Goal: Communication & Community: Answer question/provide support

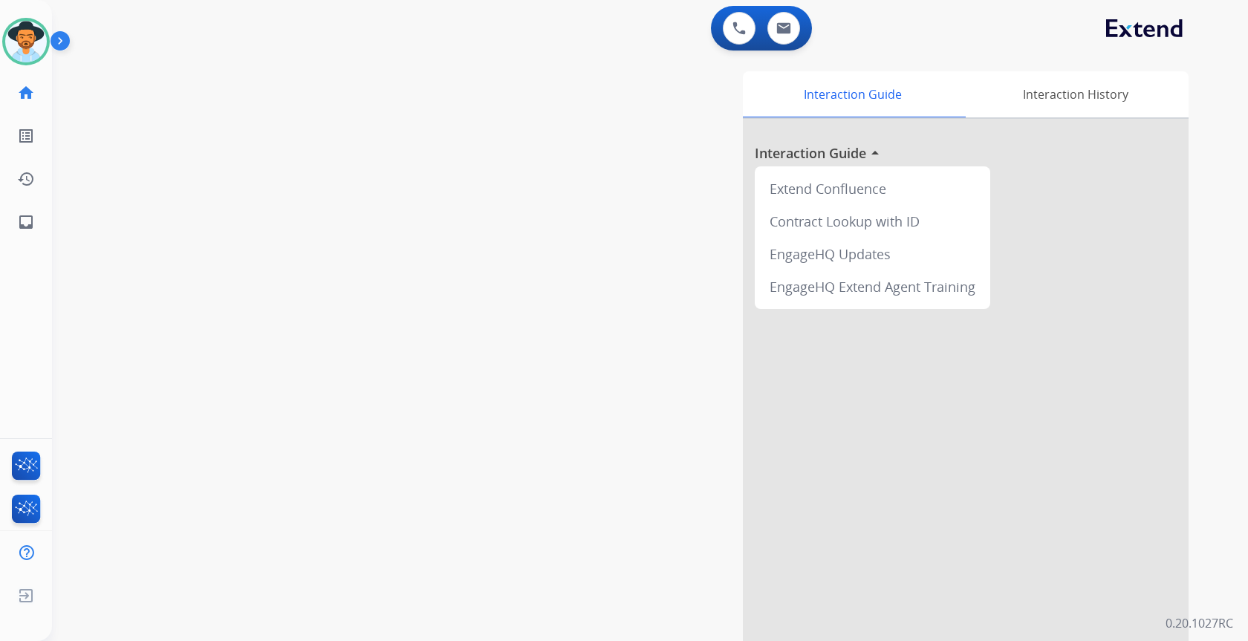
click at [53, 36] on img at bounding box center [63, 44] width 25 height 28
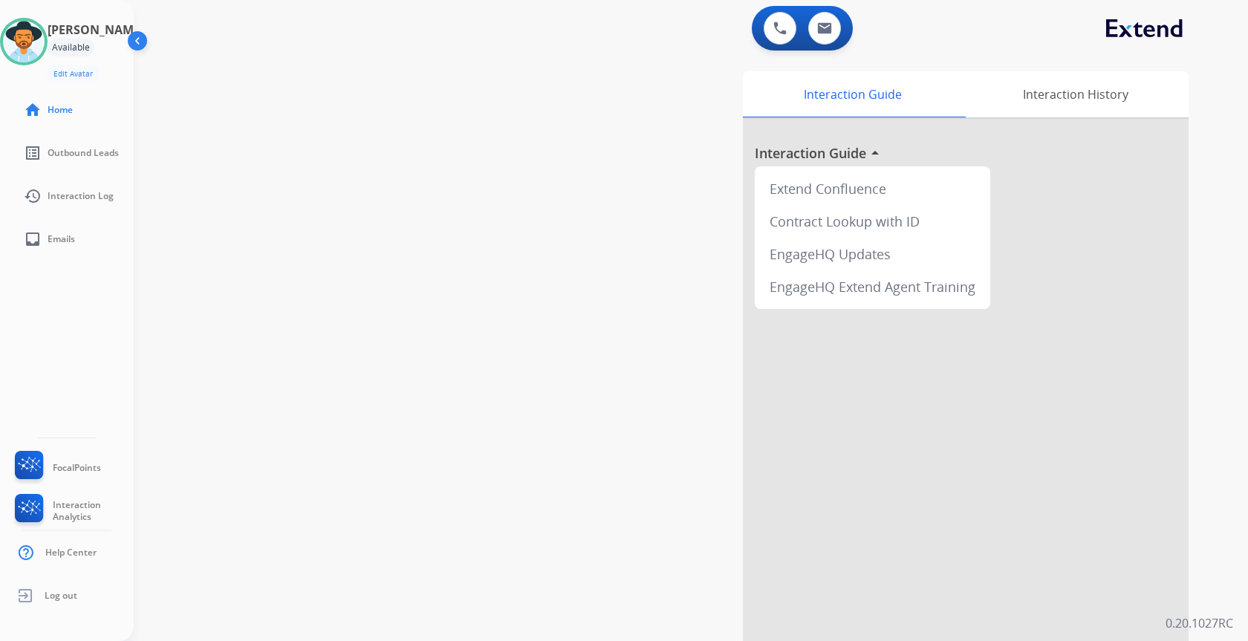
drag, startPoint x: 534, startPoint y: 329, endPoint x: 526, endPoint y: 330, distance: 8.2
click at [538, 328] on div "swap_horiz Break voice bridge close_fullscreen Connect 3-Way Call merge_type Se…" at bounding box center [673, 363] width 1079 height 620
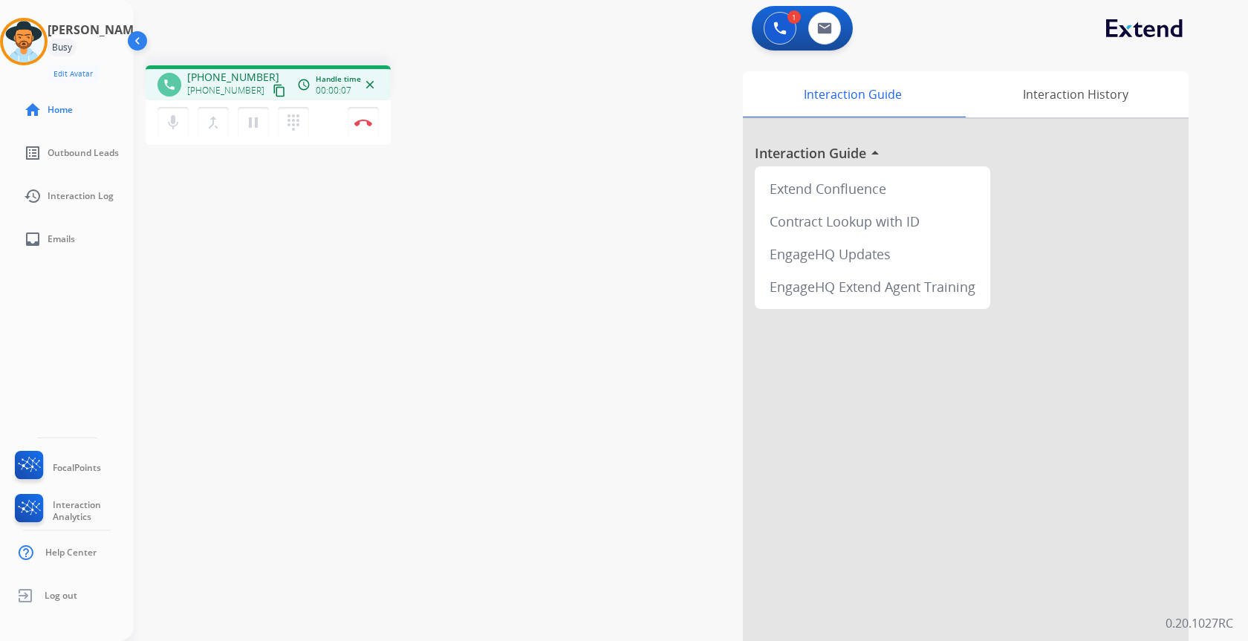
click at [137, 32] on img at bounding box center [139, 44] width 28 height 28
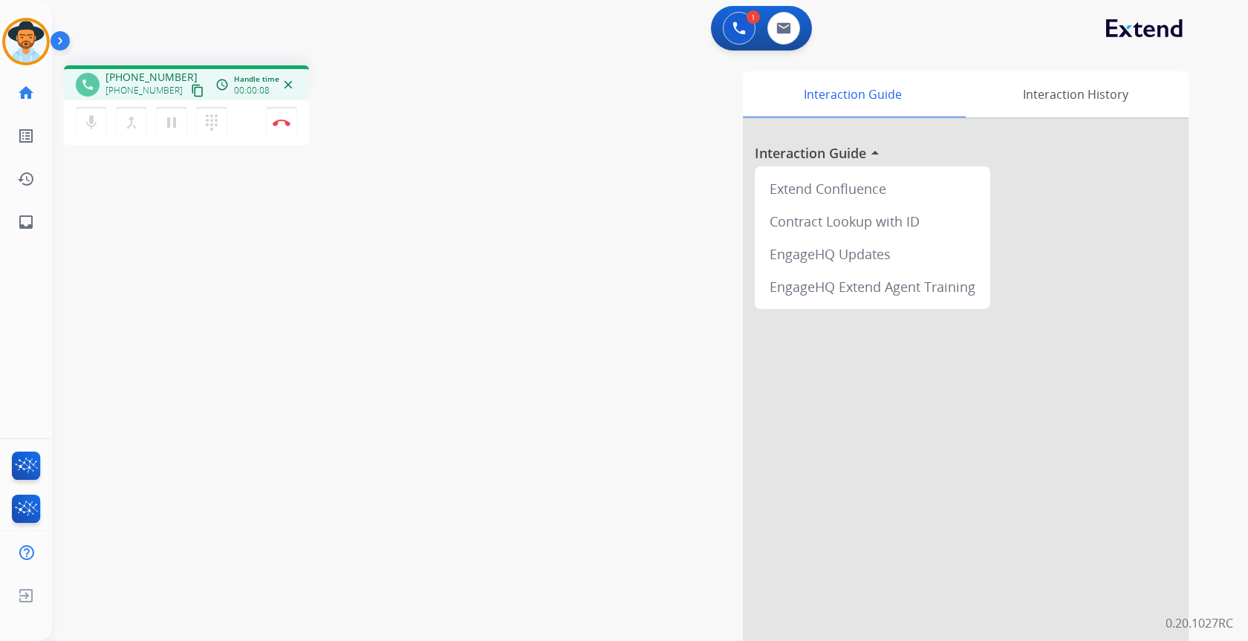
click at [191, 90] on mat-icon "content_copy" at bounding box center [197, 90] width 13 height 13
click at [781, 30] on img at bounding box center [783, 28] width 15 height 12
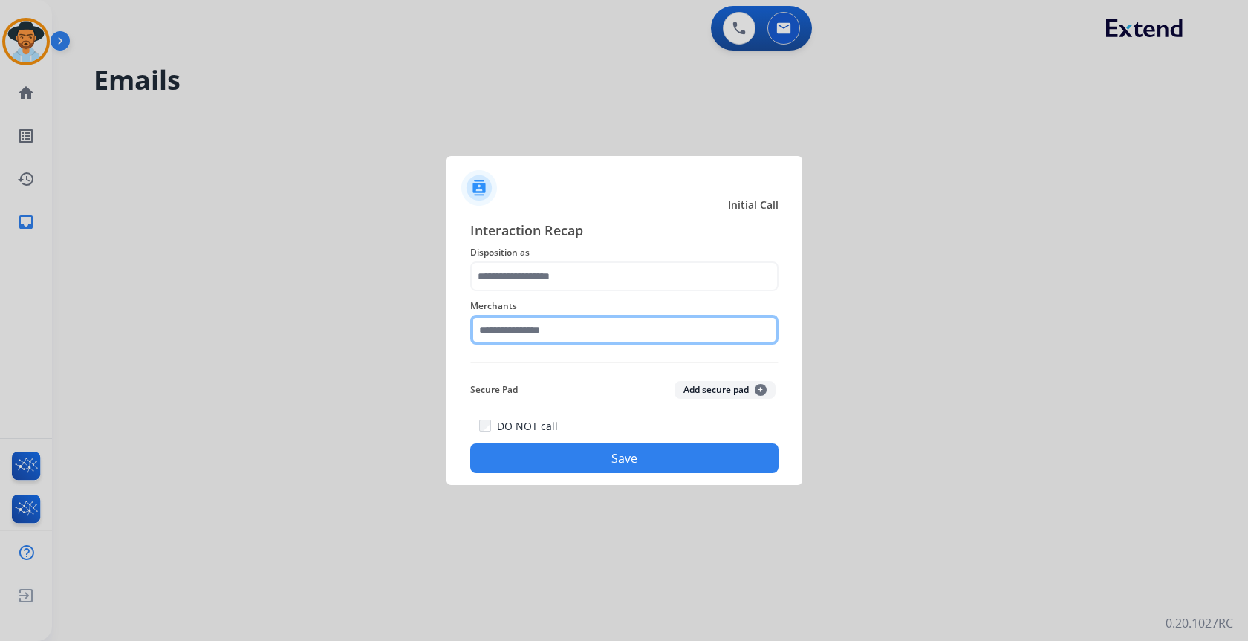
click at [643, 337] on input "text" at bounding box center [624, 330] width 308 height 30
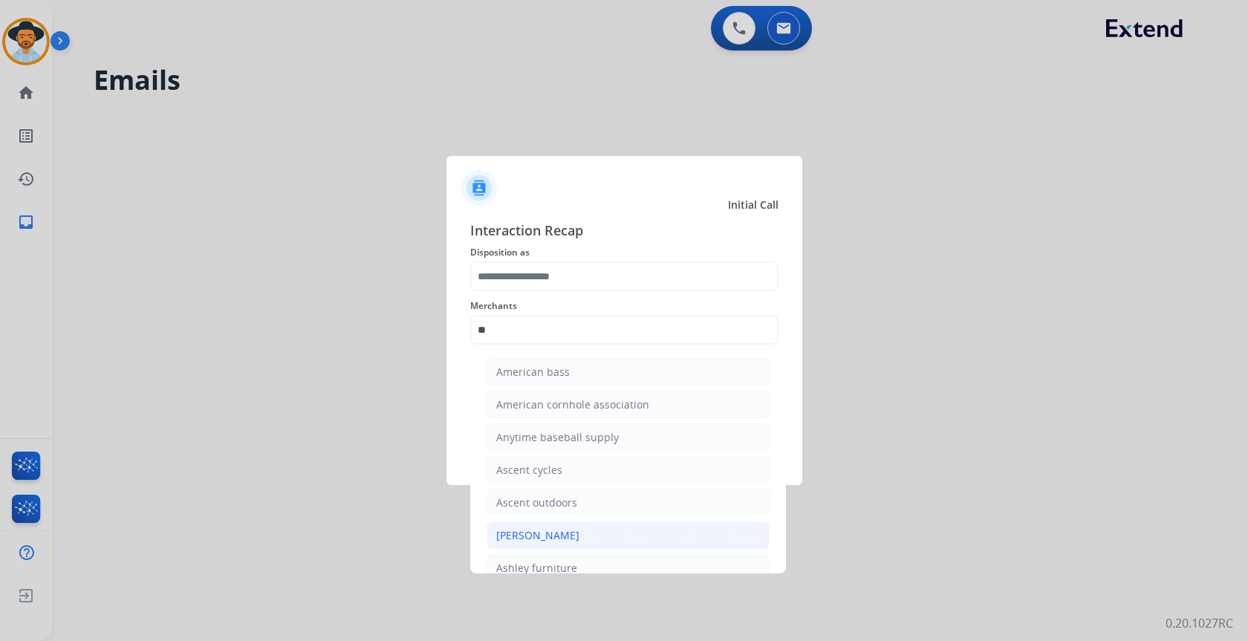
click at [525, 527] on li "[PERSON_NAME]" at bounding box center [628, 536] width 283 height 28
type input "**********"
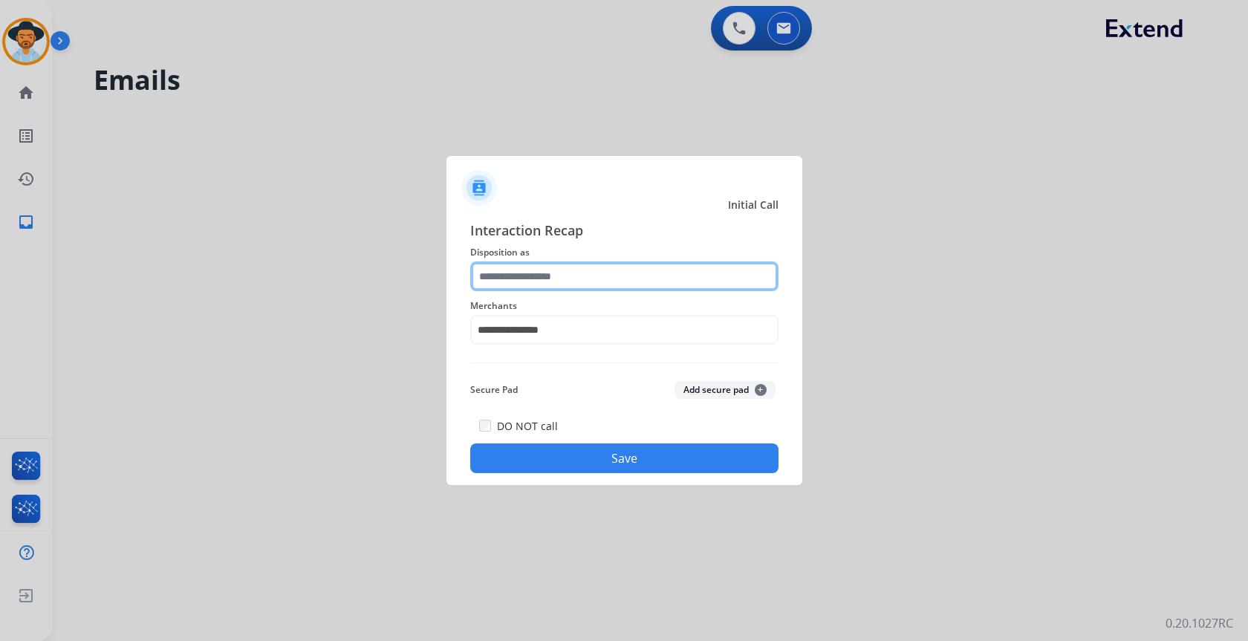
click at [543, 282] on input "text" at bounding box center [624, 277] width 308 height 30
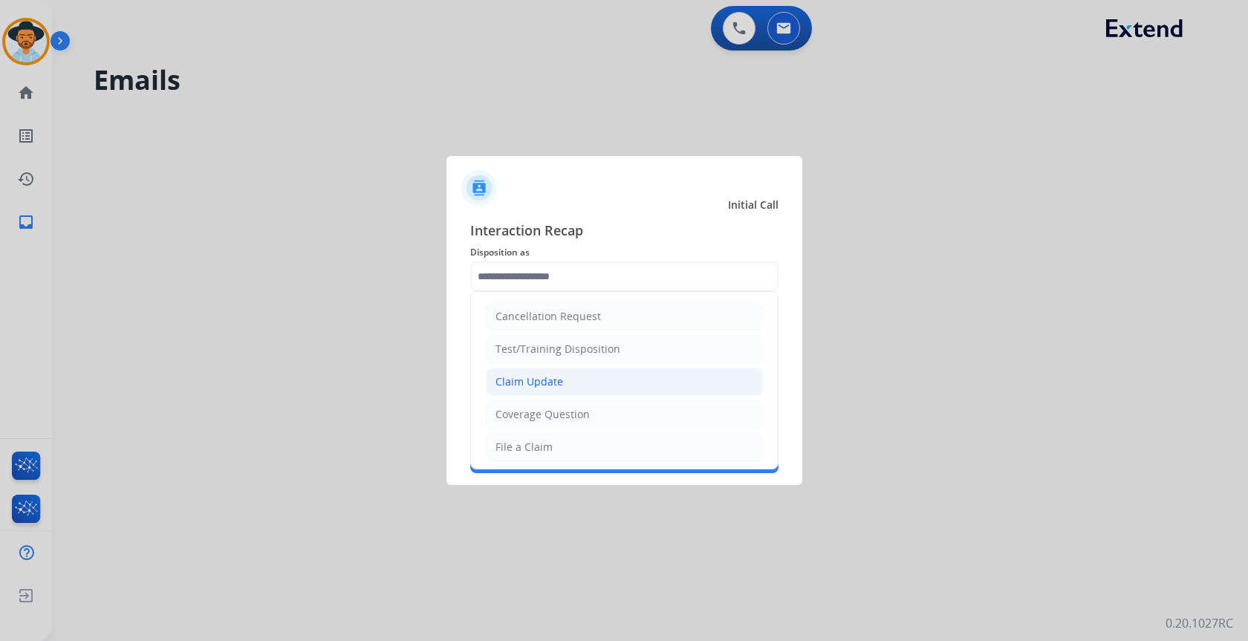
click at [560, 380] on div "Claim Update" at bounding box center [530, 381] width 68 height 15
type input "**********"
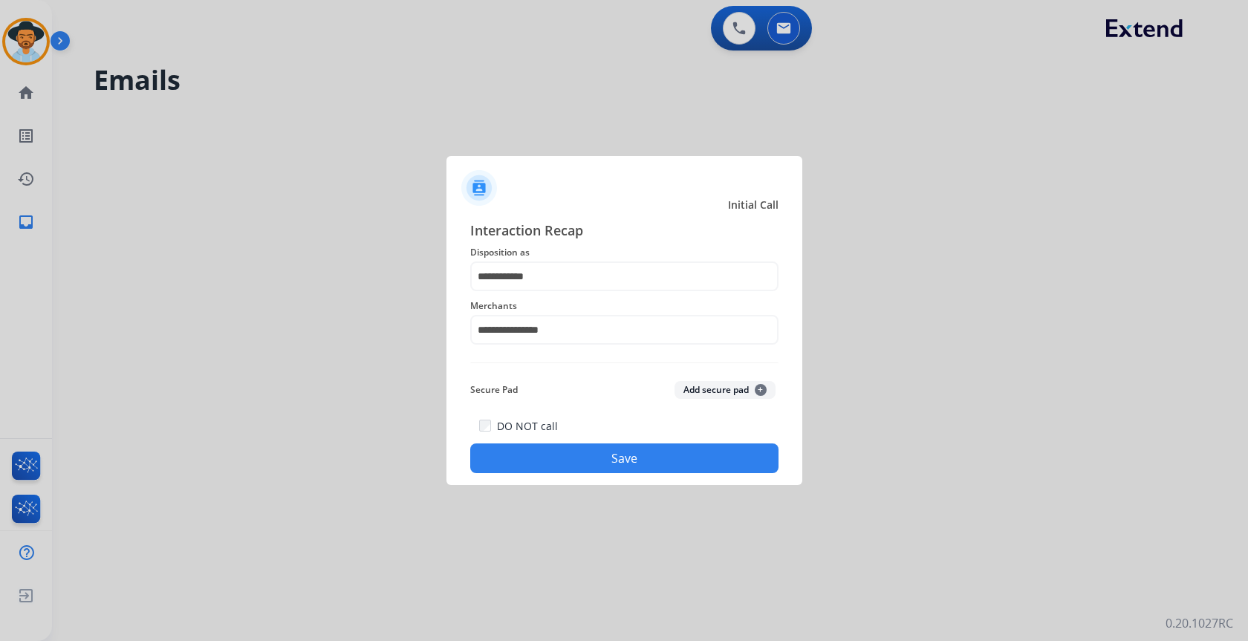
click at [597, 432] on div "DO NOT call Save" at bounding box center [624, 445] width 308 height 56
click at [593, 461] on button "Save" at bounding box center [624, 459] width 308 height 30
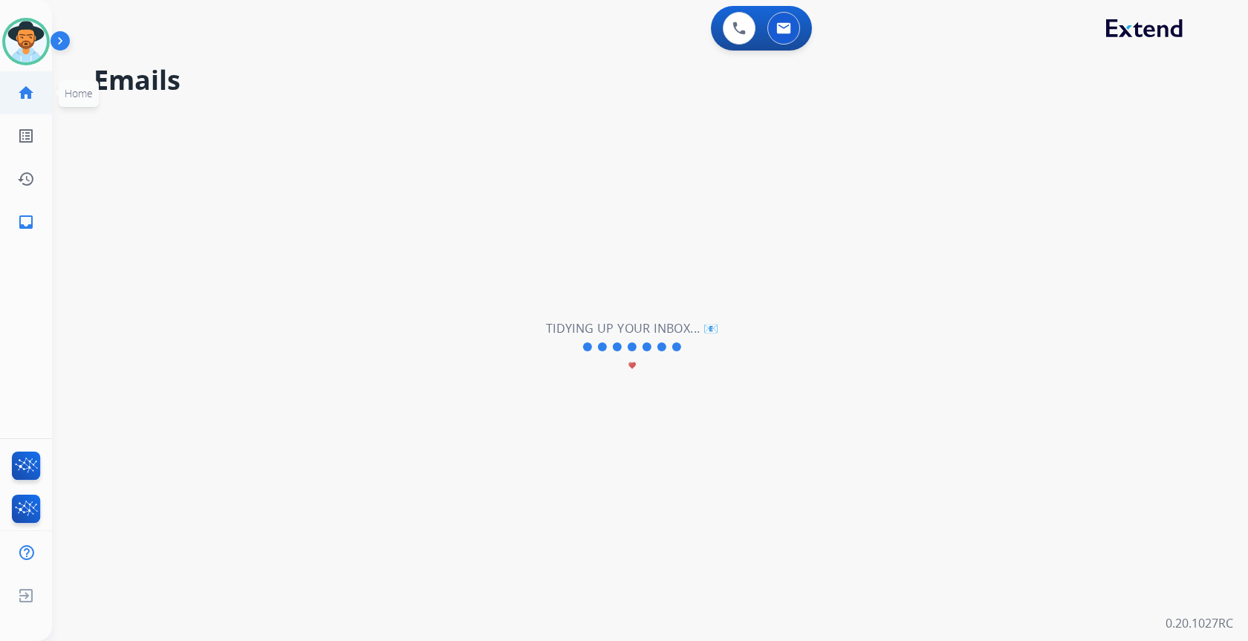
click at [39, 91] on link "home Home" at bounding box center [26, 93] width 42 height 42
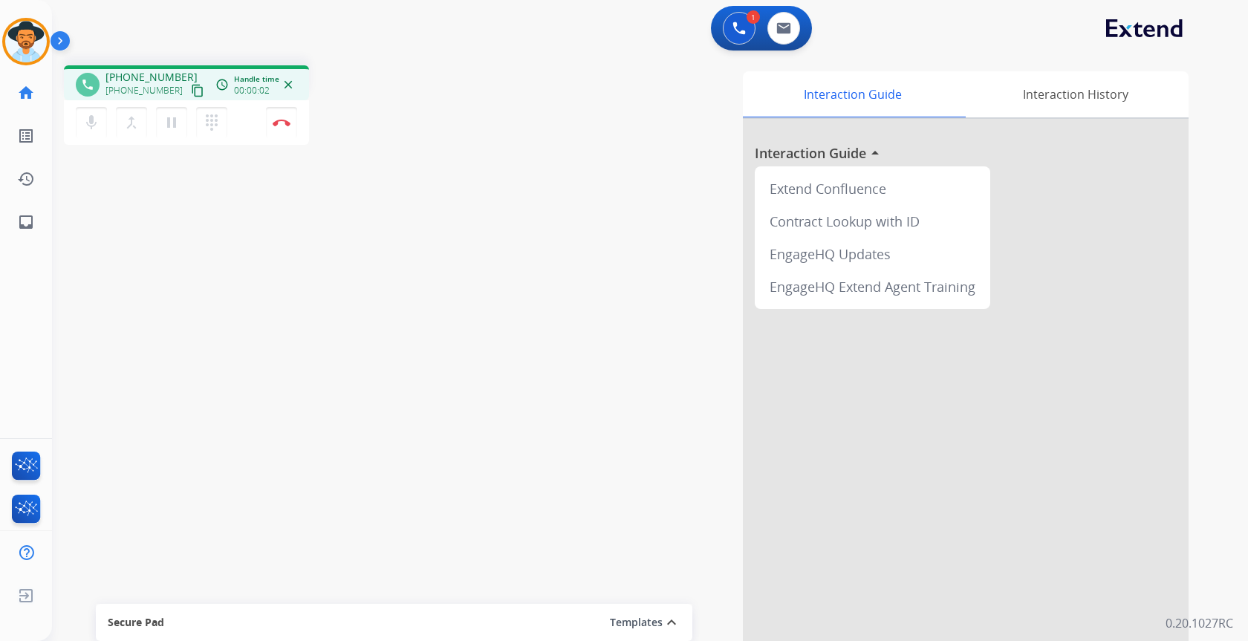
click at [191, 95] on mat-icon "content_copy" at bounding box center [197, 90] width 13 height 13
click at [787, 24] on img at bounding box center [783, 28] width 15 height 12
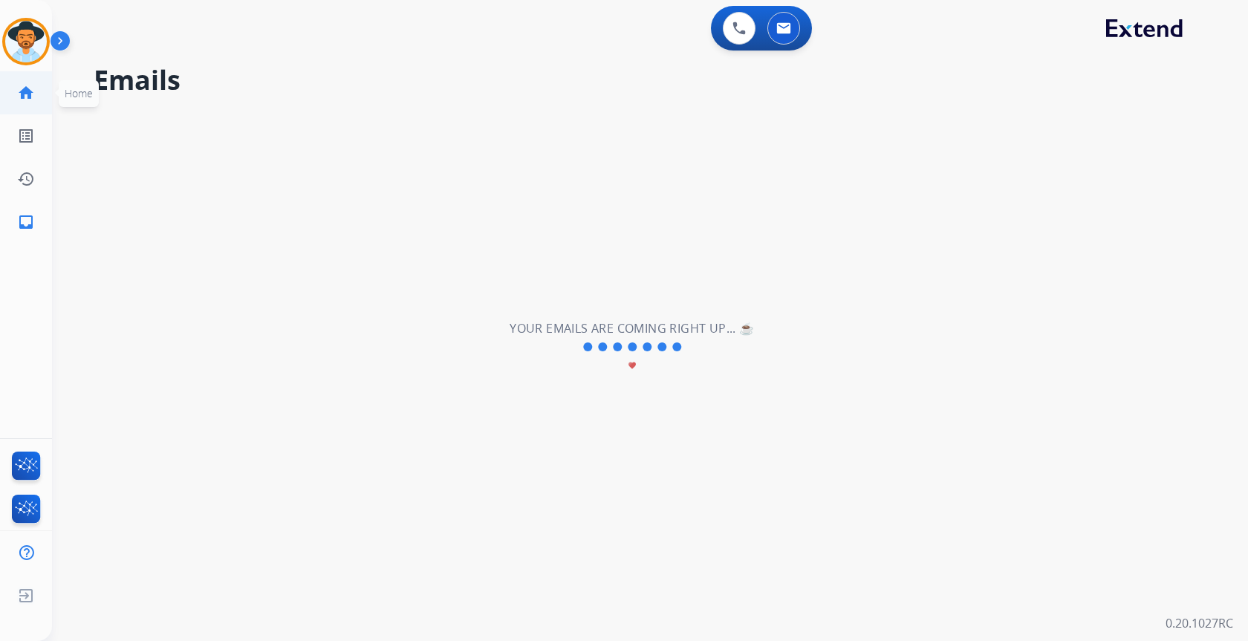
click at [24, 97] on mat-icon "home" at bounding box center [26, 93] width 18 height 18
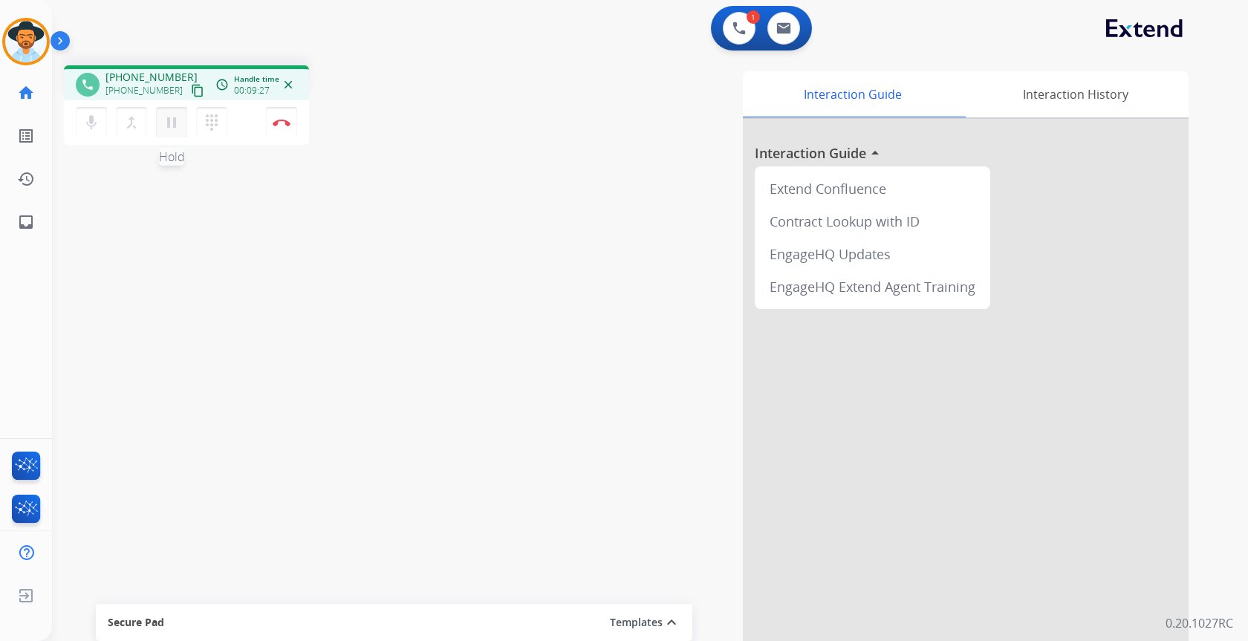
click at [177, 123] on mat-icon "pause" at bounding box center [172, 123] width 18 height 18
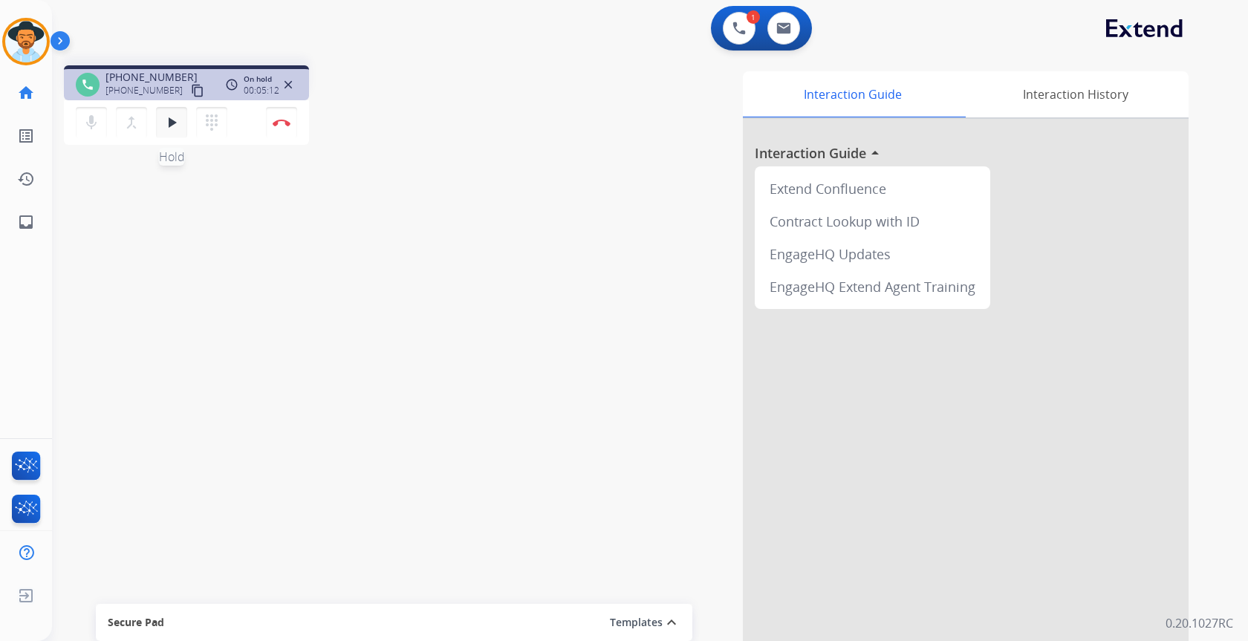
click at [172, 135] on button "play_arrow Hold" at bounding box center [171, 122] width 31 height 31
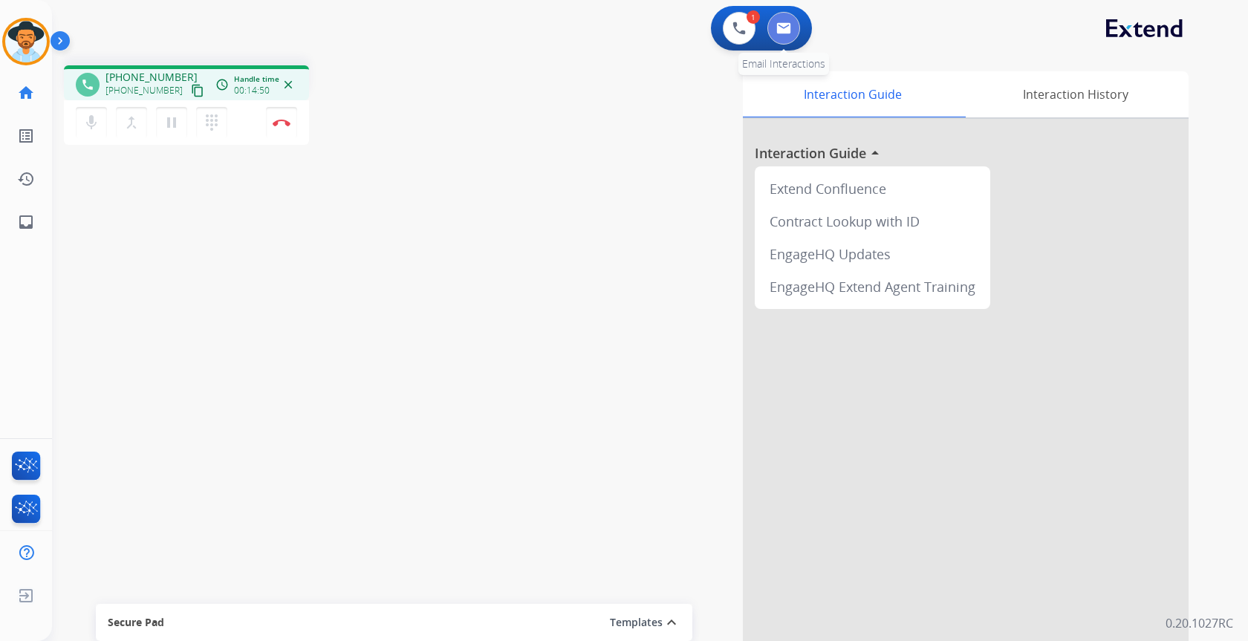
click at [791, 32] on button at bounding box center [783, 28] width 33 height 33
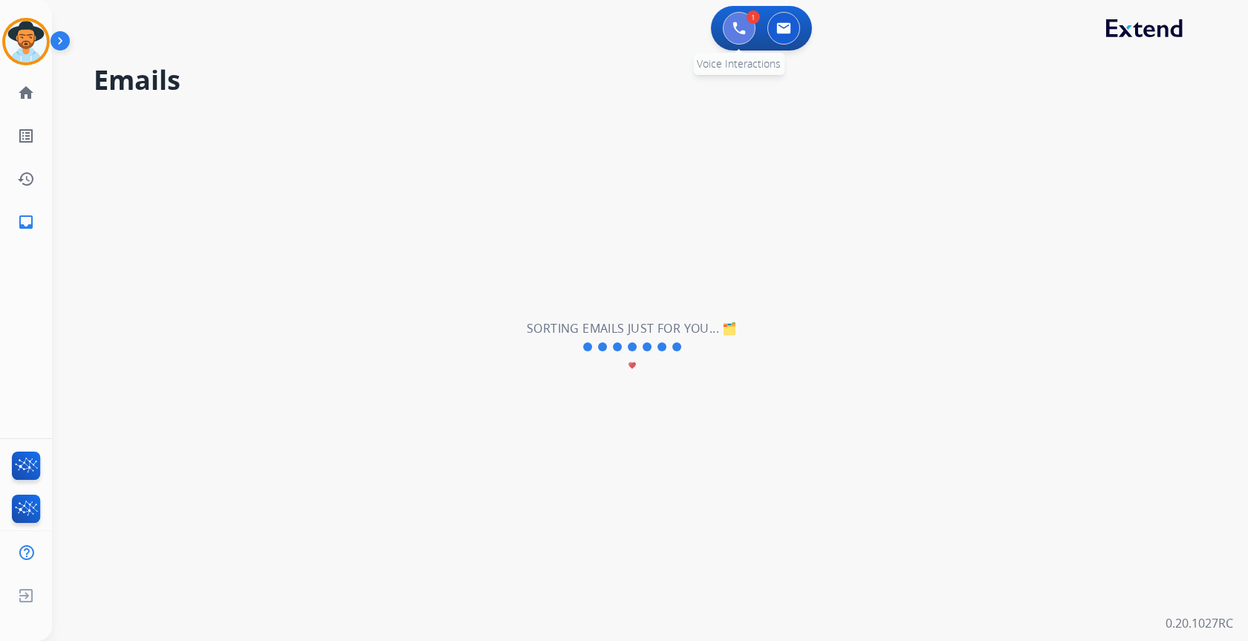
click at [733, 22] on img at bounding box center [739, 28] width 13 height 13
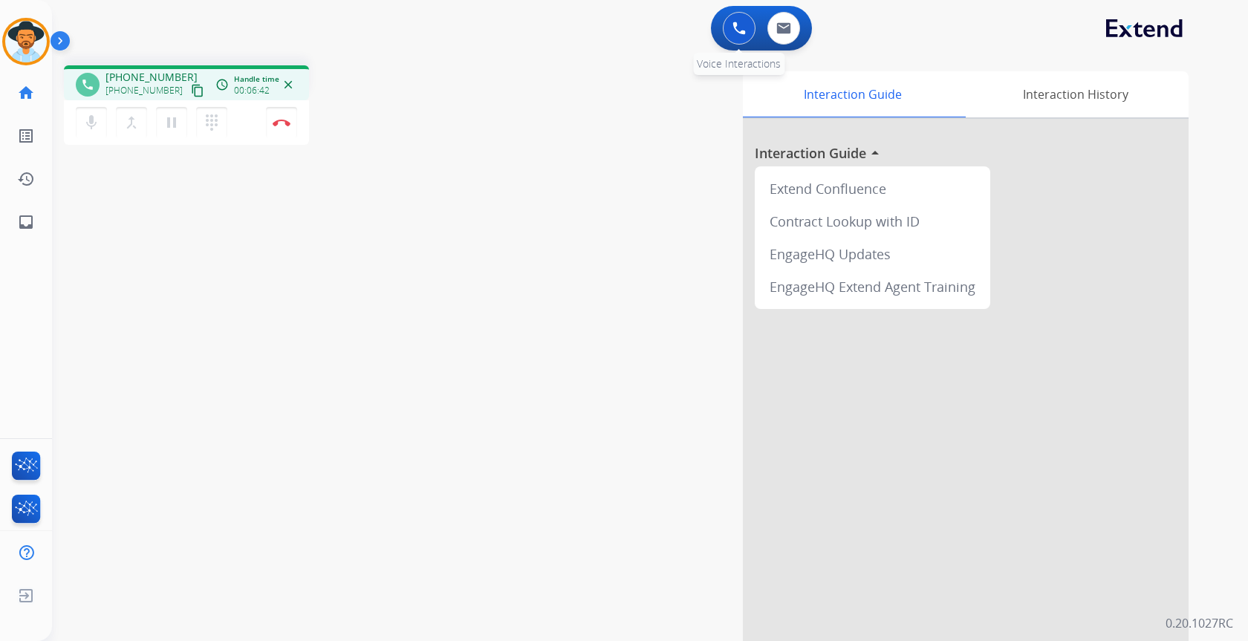
click at [739, 30] on img at bounding box center [739, 28] width 13 height 13
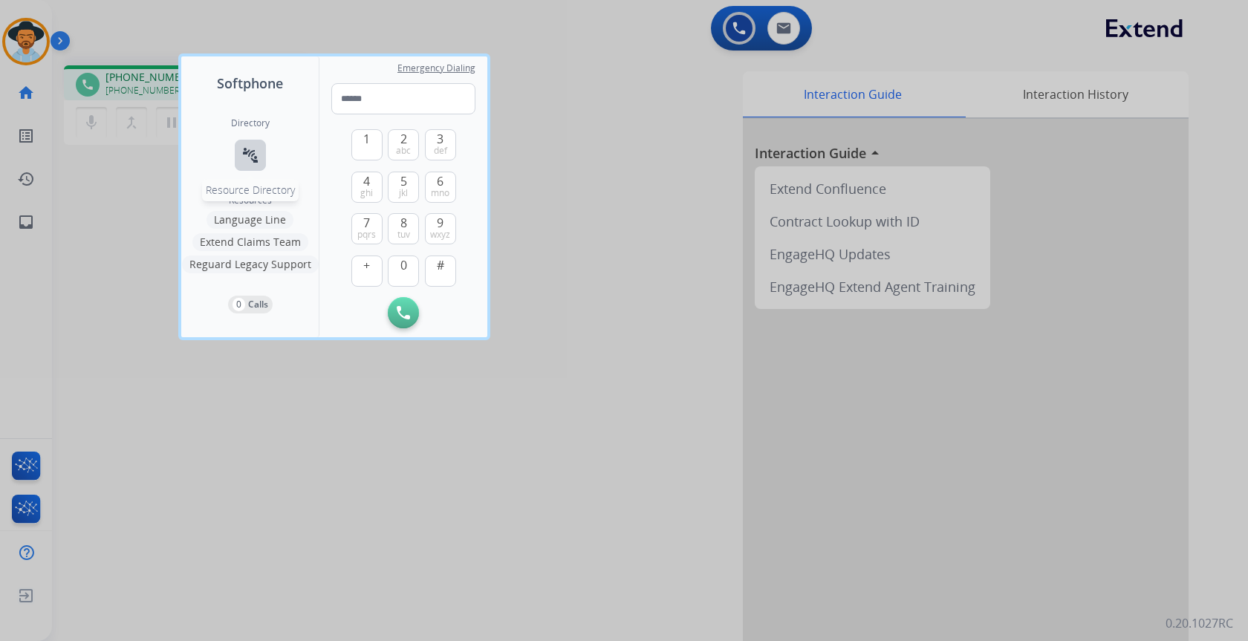
click at [256, 160] on mat-icon "connect_without_contact" at bounding box center [250, 155] width 18 height 18
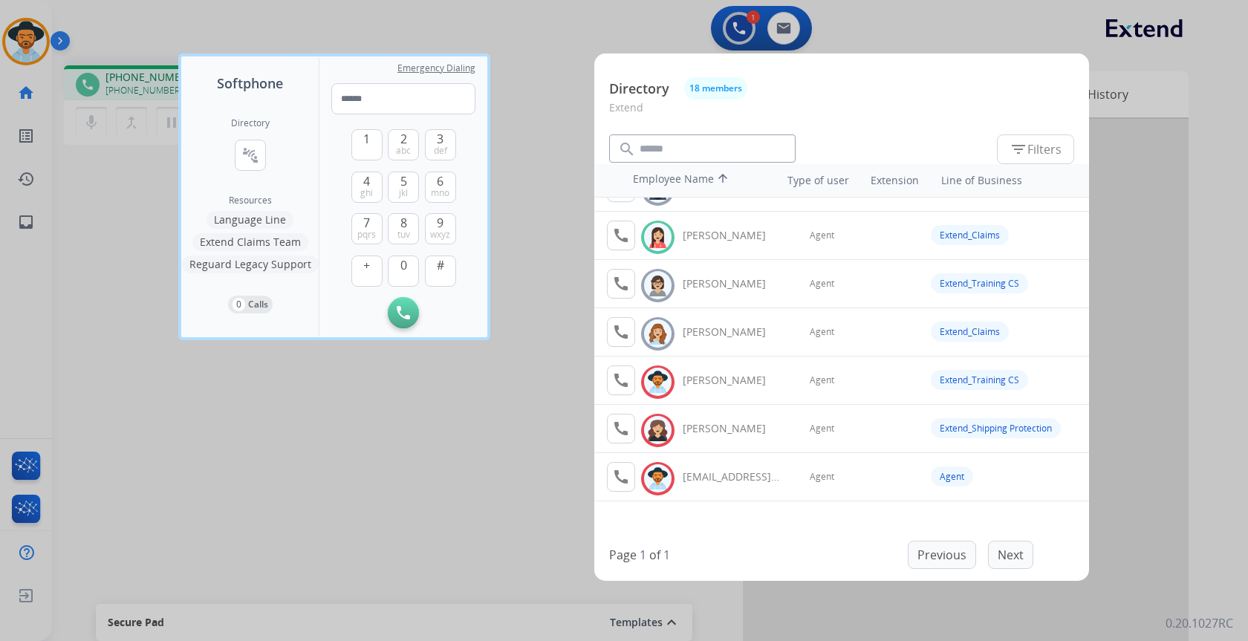
scroll to position [566, 0]
click at [317, 415] on div at bounding box center [624, 320] width 1248 height 641
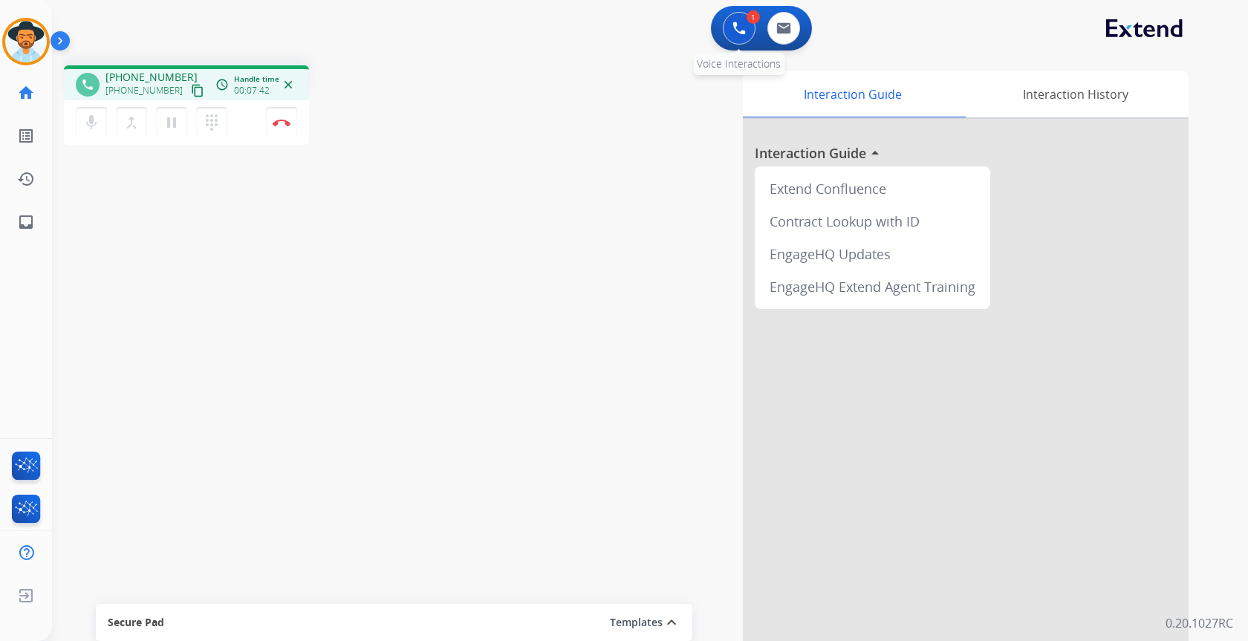
click at [738, 27] on img at bounding box center [739, 28] width 13 height 13
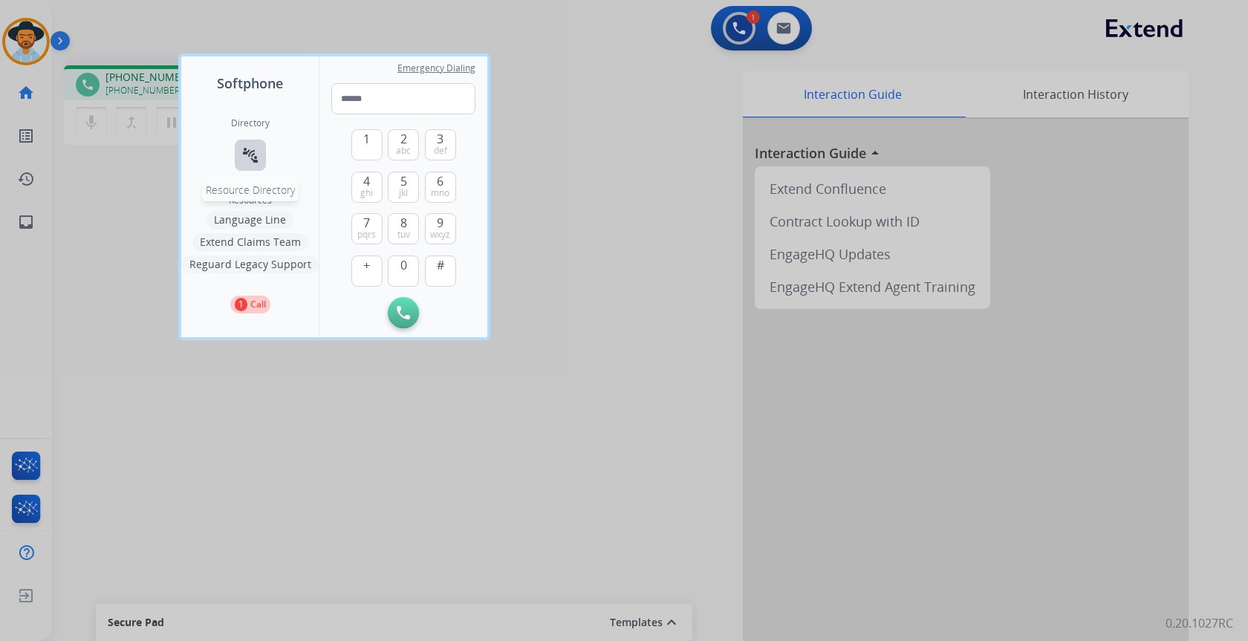
click at [253, 158] on mat-icon "connect_without_contact" at bounding box center [250, 155] width 18 height 18
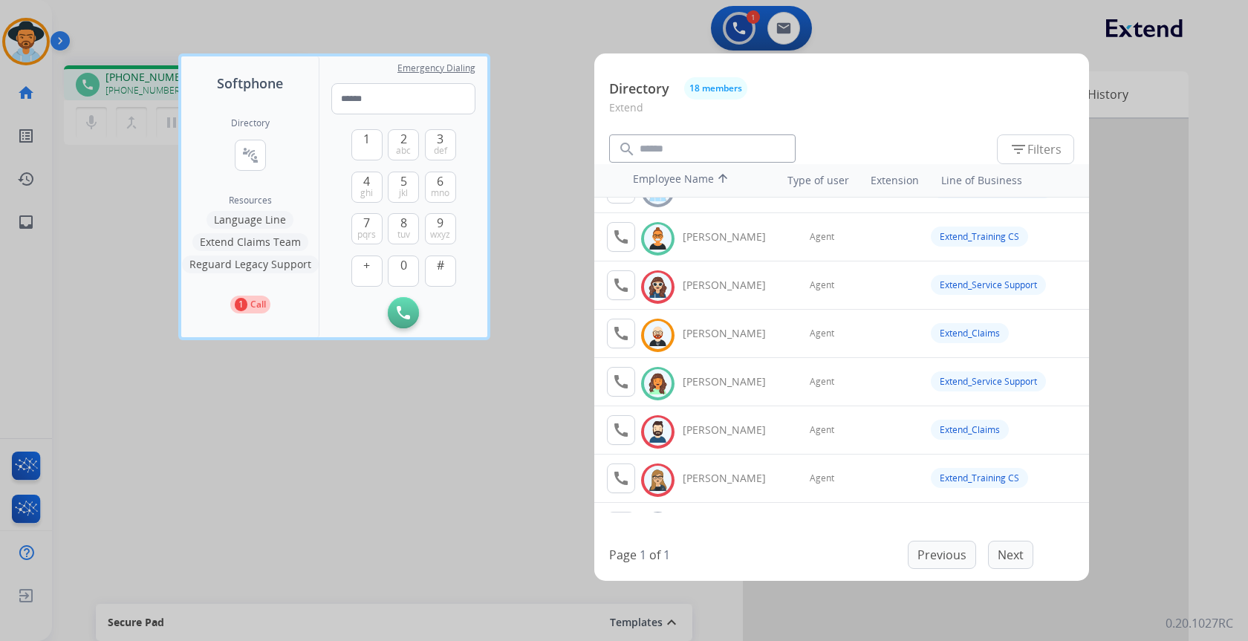
scroll to position [0, 0]
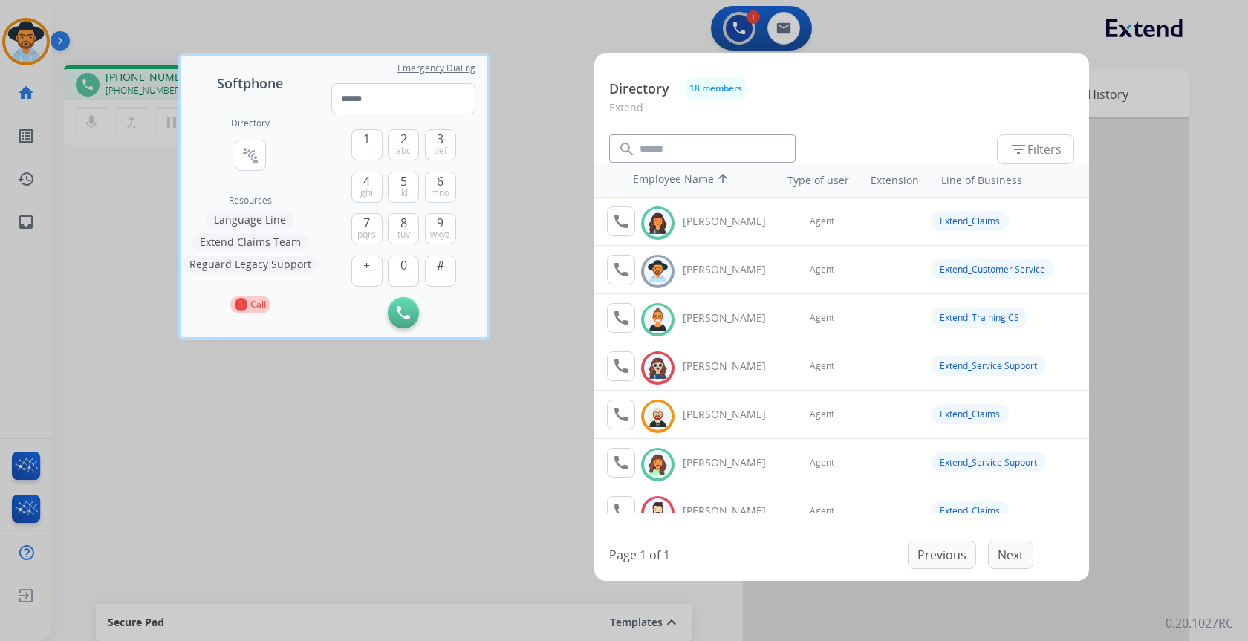
click at [517, 94] on div at bounding box center [624, 320] width 1248 height 641
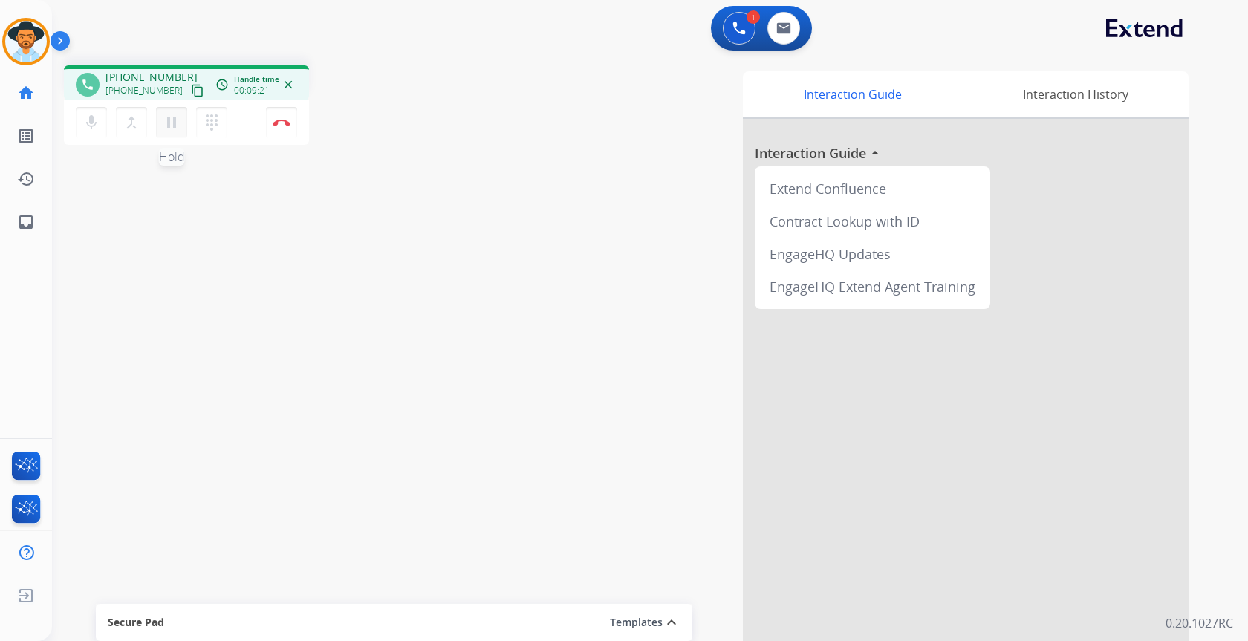
click at [169, 126] on mat-icon "pause" at bounding box center [172, 123] width 18 height 18
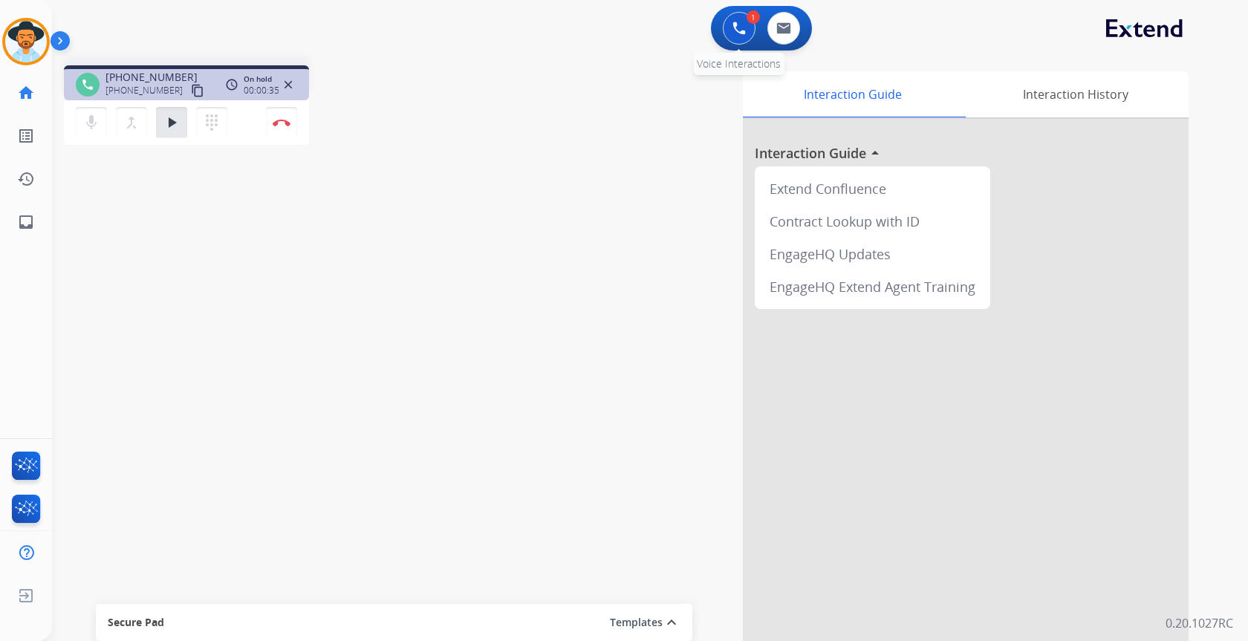
click at [738, 18] on button at bounding box center [739, 28] width 33 height 33
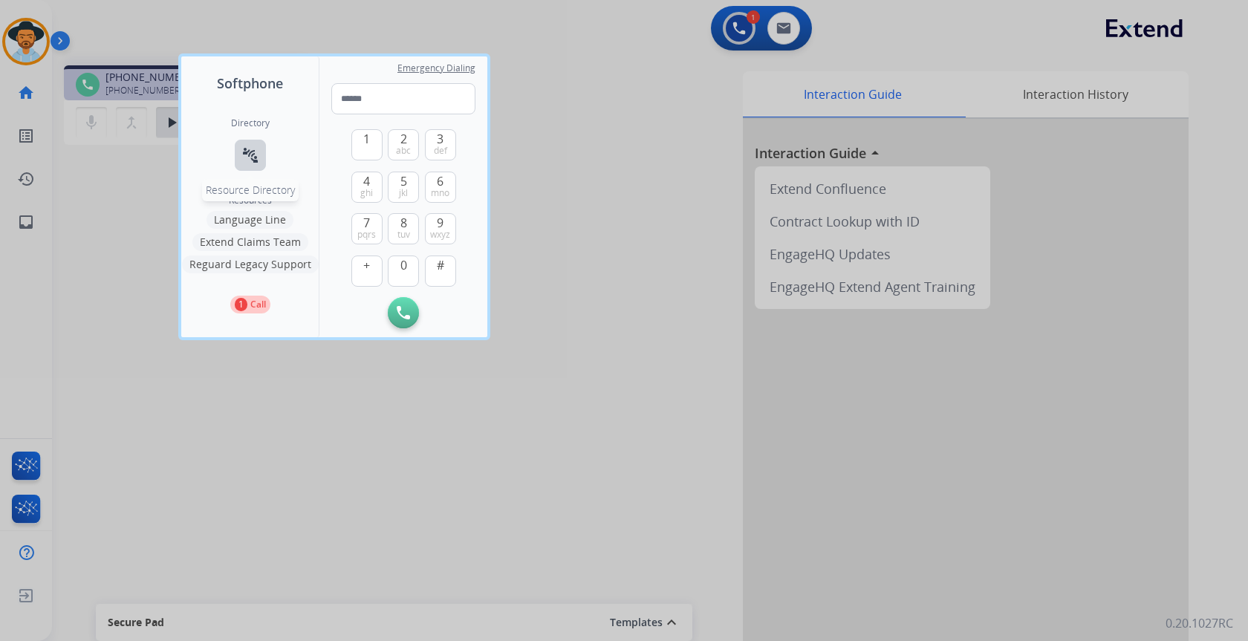
click at [242, 160] on mat-icon "connect_without_contact" at bounding box center [250, 155] width 18 height 18
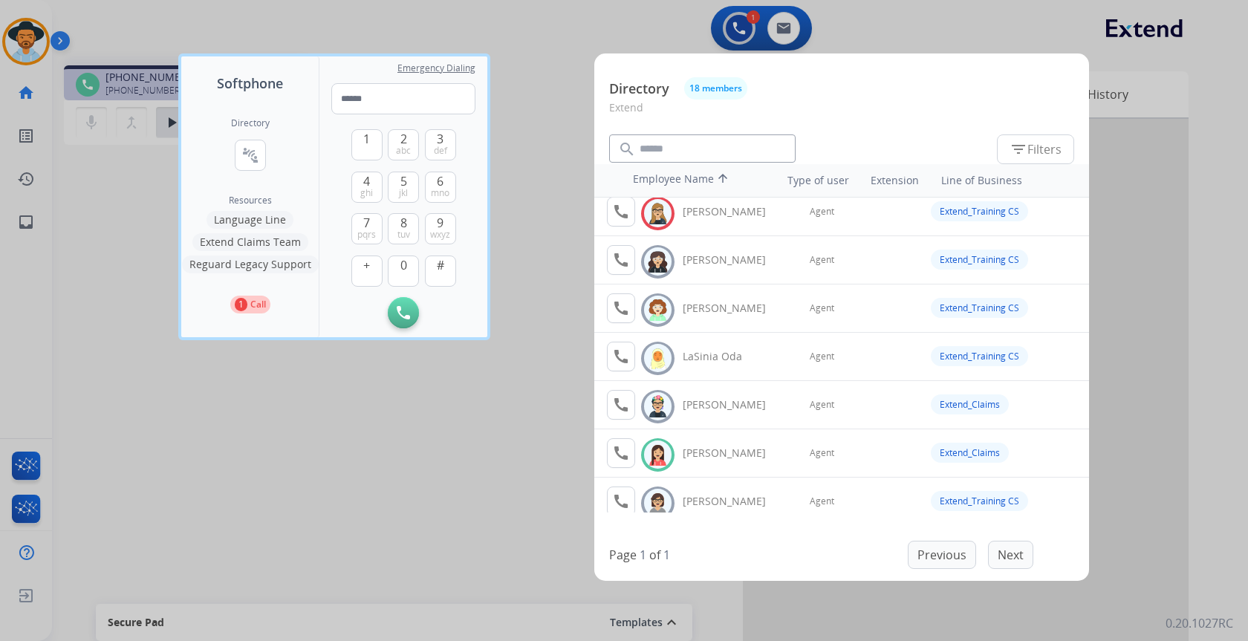
scroll to position [371, 0]
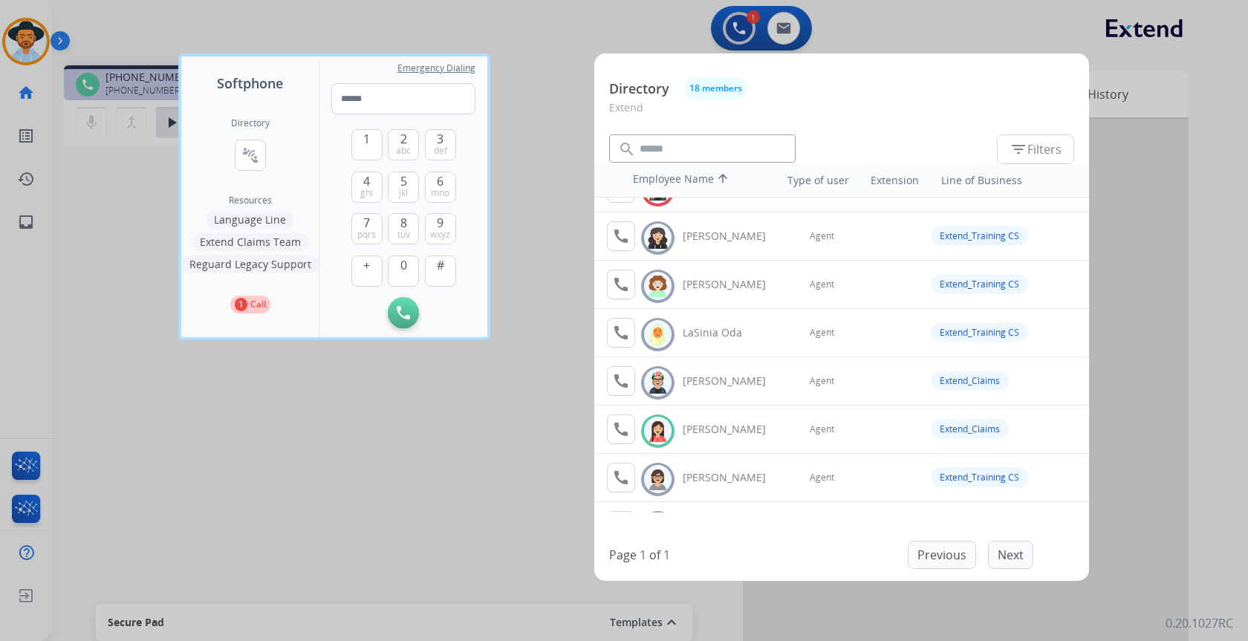
click at [277, 246] on button "Extend Claims Team" at bounding box center [250, 242] width 116 height 18
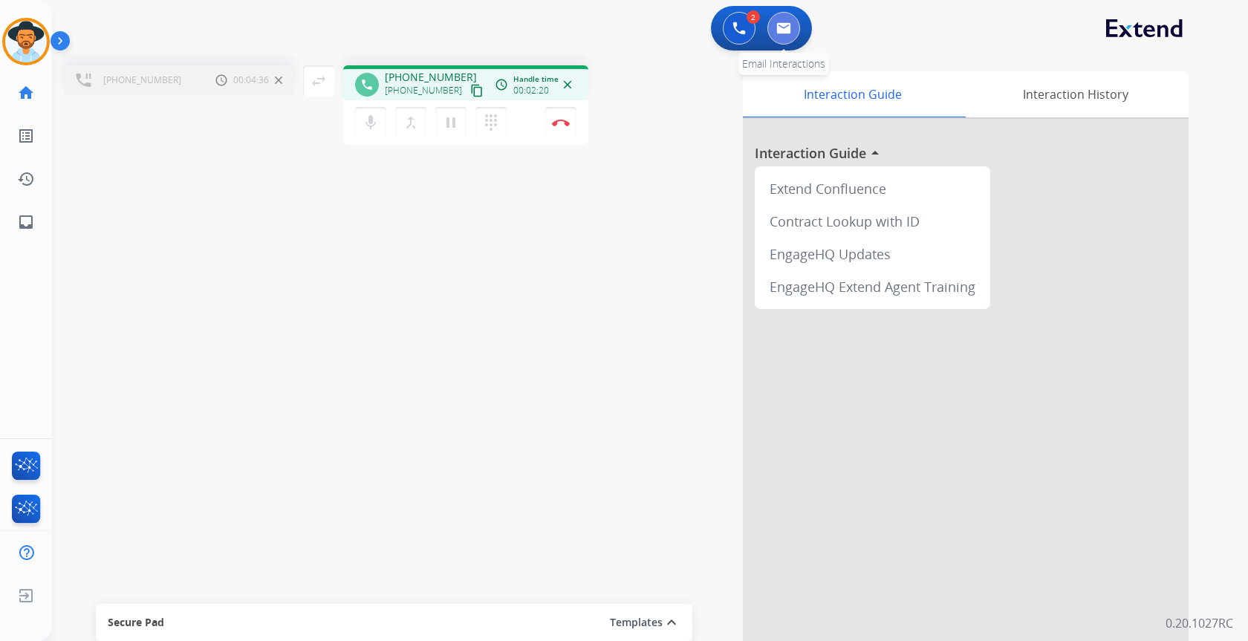
click at [785, 34] on button at bounding box center [783, 28] width 33 height 33
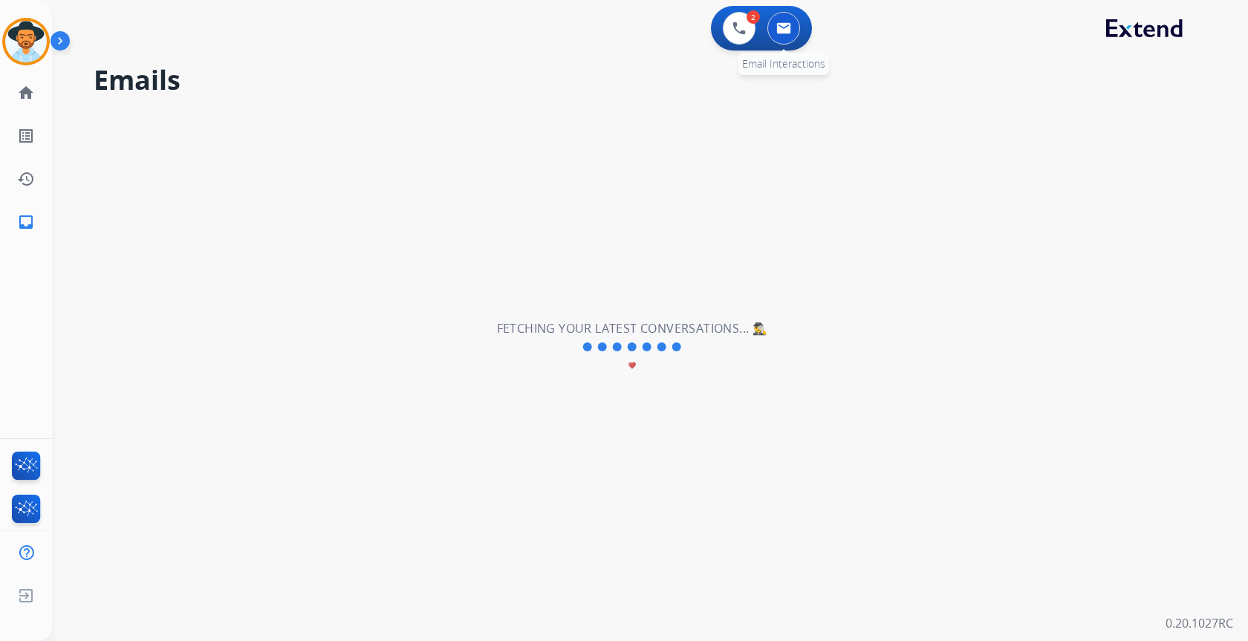
click at [776, 19] on button at bounding box center [783, 28] width 33 height 33
click at [785, 33] on img at bounding box center [783, 28] width 15 height 12
click at [785, 23] on img at bounding box center [783, 28] width 15 height 12
click at [731, 33] on button at bounding box center [739, 28] width 33 height 33
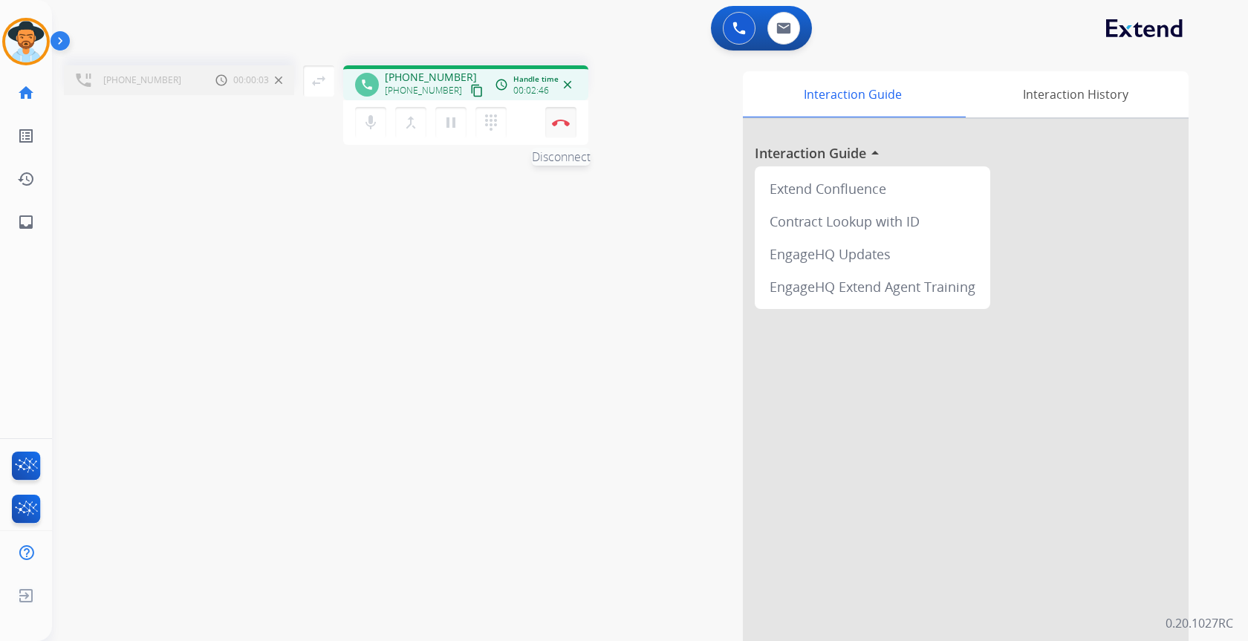
click at [568, 126] on button "Disconnect" at bounding box center [560, 122] width 31 height 31
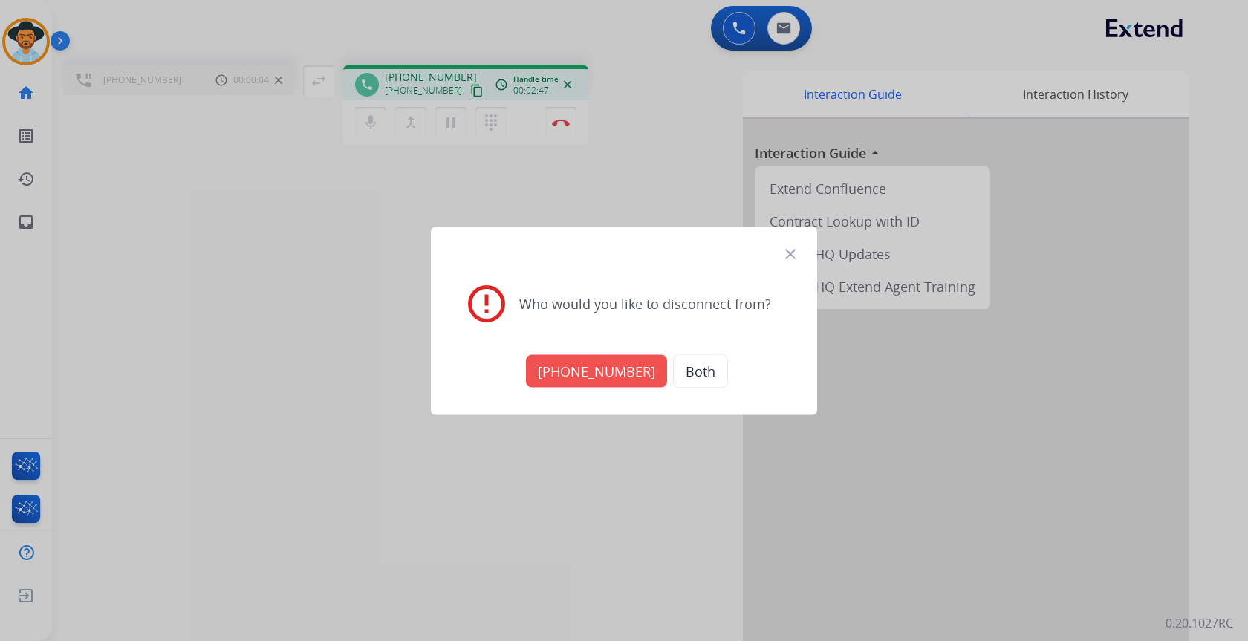
click at [623, 366] on button "[PHONE_NUMBER]" at bounding box center [596, 370] width 141 height 33
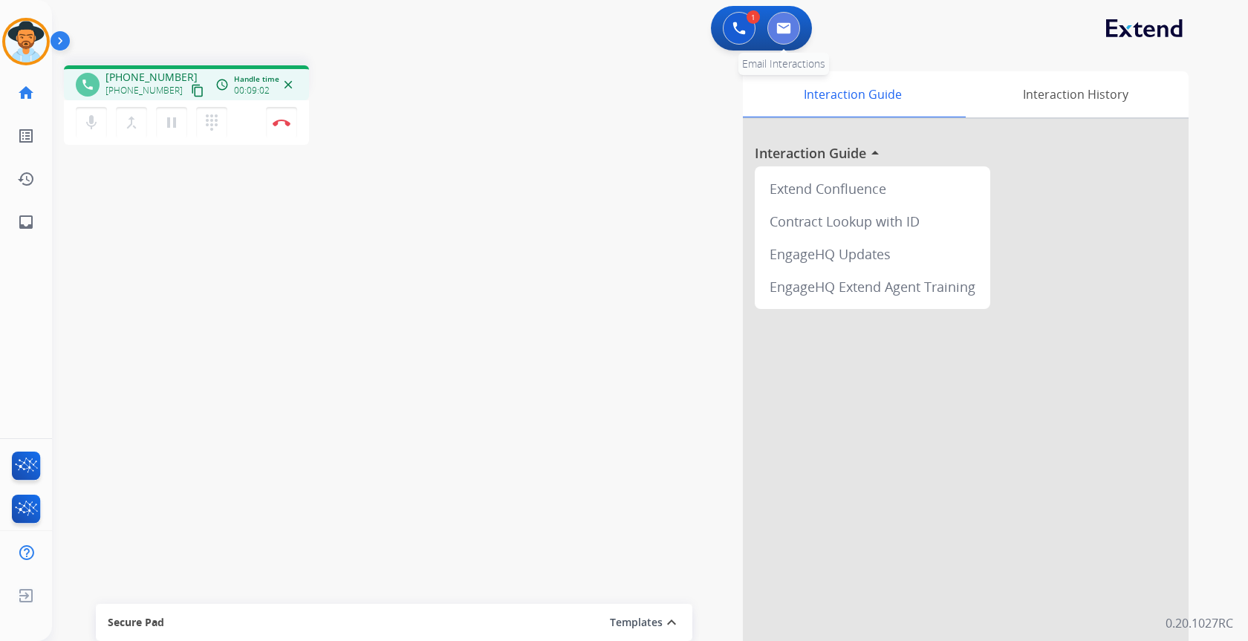
click at [788, 25] on img at bounding box center [783, 28] width 15 height 12
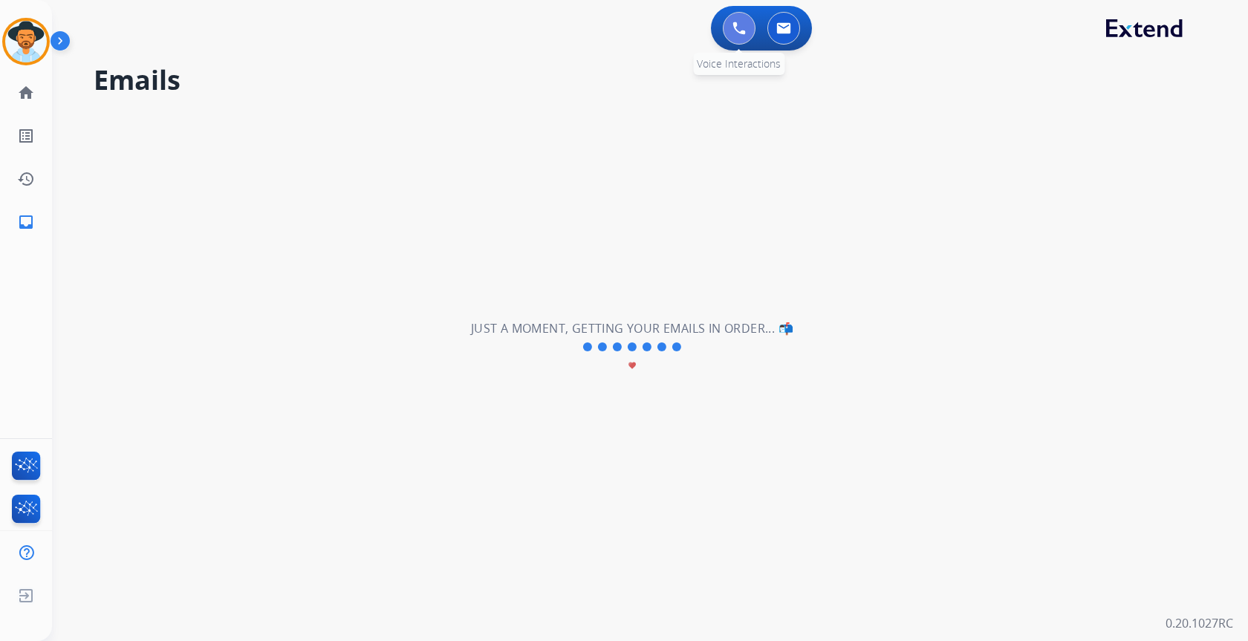
click at [733, 25] on img at bounding box center [739, 28] width 13 height 13
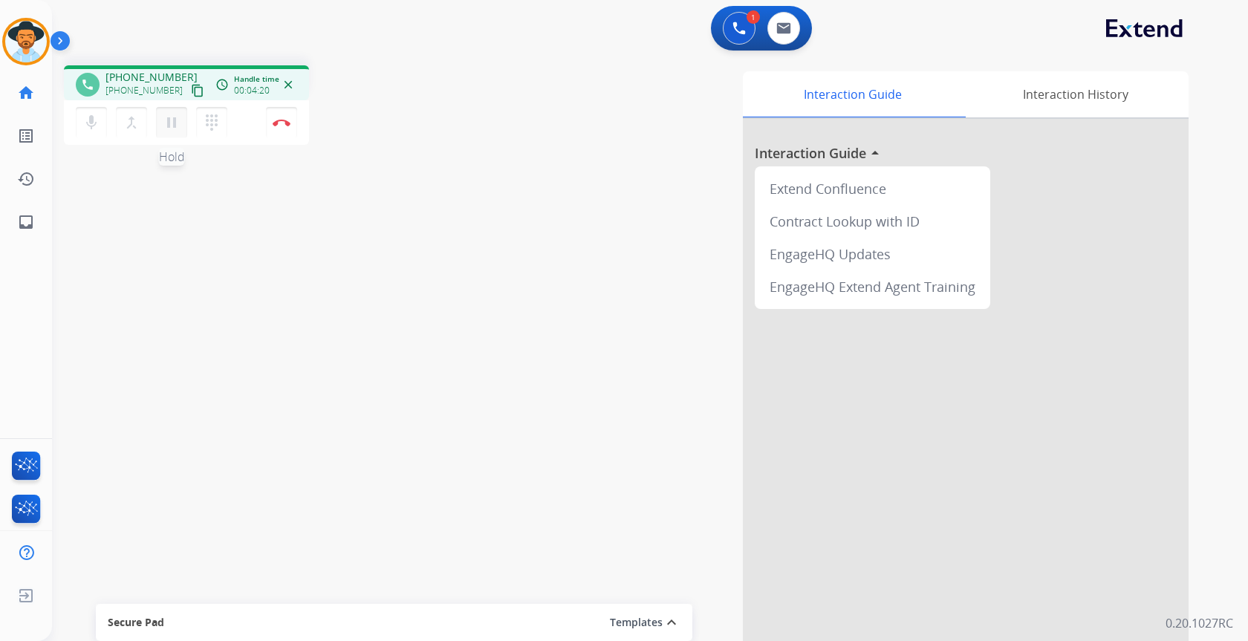
click at [172, 126] on mat-icon "pause" at bounding box center [172, 123] width 18 height 18
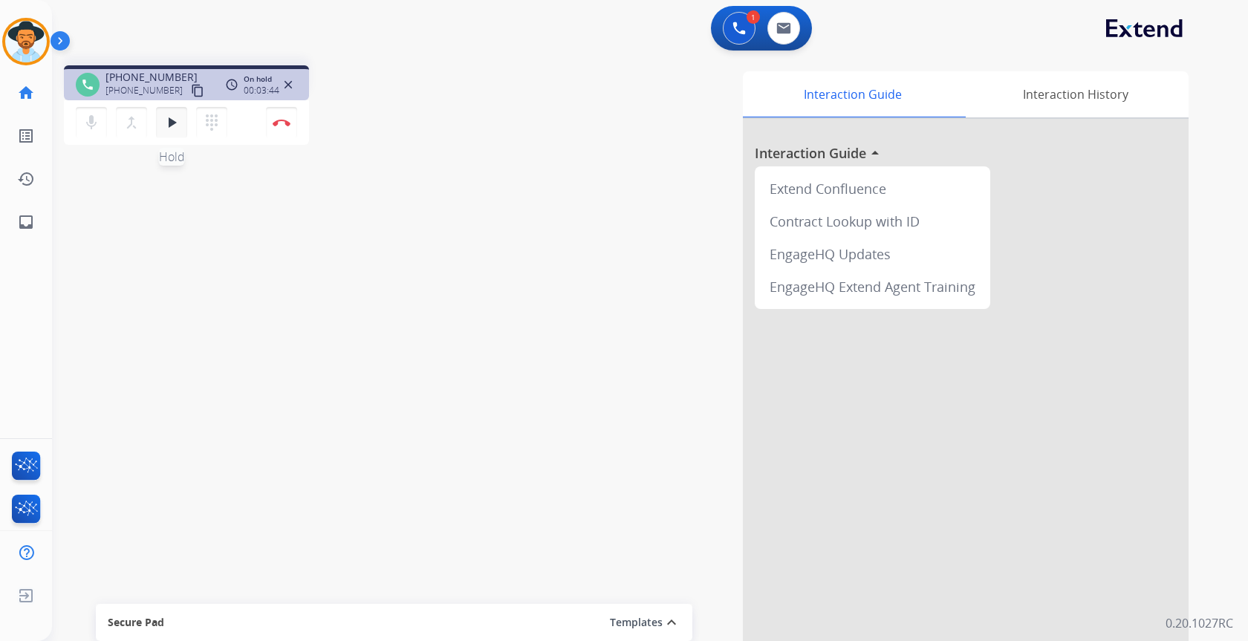
click at [178, 114] on mat-icon "play_arrow" at bounding box center [172, 123] width 18 height 18
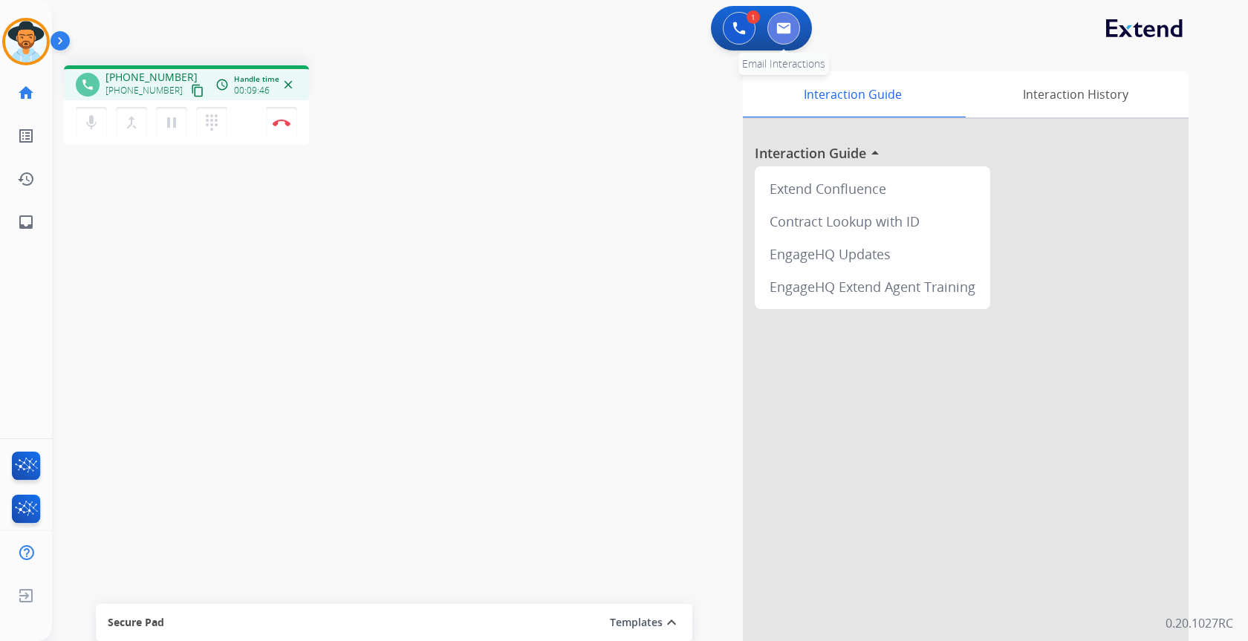
click at [788, 35] on button at bounding box center [783, 28] width 33 height 33
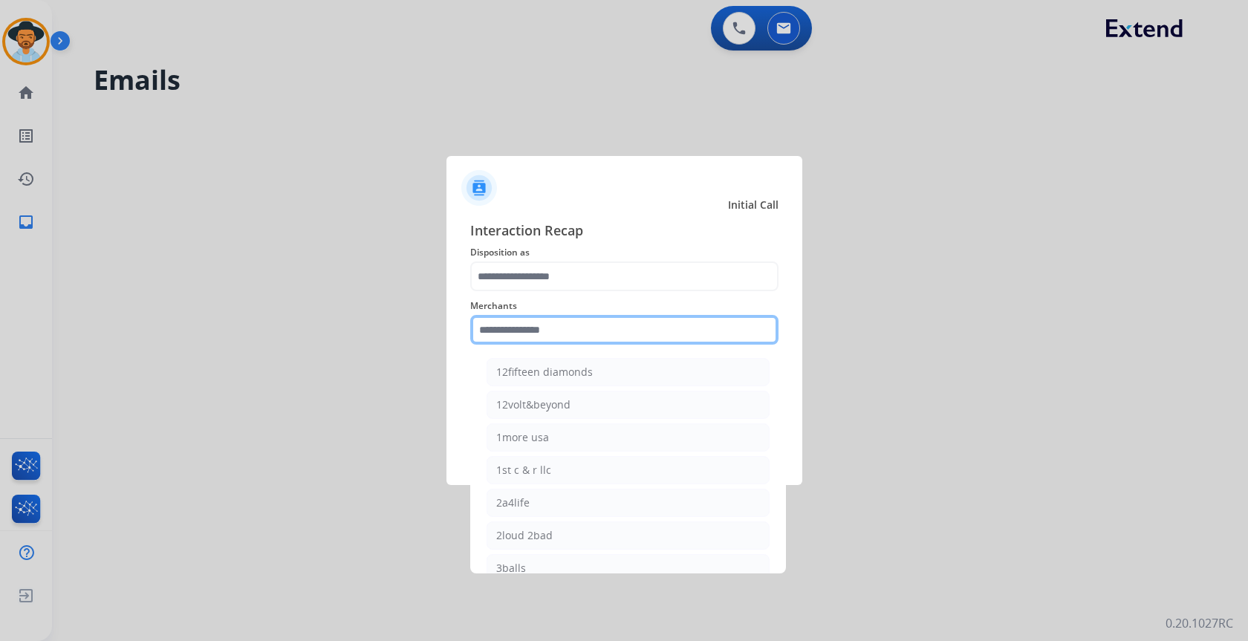
click at [614, 342] on input "text" at bounding box center [624, 330] width 308 height 30
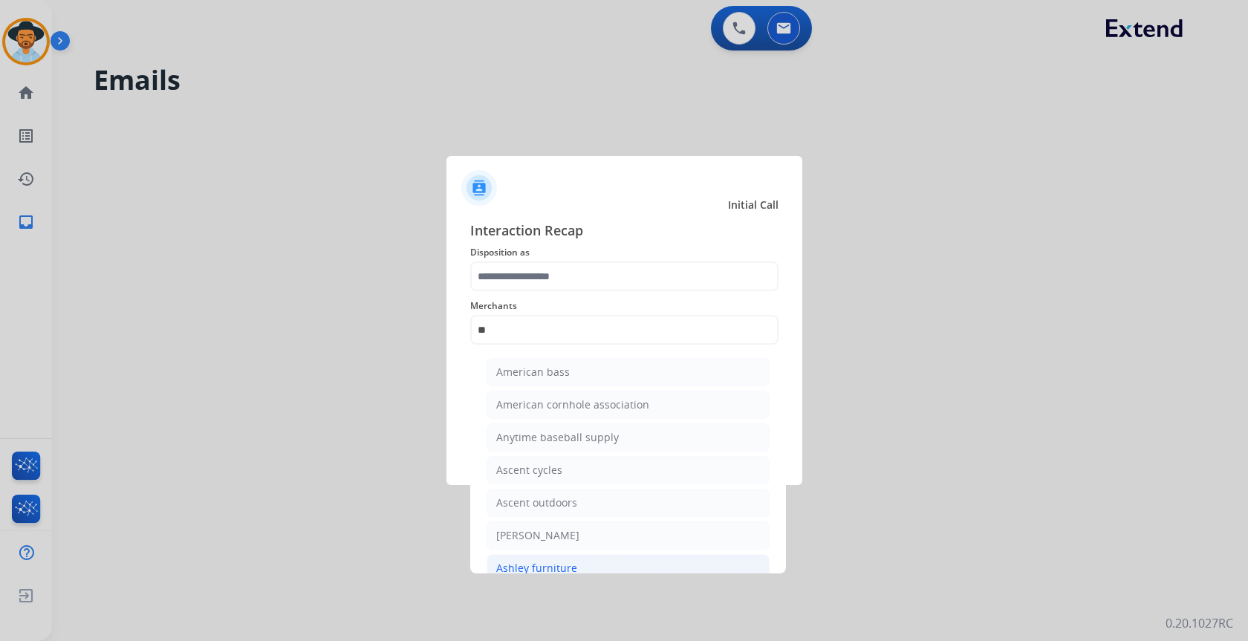
click at [578, 562] on li "Ashley furniture" at bounding box center [628, 568] width 283 height 28
type input "**********"
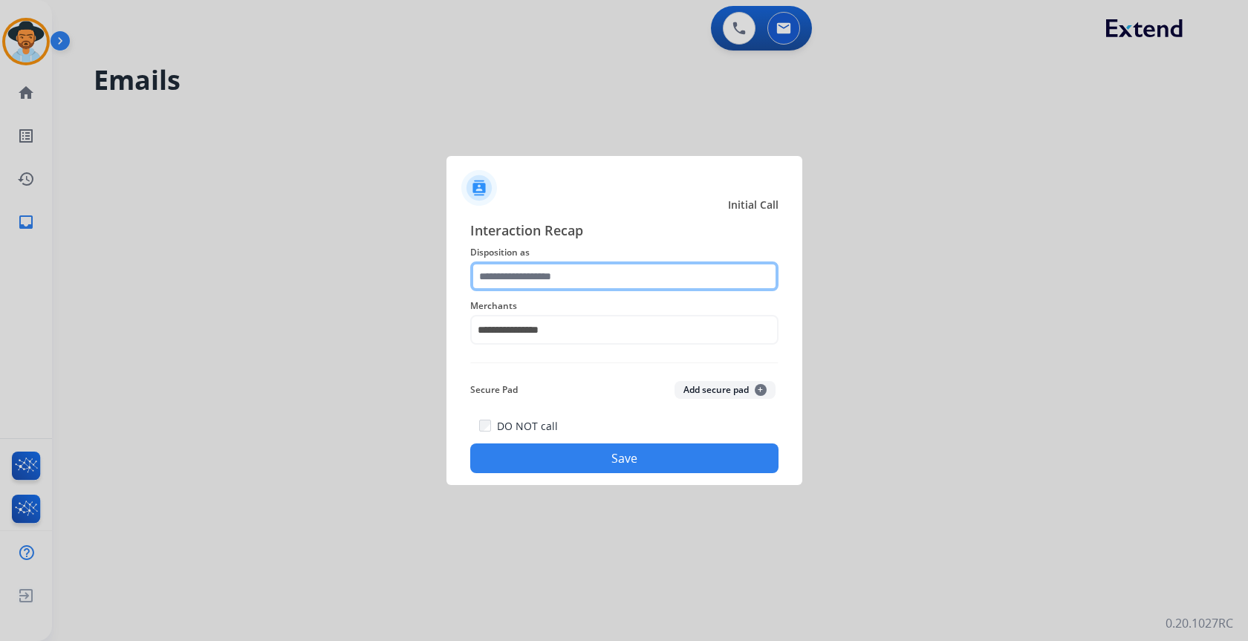
click at [582, 284] on input "text" at bounding box center [624, 277] width 308 height 30
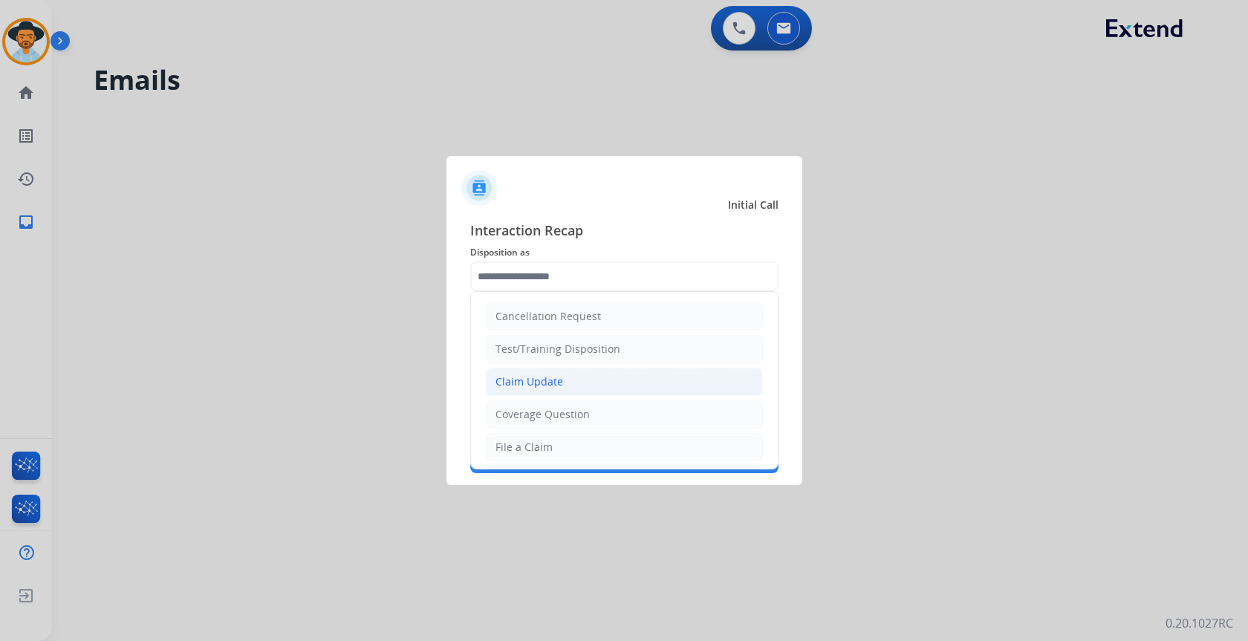
click at [568, 381] on li "Claim Update" at bounding box center [624, 382] width 277 height 28
type input "**********"
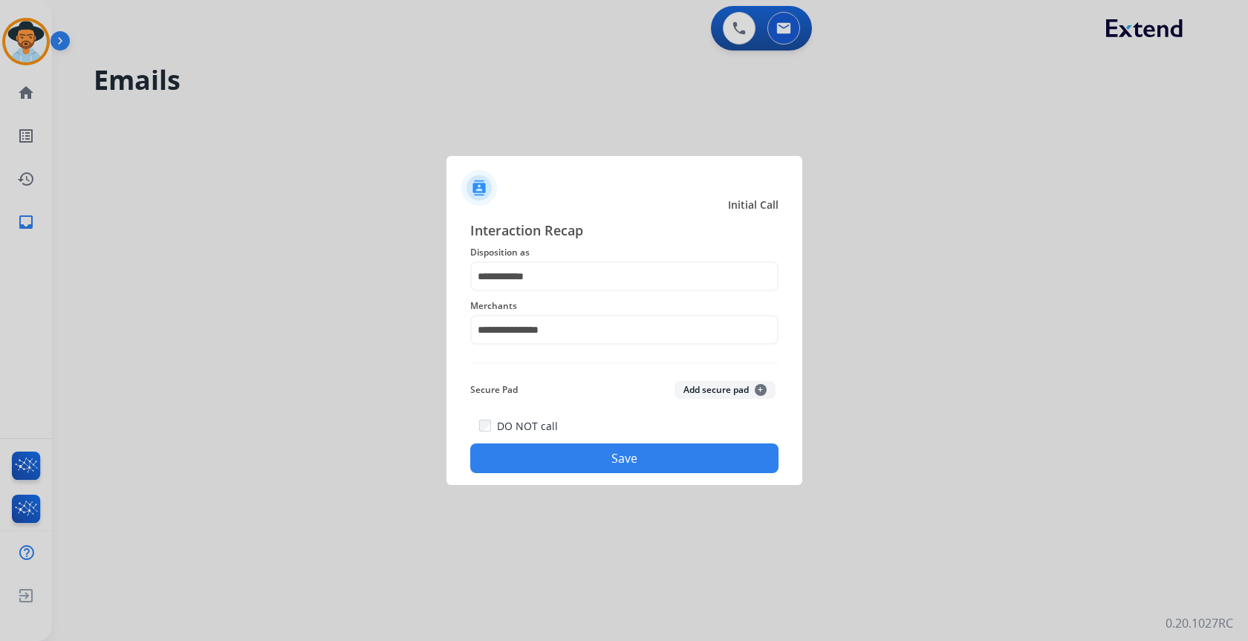
click at [591, 457] on button "Save" at bounding box center [624, 459] width 308 height 30
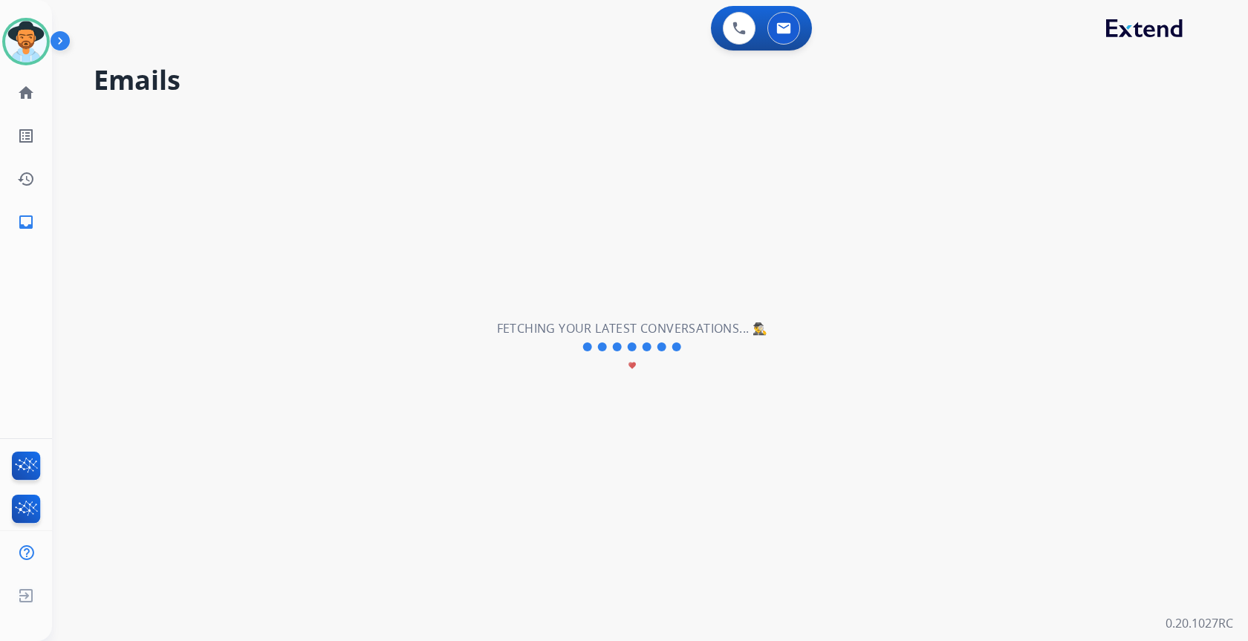
click at [1242, 169] on div "**********" at bounding box center [650, 320] width 1196 height 641
click at [35, 28] on img at bounding box center [26, 42] width 42 height 42
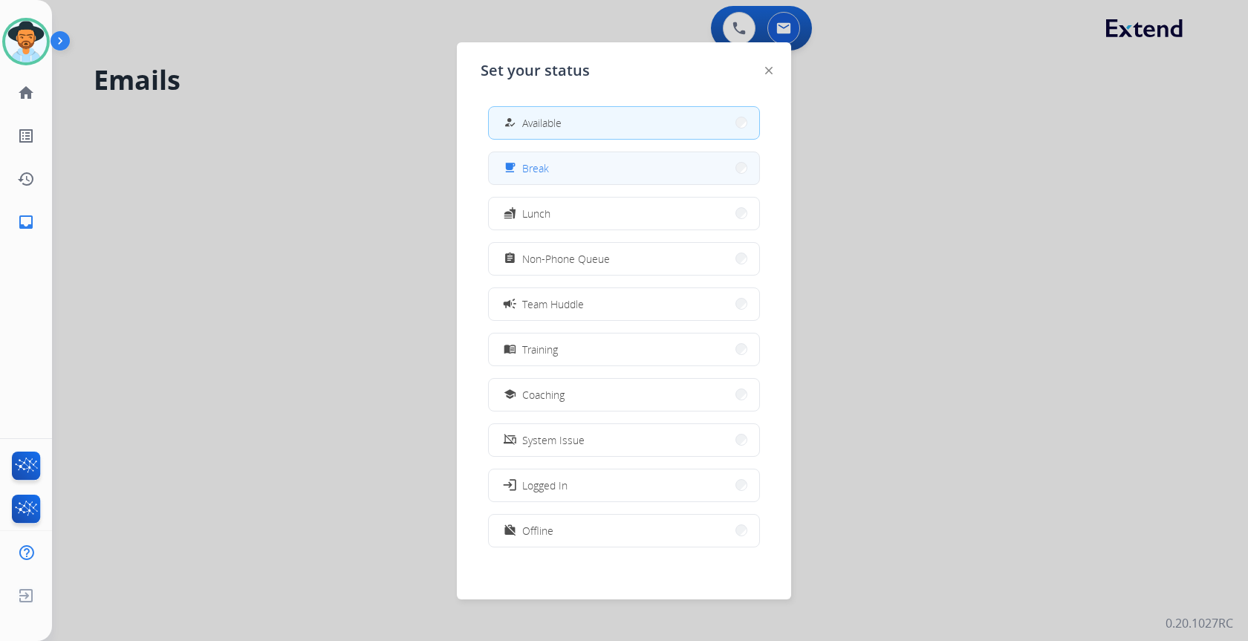
click at [680, 173] on button "free_breakfast Break" at bounding box center [624, 168] width 270 height 32
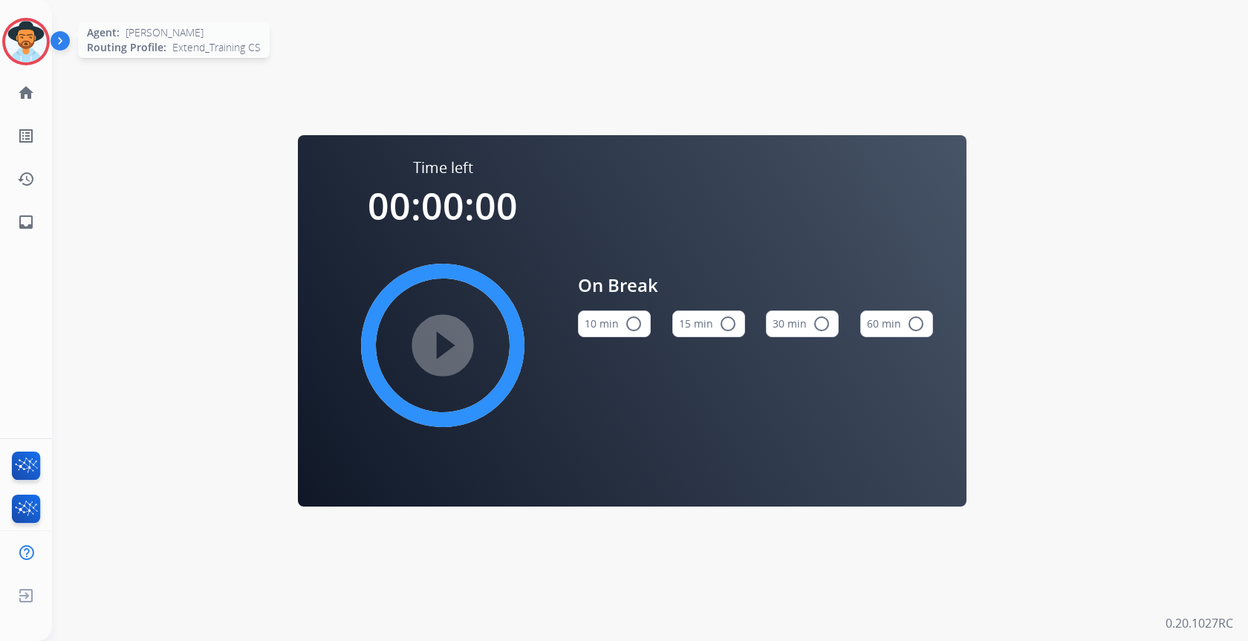
click at [16, 36] on img at bounding box center [26, 42] width 42 height 42
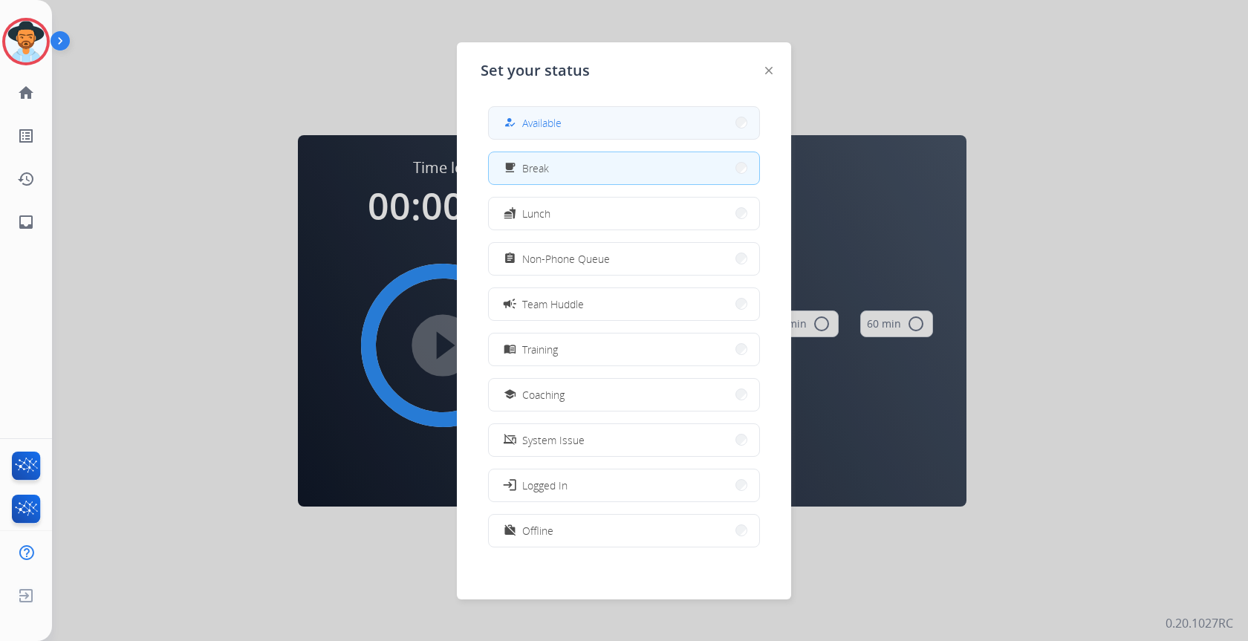
click at [733, 117] on button "how_to_reg Available" at bounding box center [624, 123] width 270 height 32
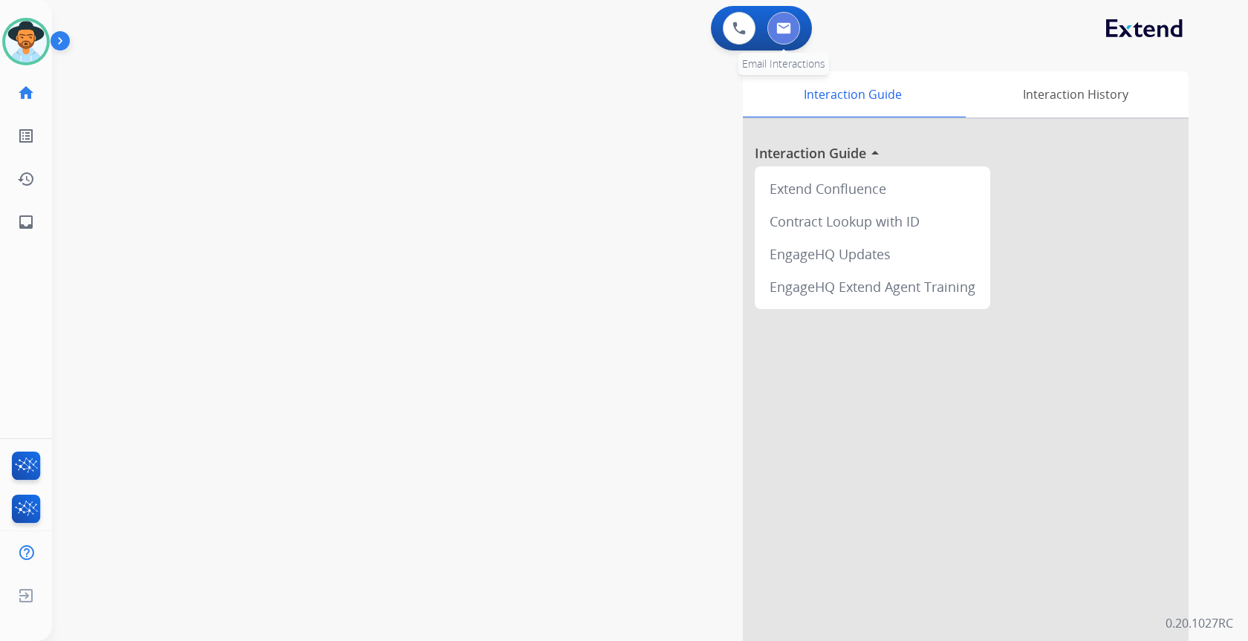
click at [773, 34] on button at bounding box center [783, 28] width 33 height 33
select select "**********"
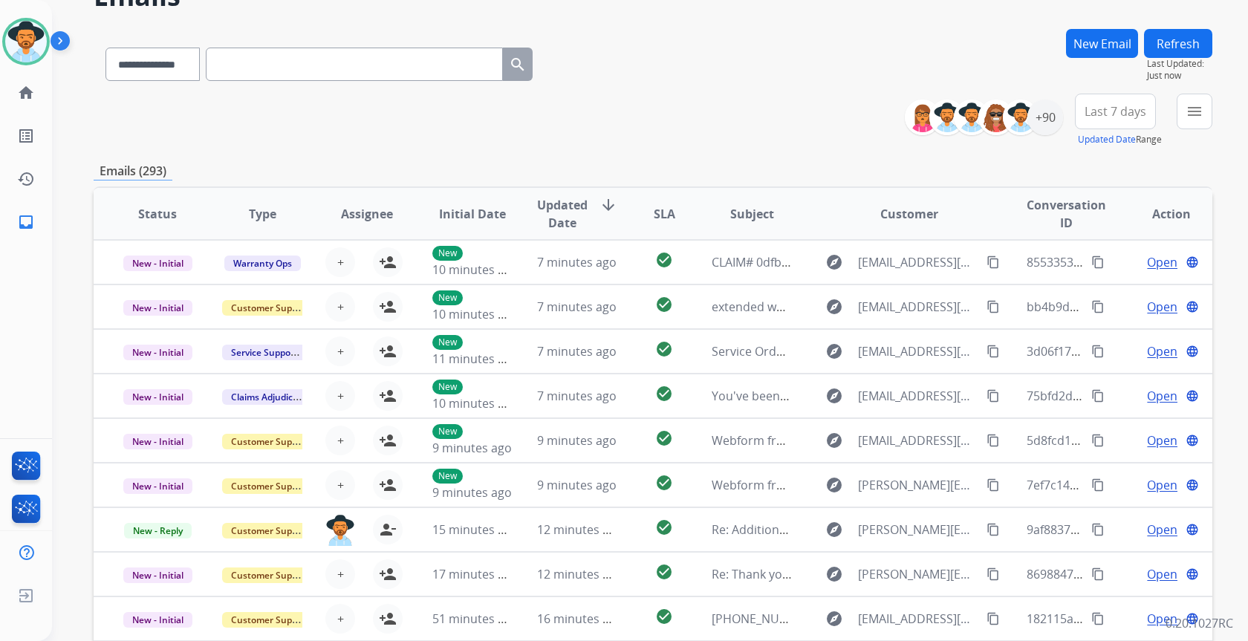
scroll to position [204, 0]
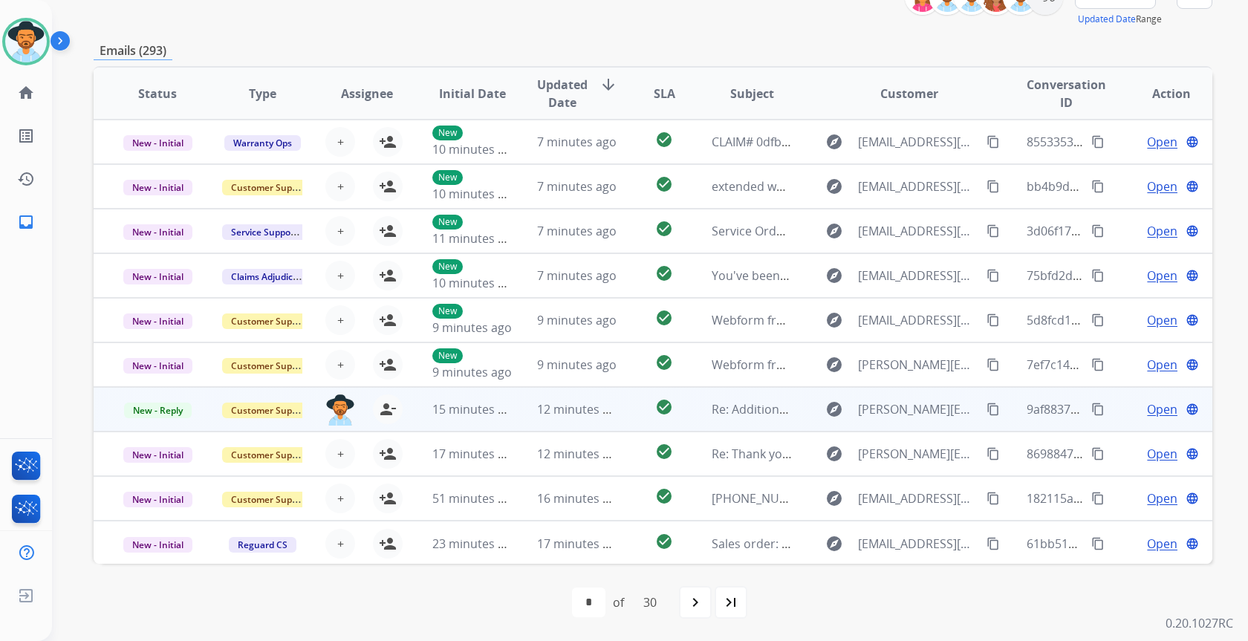
click at [517, 408] on td "12 minutes ago" at bounding box center [565, 409] width 105 height 45
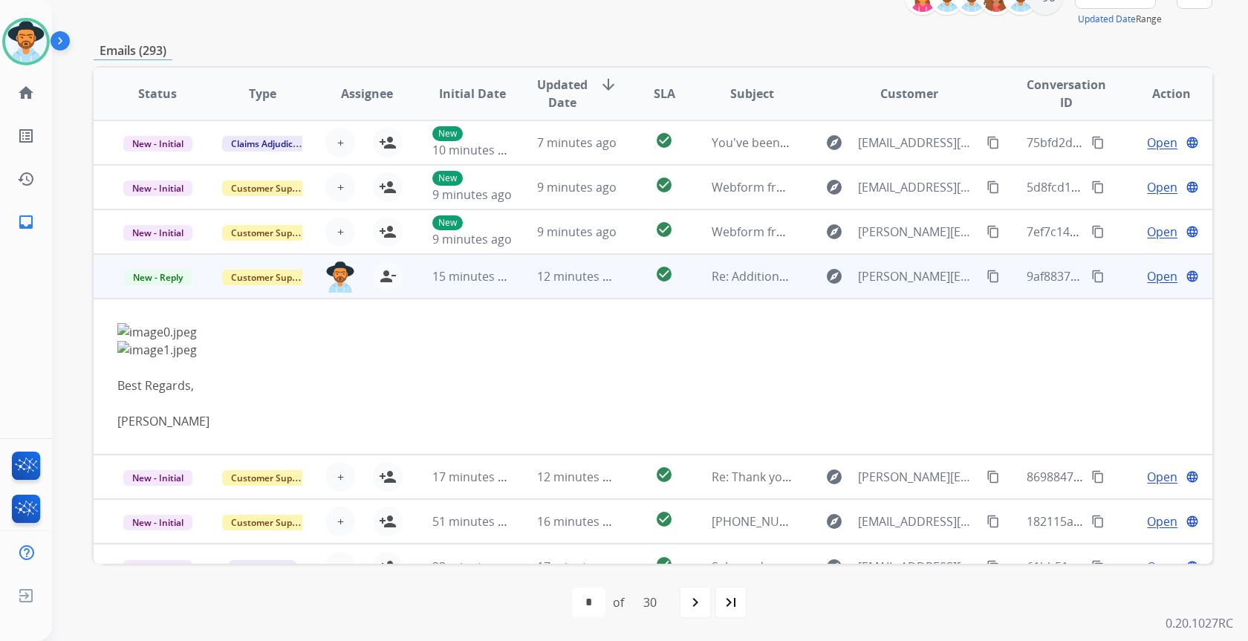
scroll to position [158, 0]
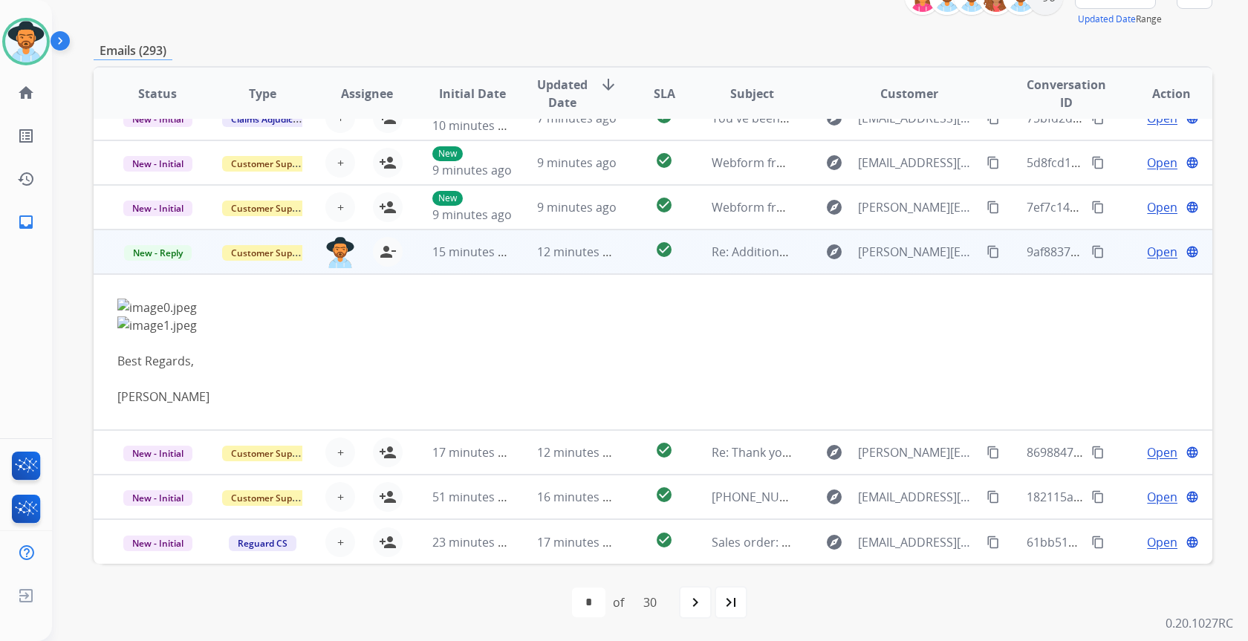
click at [1150, 250] on span "Open" at bounding box center [1162, 252] width 30 height 18
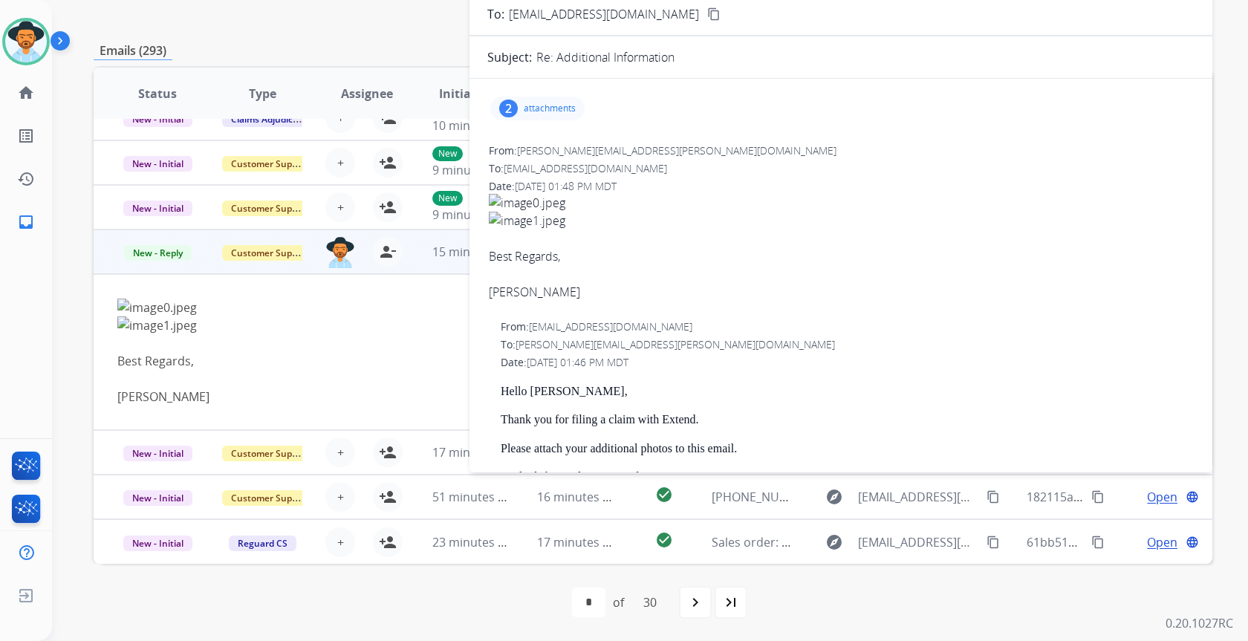
click at [527, 105] on p "attachments" at bounding box center [550, 109] width 52 height 12
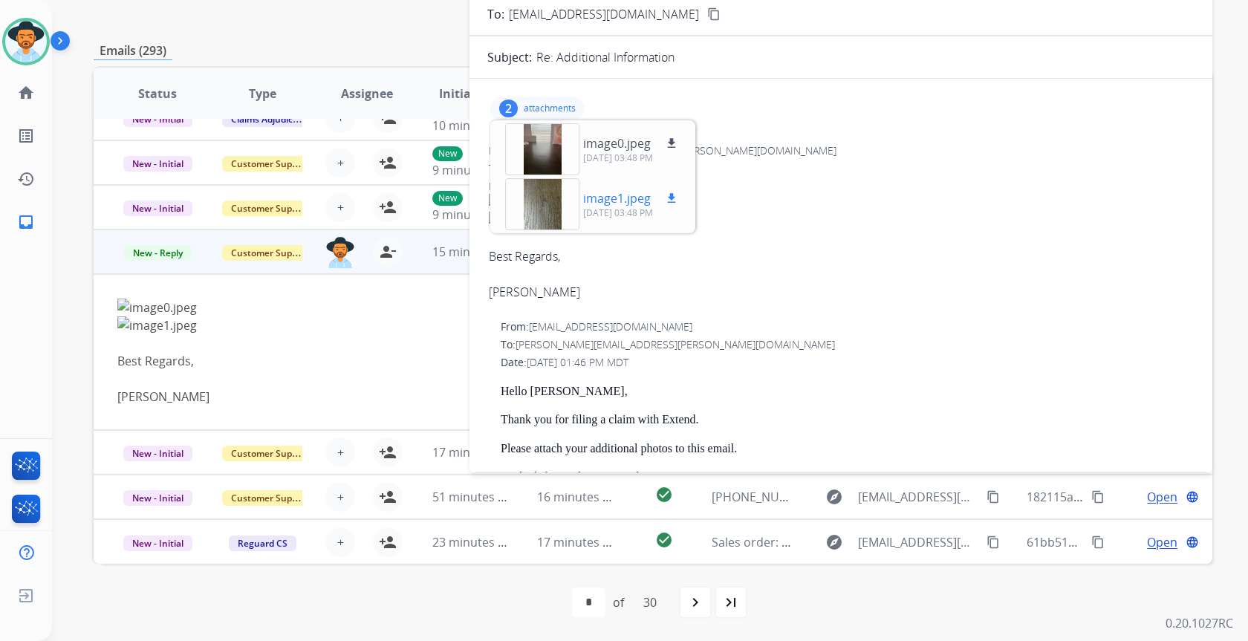
click at [543, 205] on div at bounding box center [542, 204] width 74 height 52
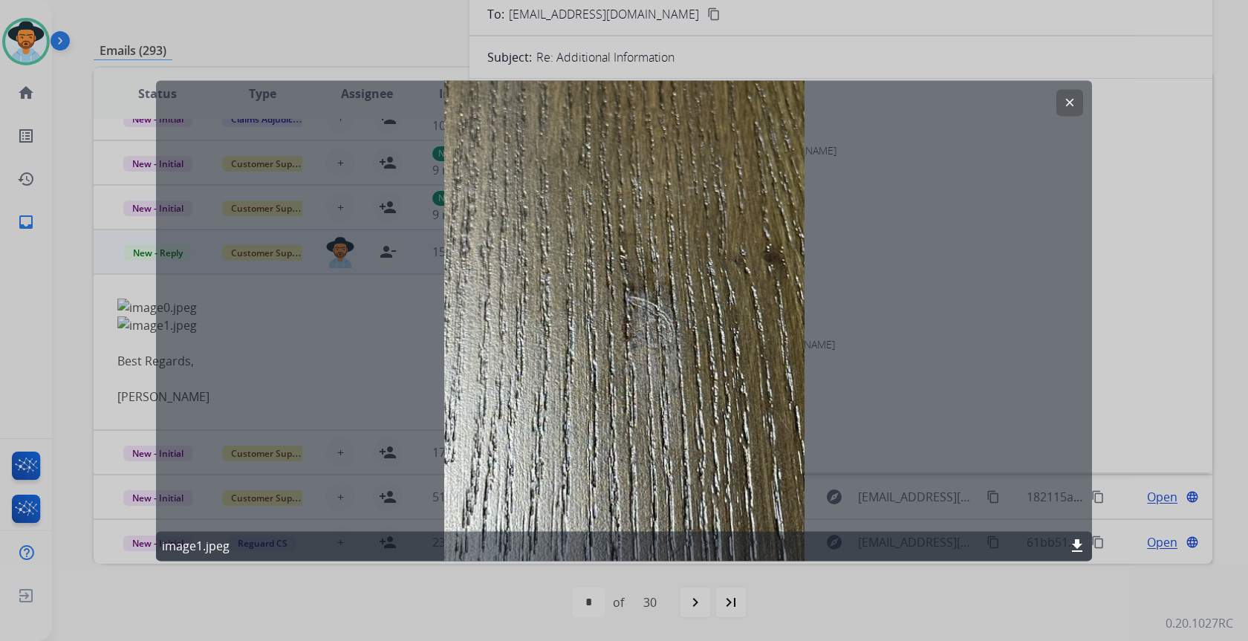
click at [1071, 99] on mat-icon "clear" at bounding box center [1069, 102] width 13 height 13
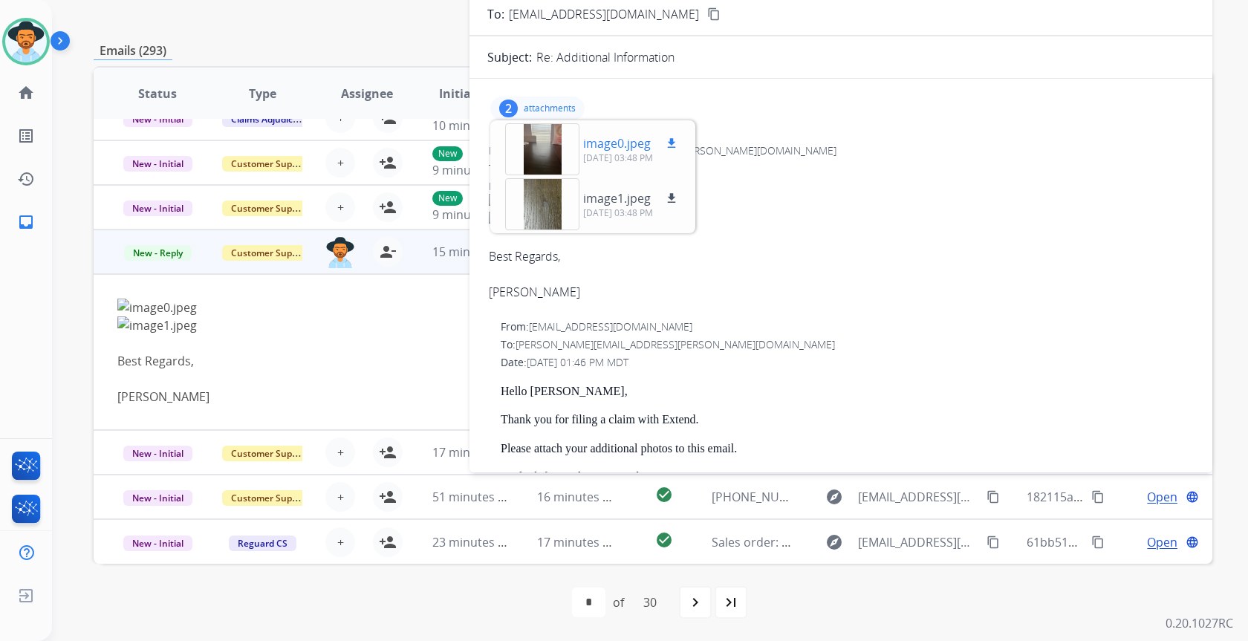
click at [541, 152] on div at bounding box center [542, 149] width 74 height 52
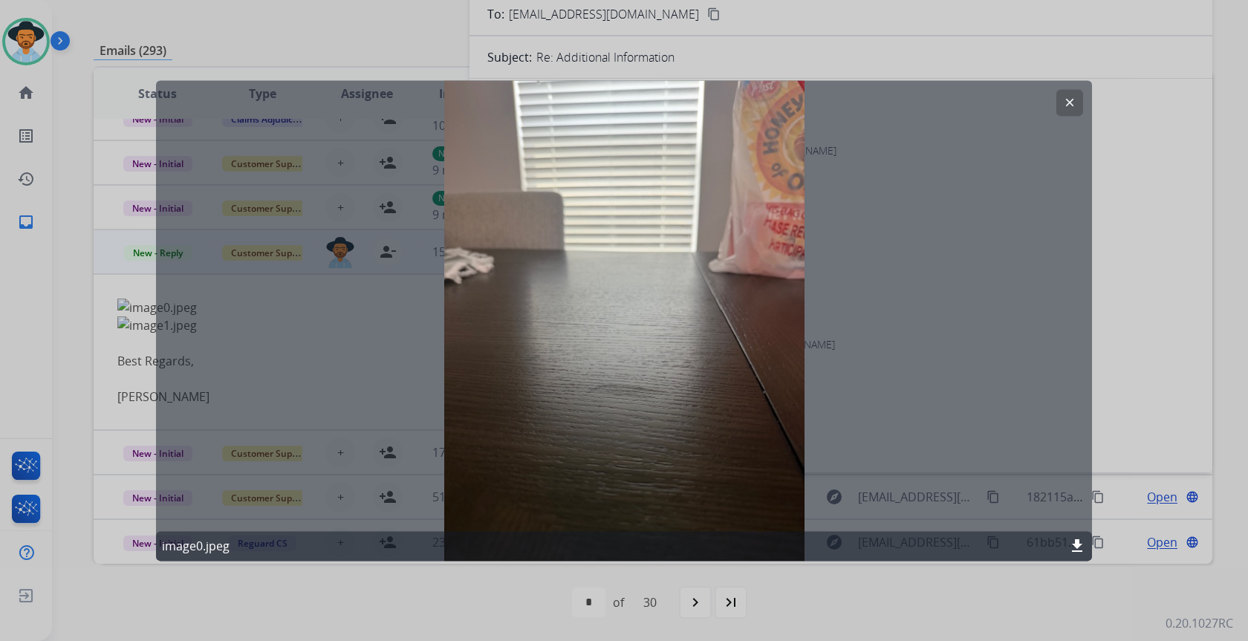
click at [1067, 104] on mat-icon "clear" at bounding box center [1069, 102] width 13 height 13
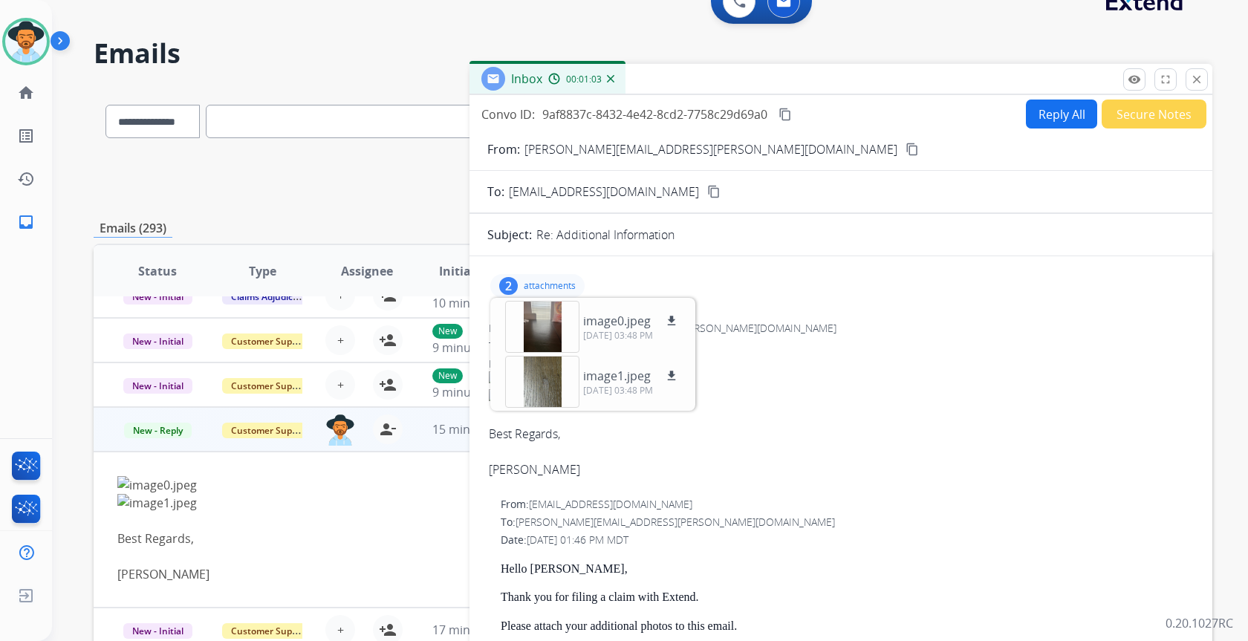
scroll to position [0, 0]
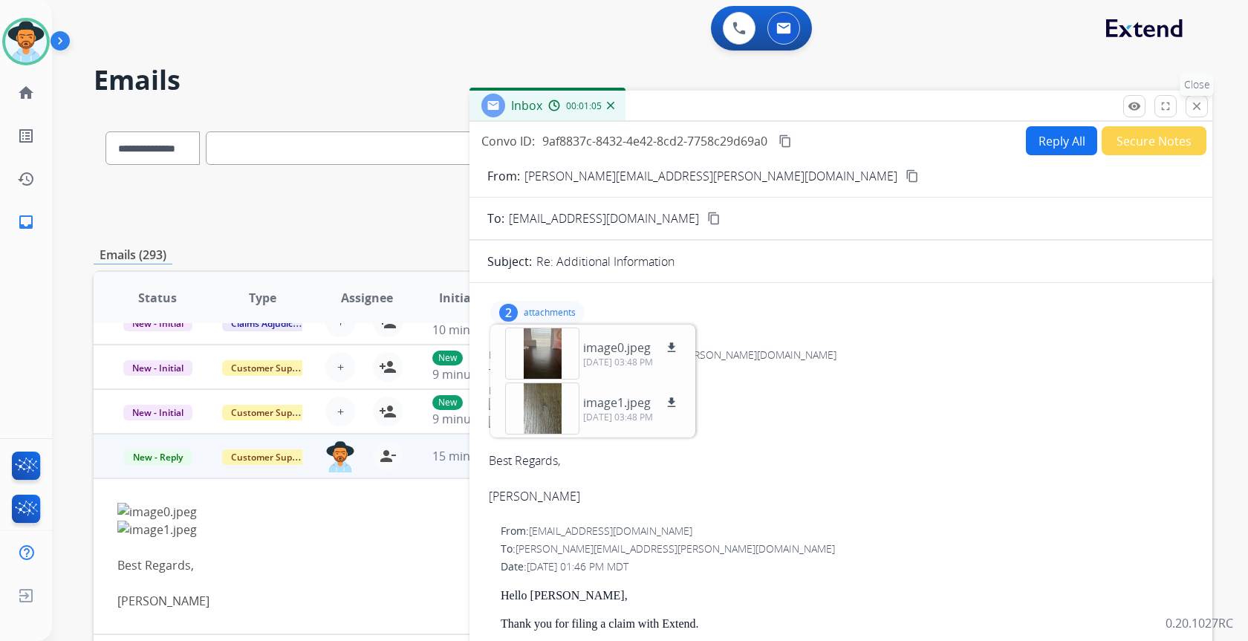
click at [1196, 112] on mat-icon "close" at bounding box center [1196, 106] width 13 height 13
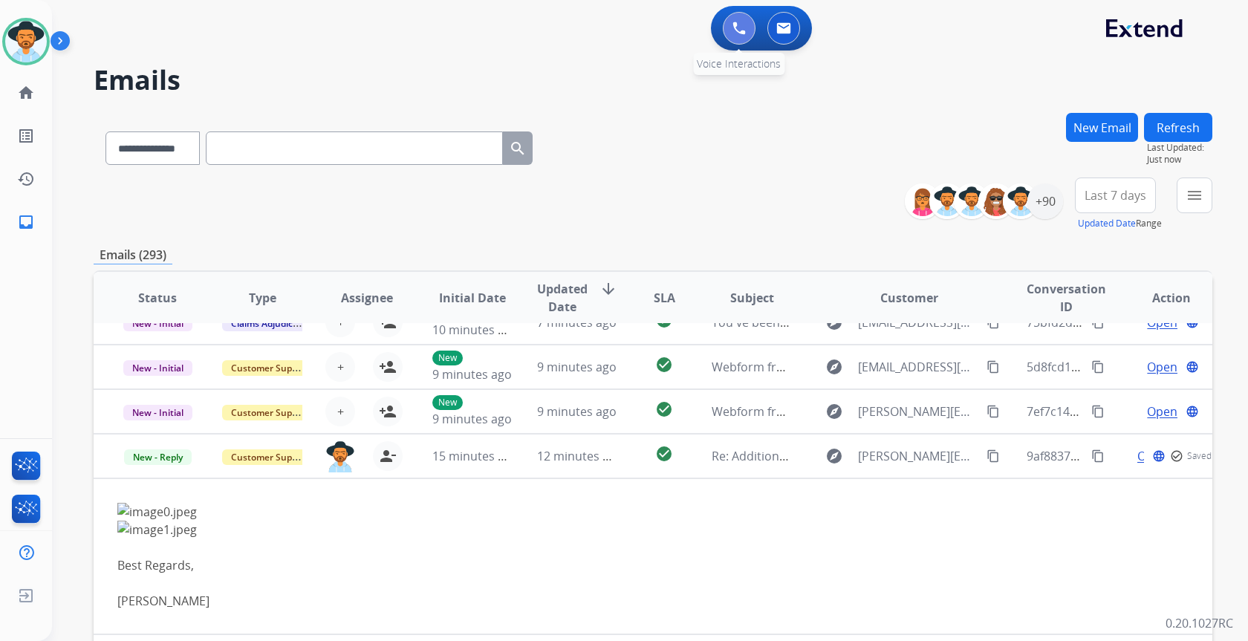
click at [738, 31] on img at bounding box center [739, 28] width 13 height 13
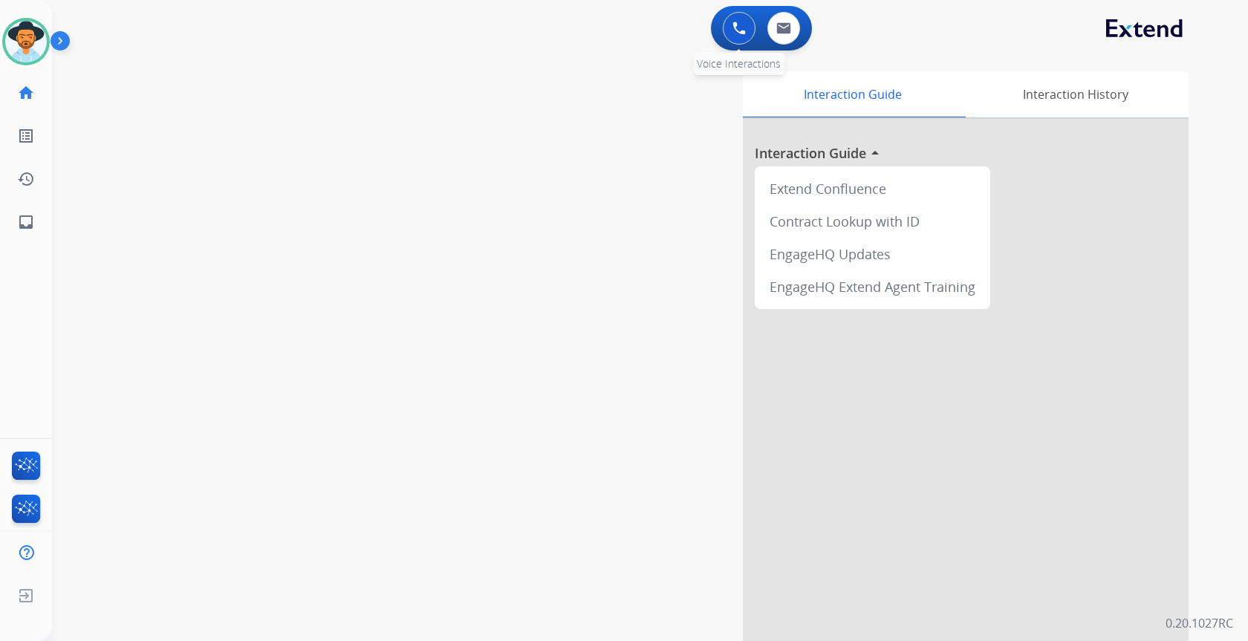
click at [733, 32] on img at bounding box center [739, 28] width 13 height 13
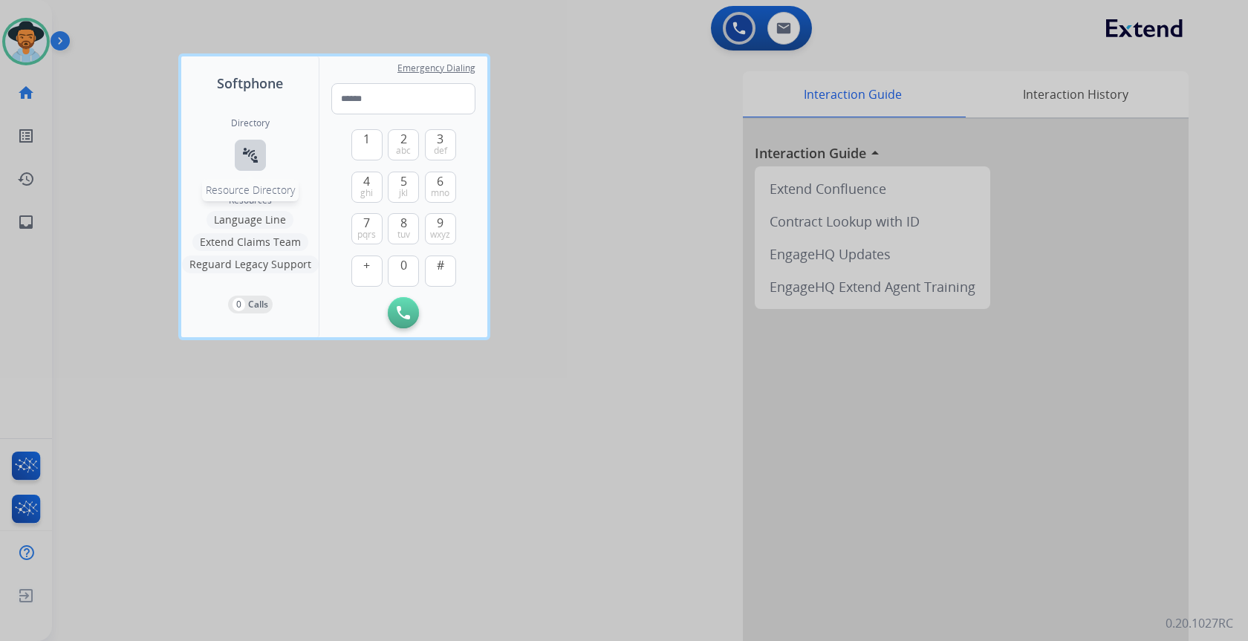
click at [241, 155] on mat-icon "connect_without_contact" at bounding box center [250, 155] width 18 height 18
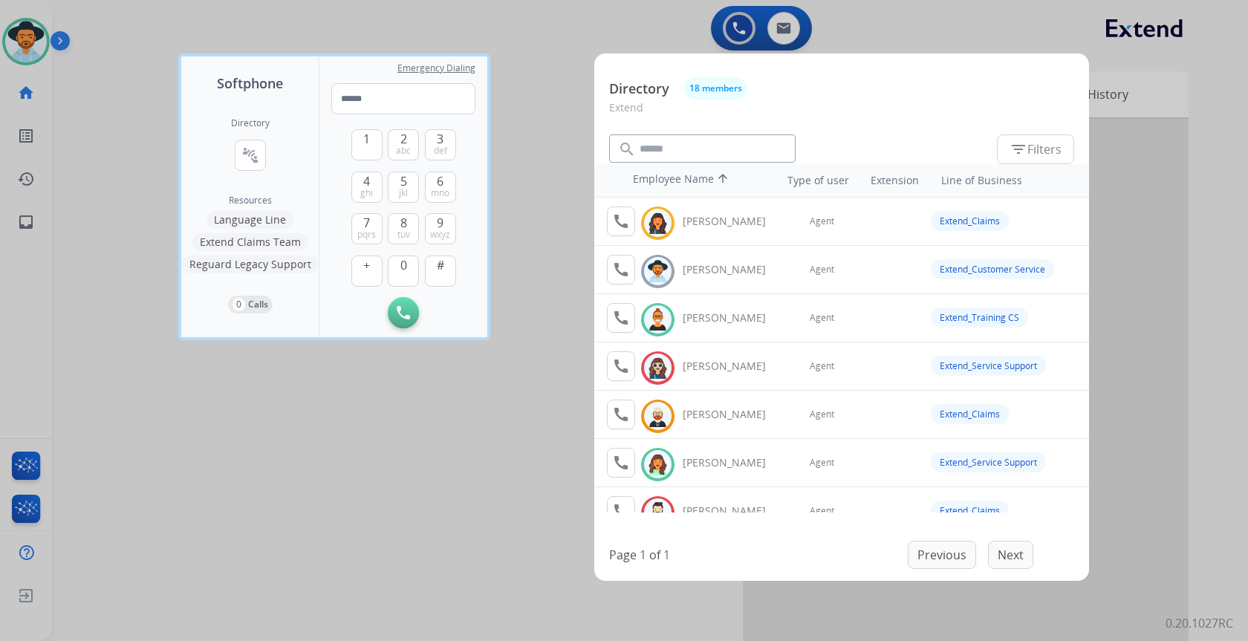
click at [562, 83] on div at bounding box center [624, 320] width 1248 height 641
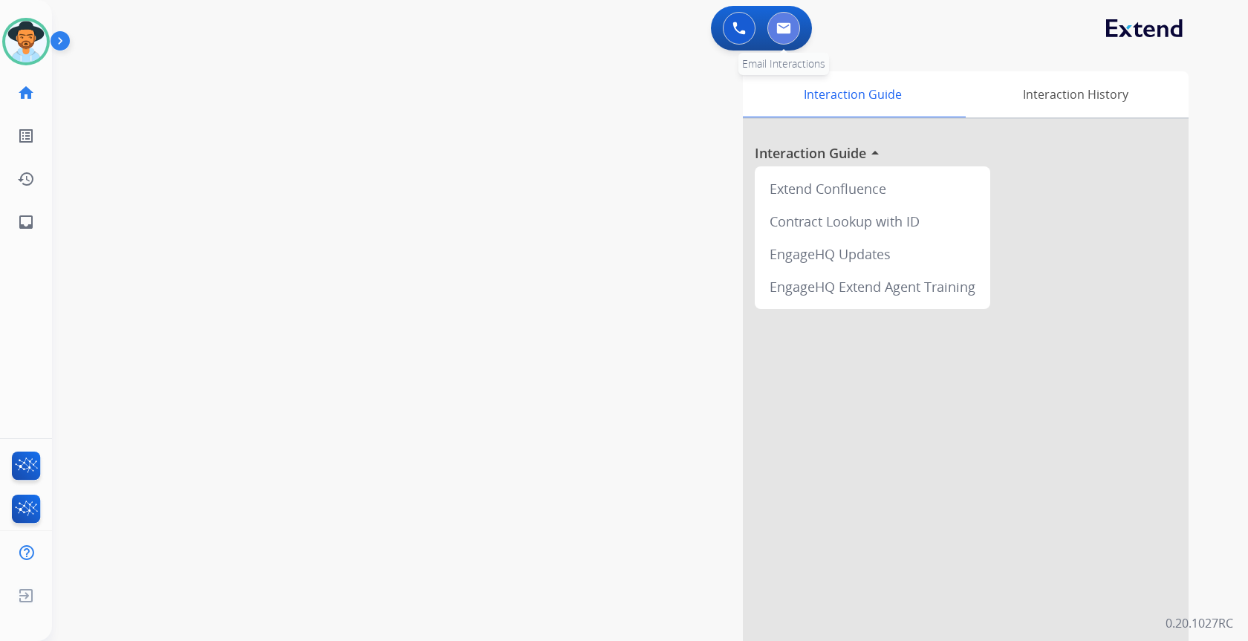
click at [776, 25] on button at bounding box center [783, 28] width 33 height 33
select select "**********"
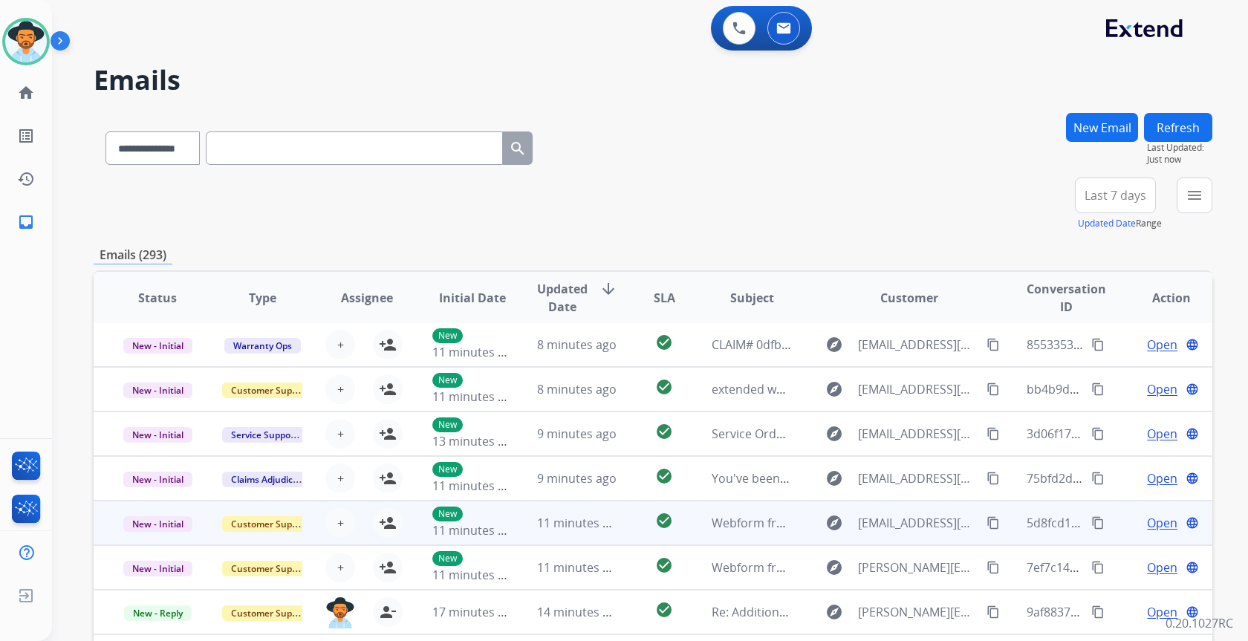
scroll to position [149, 0]
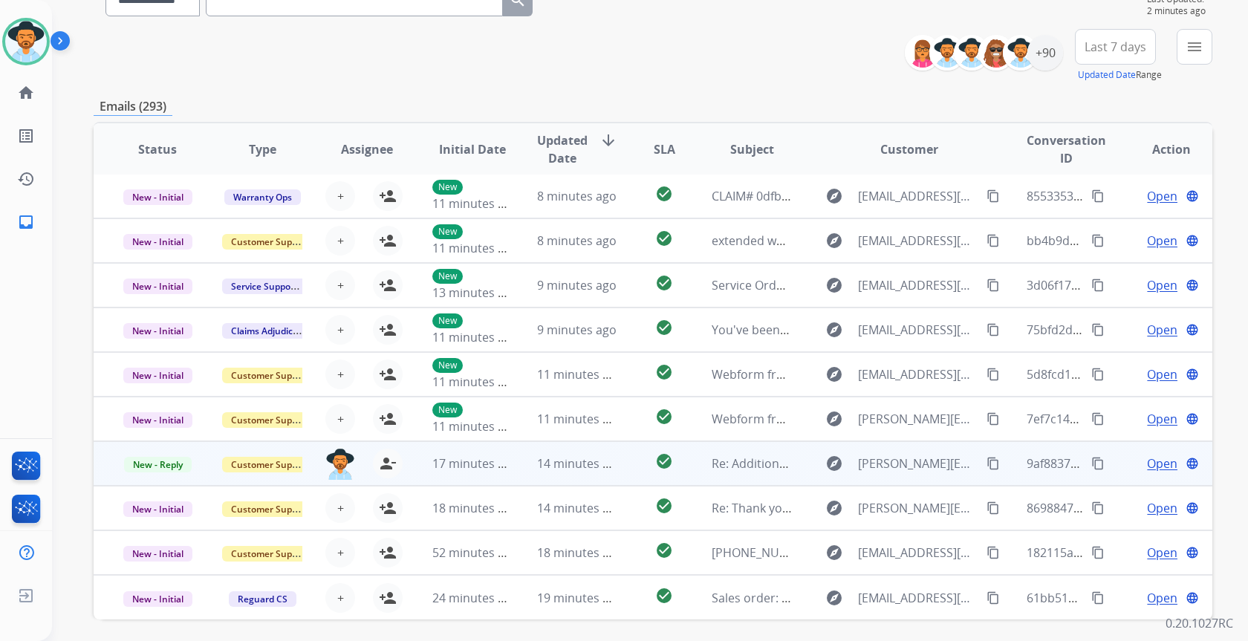
click at [1091, 463] on mat-icon "content_copy" at bounding box center [1097, 463] width 13 height 13
click at [1152, 467] on span "Open" at bounding box center [1162, 464] width 30 height 18
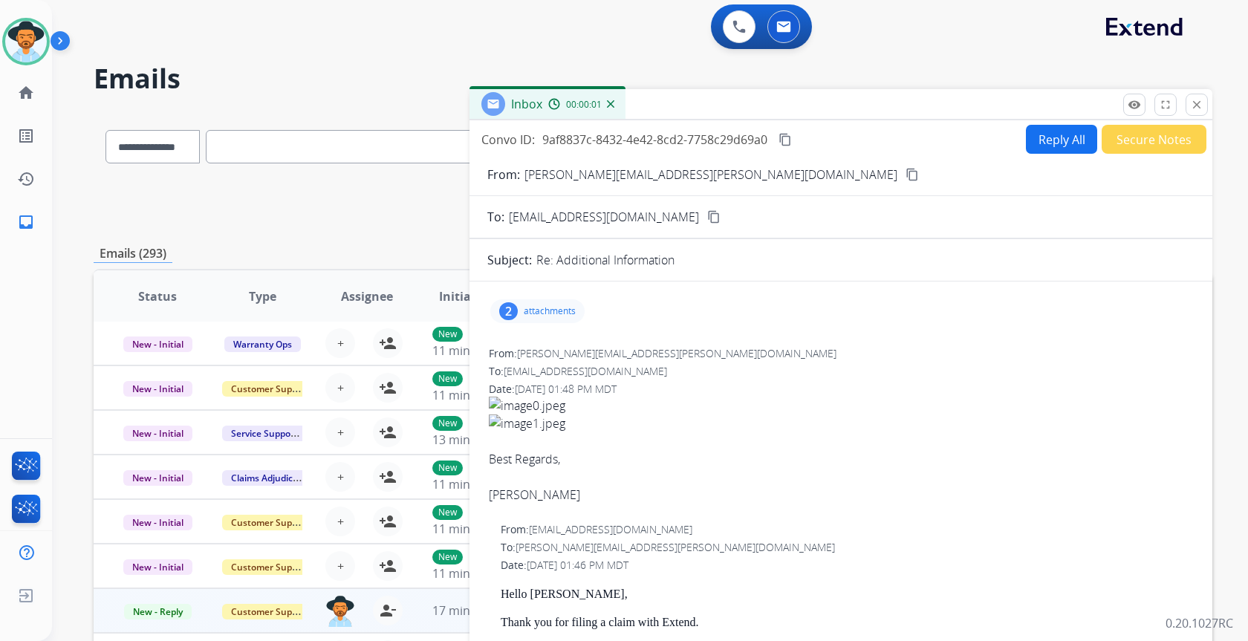
scroll to position [0, 0]
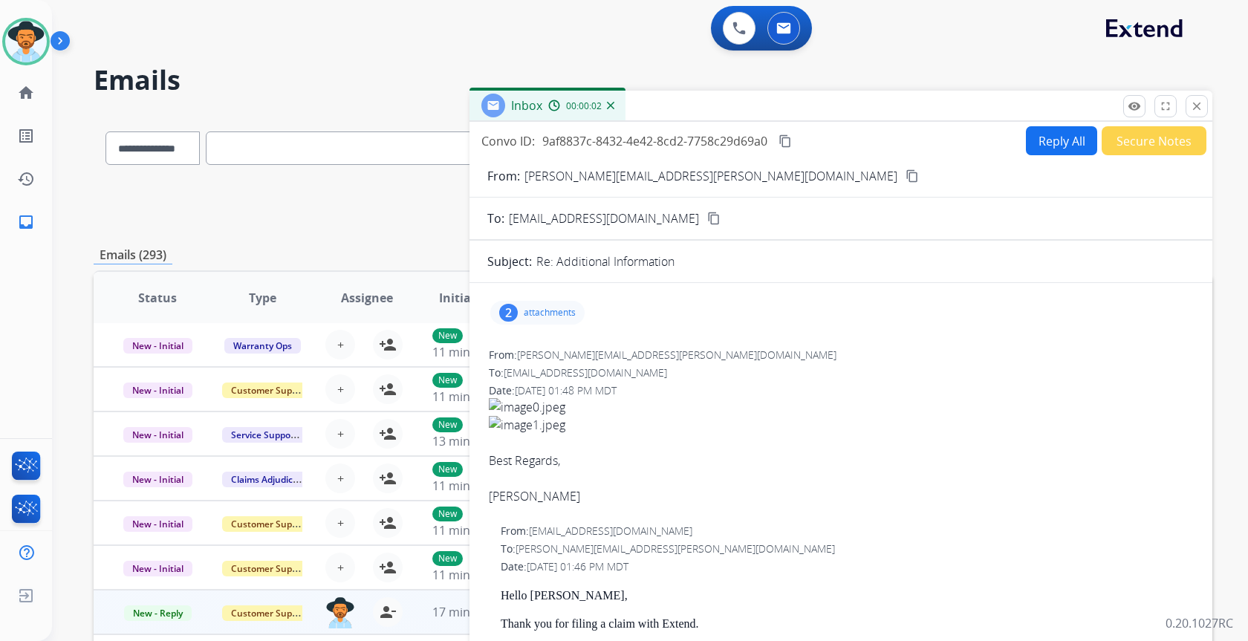
click at [1059, 137] on button "Reply All" at bounding box center [1061, 140] width 71 height 29
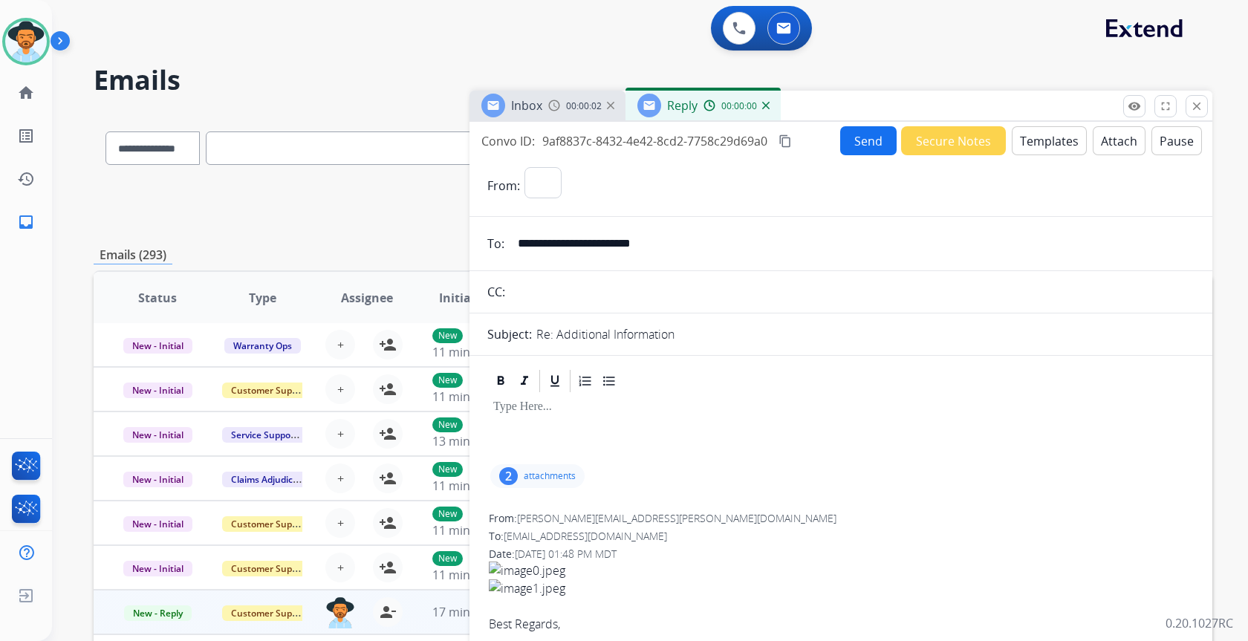
select select "**********"
click at [1028, 140] on button "Templates" at bounding box center [1049, 140] width 75 height 29
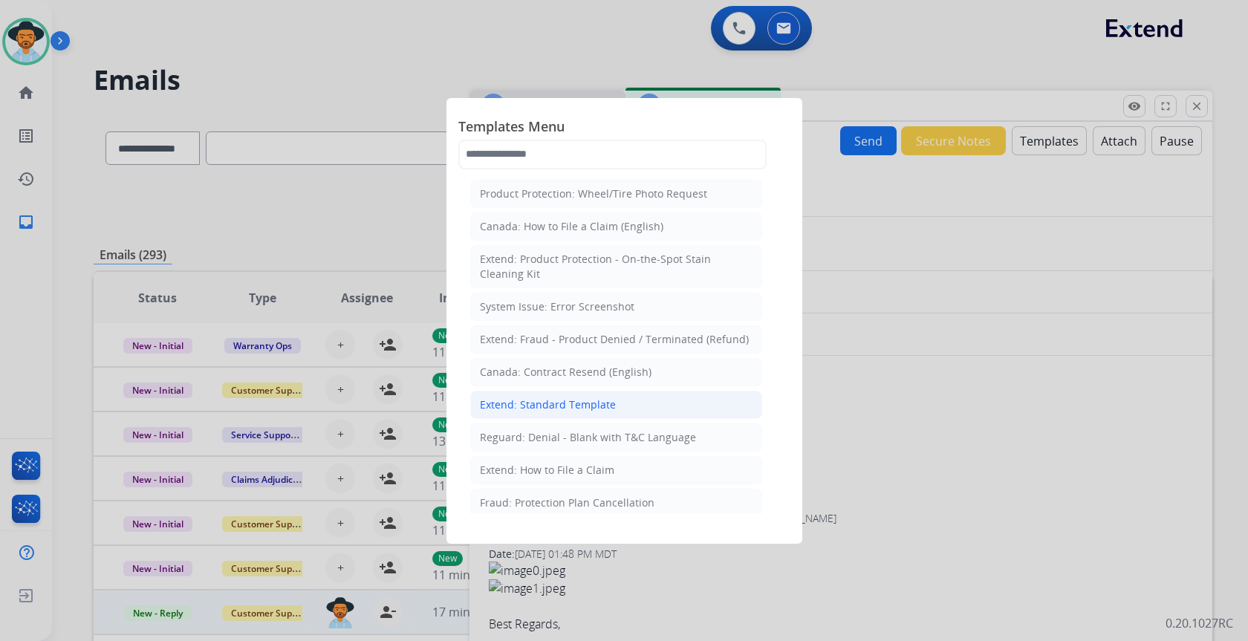
click at [507, 402] on div "Extend: Standard Template" at bounding box center [548, 404] width 136 height 15
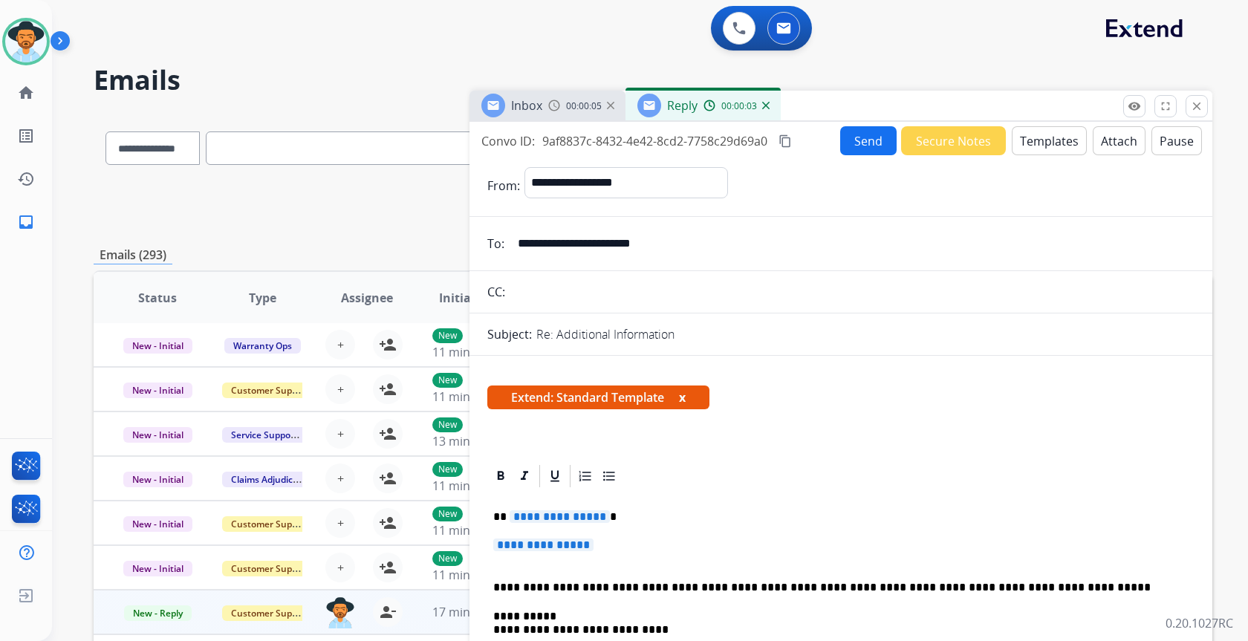
click at [579, 514] on span "**********" at bounding box center [560, 516] width 100 height 13
click at [513, 552] on p "**********" at bounding box center [840, 552] width 695 height 27
click at [514, 539] on span "**********" at bounding box center [543, 545] width 100 height 13
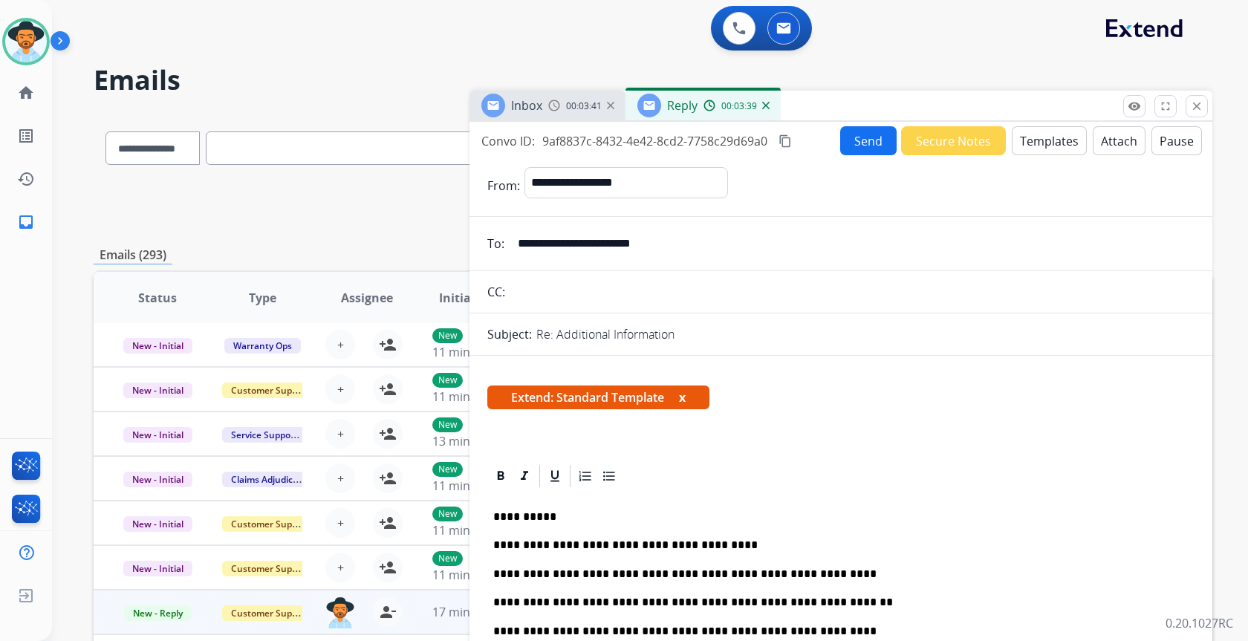
click at [866, 126] on div "**********" at bounding box center [841, 396] width 743 height 549
click at [866, 141] on button "Send" at bounding box center [868, 140] width 56 height 29
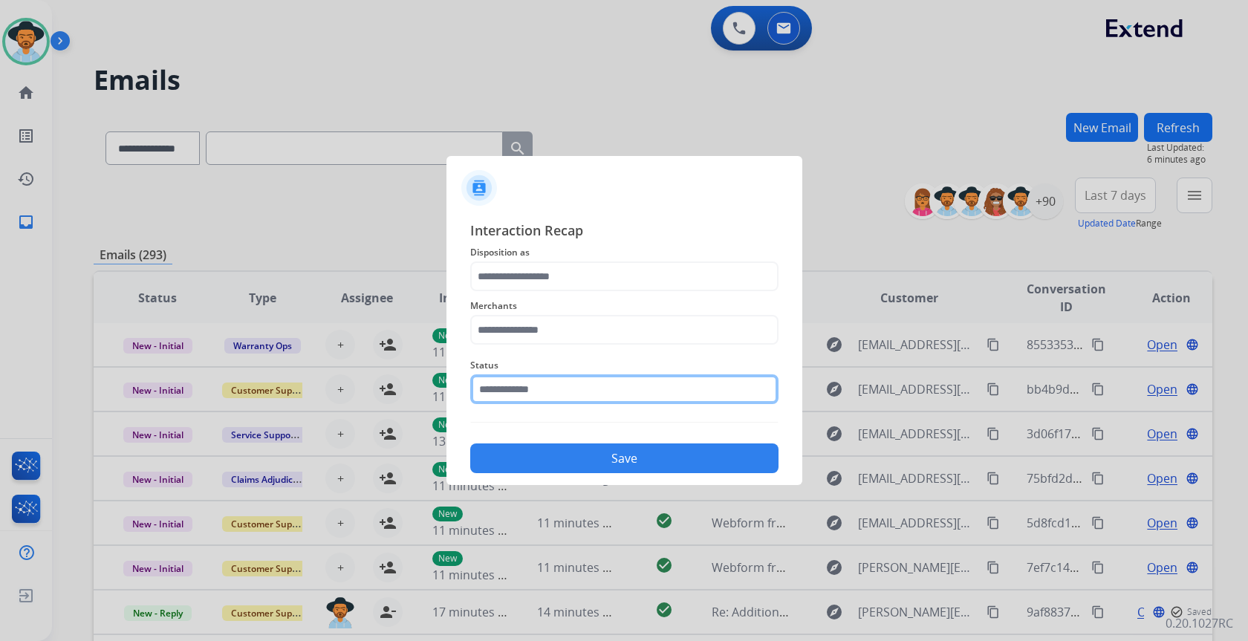
click at [550, 395] on input "text" at bounding box center [624, 389] width 308 height 30
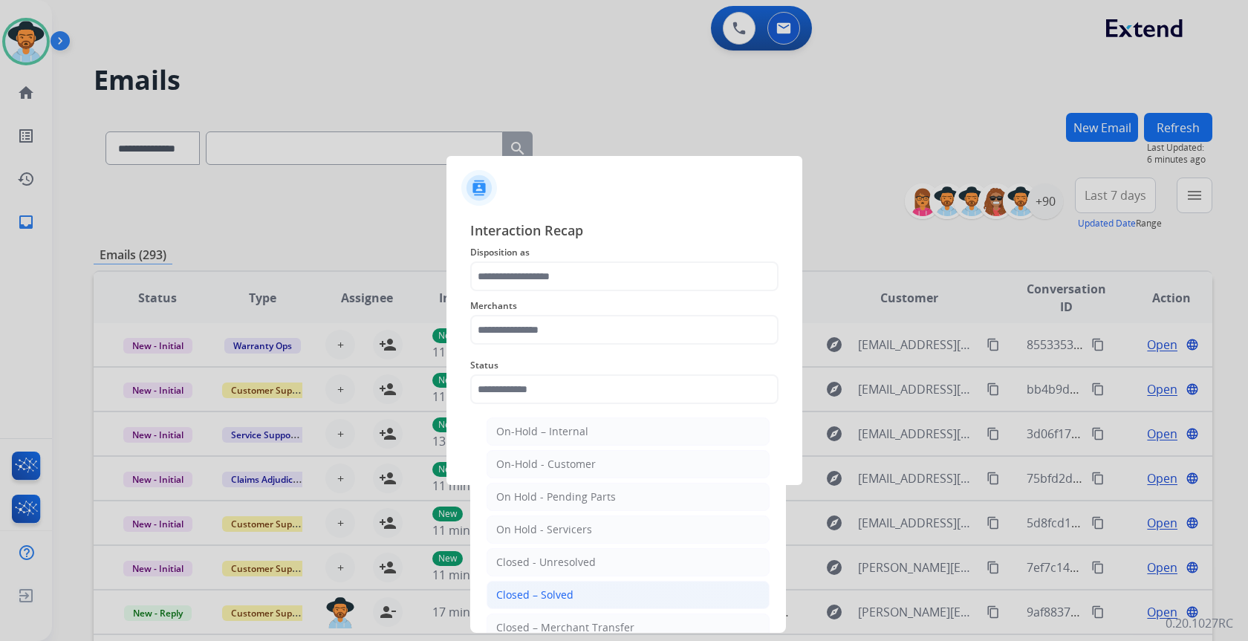
click at [562, 587] on li "Closed – Solved" at bounding box center [628, 595] width 283 height 28
type input "**********"
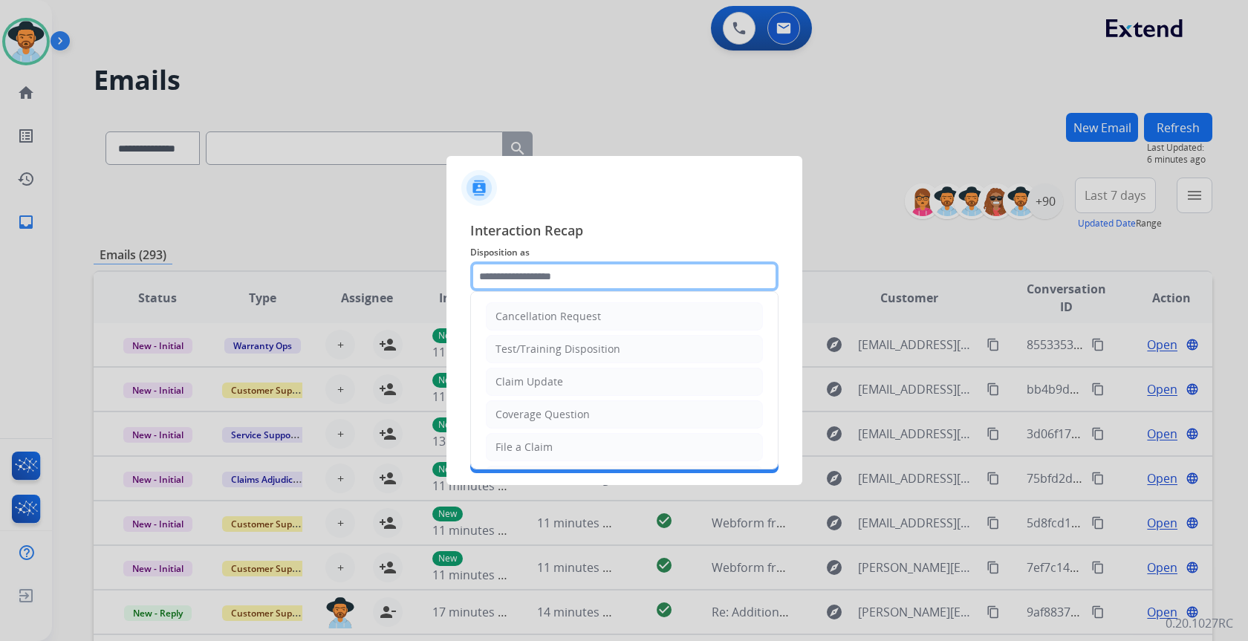
click at [559, 284] on input "text" at bounding box center [624, 277] width 308 height 30
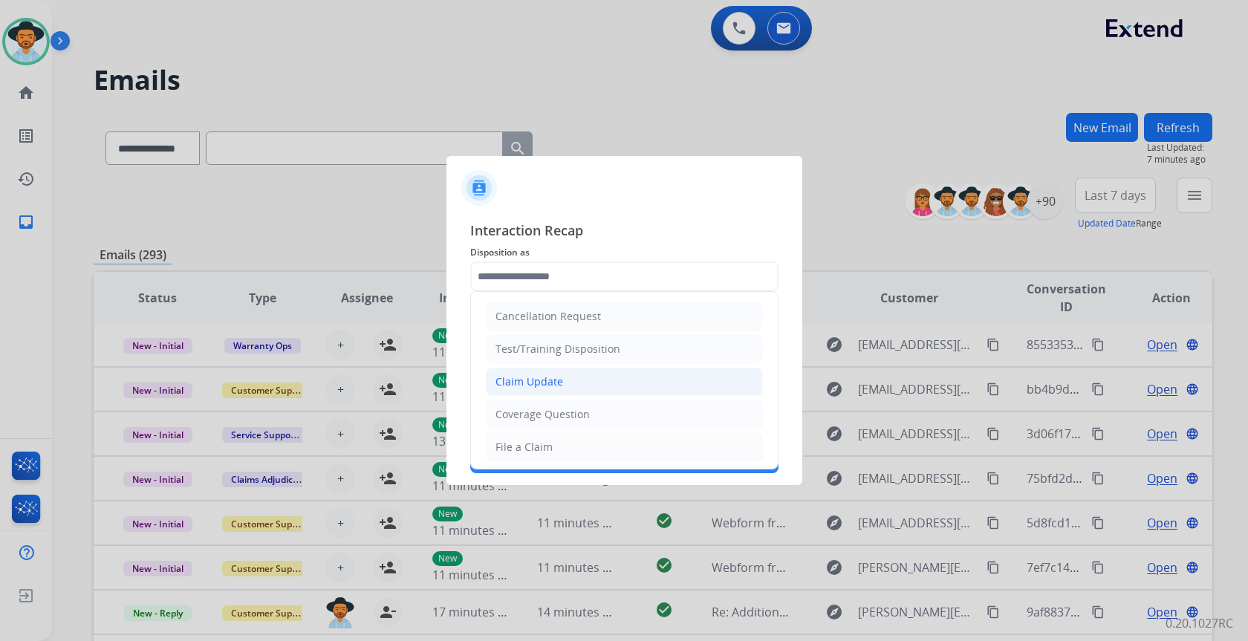
click at [568, 380] on li "Claim Update" at bounding box center [624, 382] width 277 height 28
type input "**********"
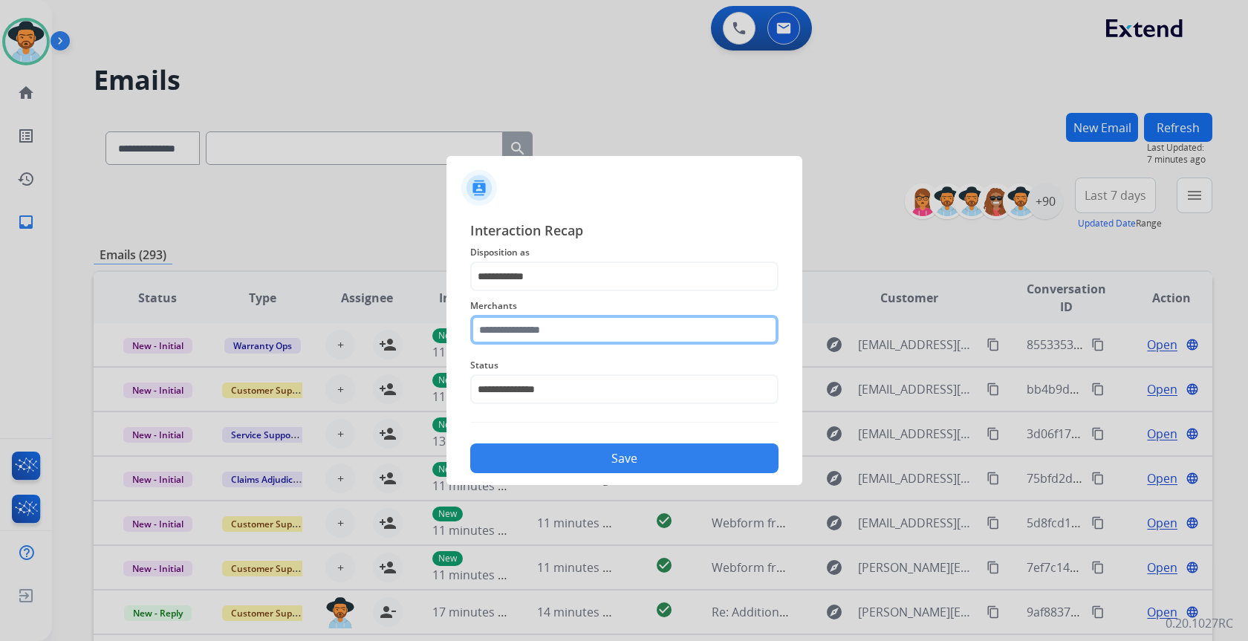
click at [559, 323] on input "text" at bounding box center [624, 330] width 308 height 30
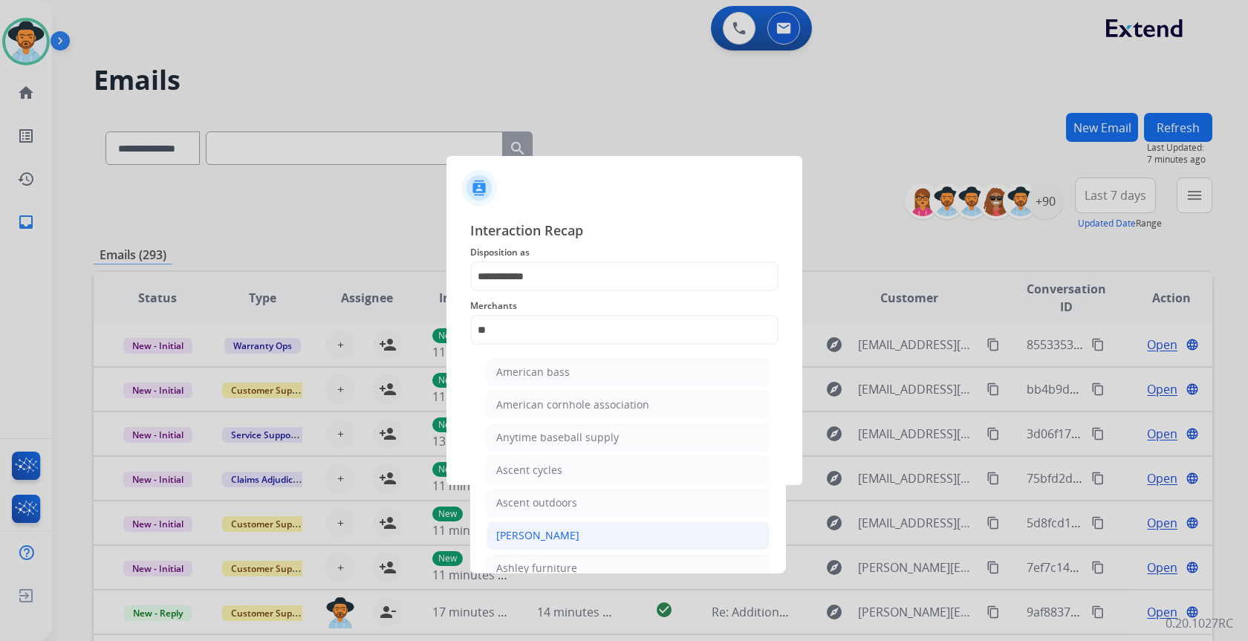
click at [567, 525] on li "[PERSON_NAME]" at bounding box center [628, 536] width 283 height 28
type input "**********"
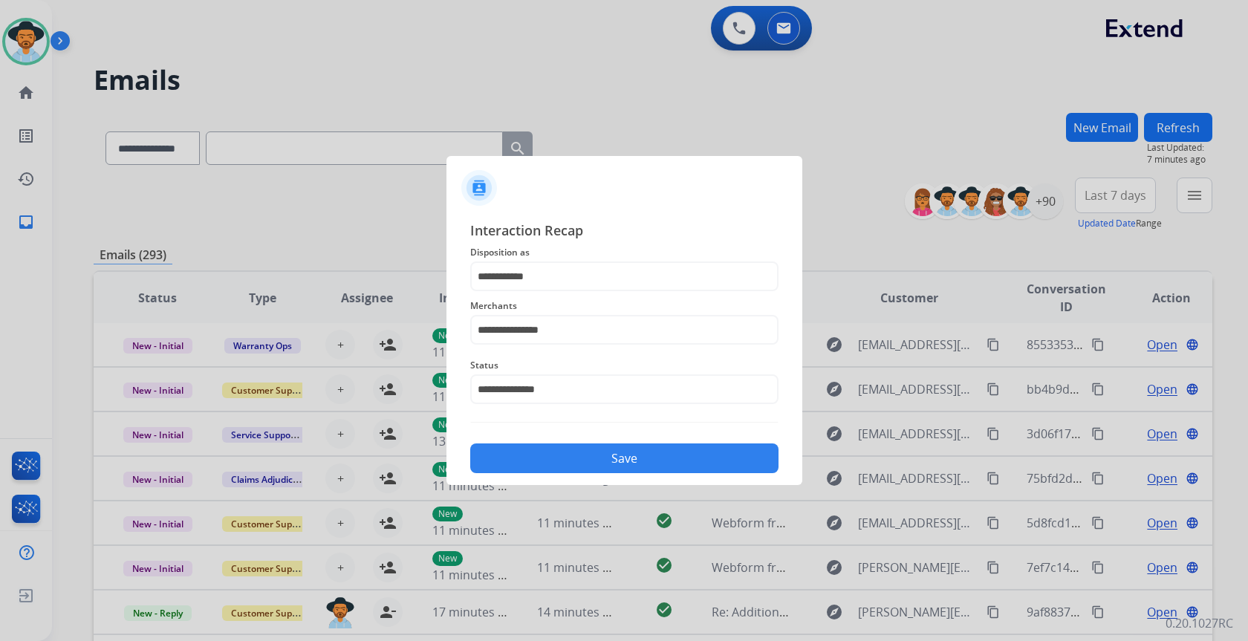
click at [623, 461] on button "Save" at bounding box center [624, 459] width 308 height 30
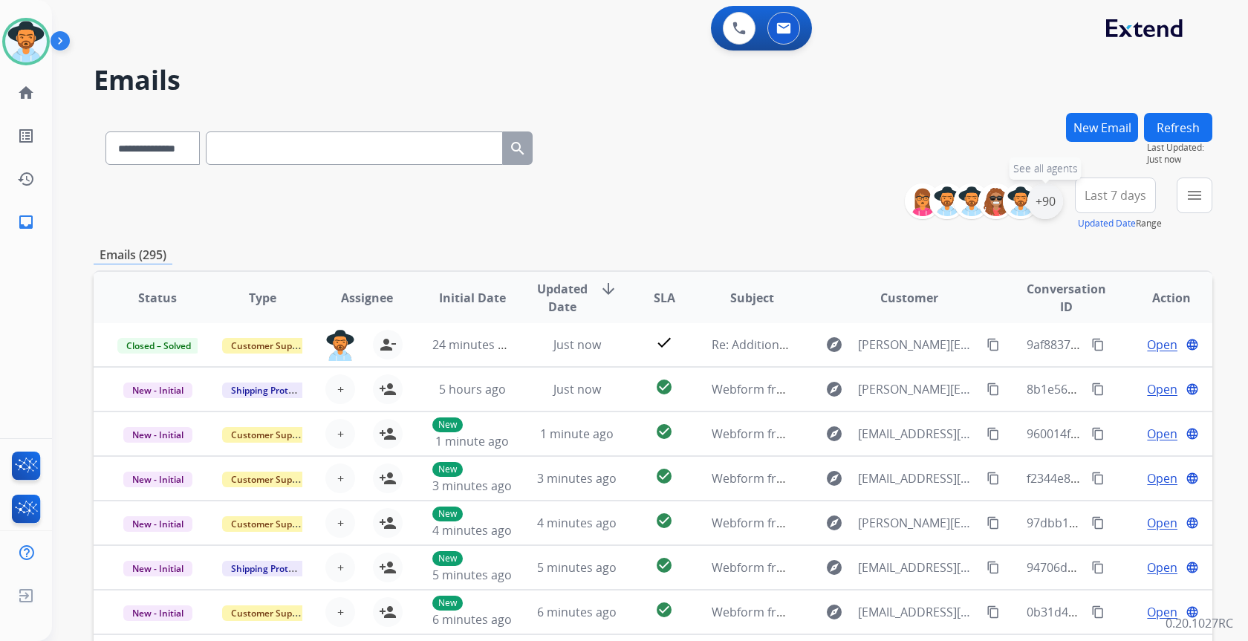
click at [1045, 206] on div "+90" at bounding box center [1045, 202] width 36 height 36
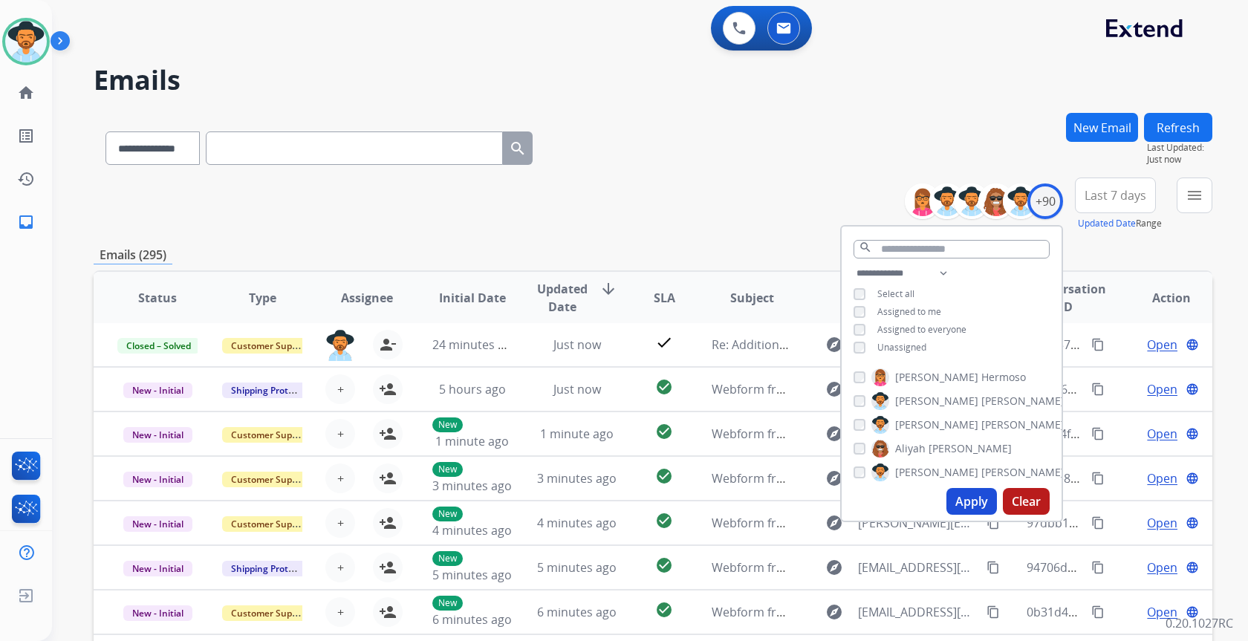
click at [903, 346] on span "Unassigned" at bounding box center [901, 347] width 49 height 13
click at [973, 504] on button "Apply" at bounding box center [972, 501] width 51 height 27
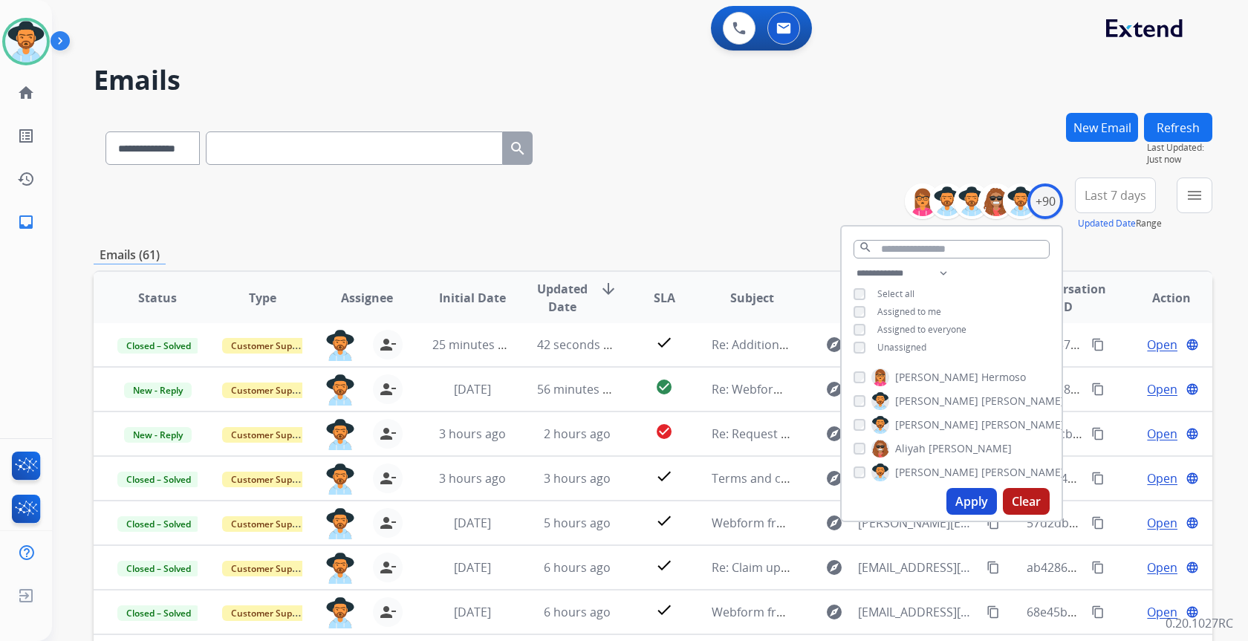
click at [710, 132] on div "**********" at bounding box center [653, 145] width 1119 height 65
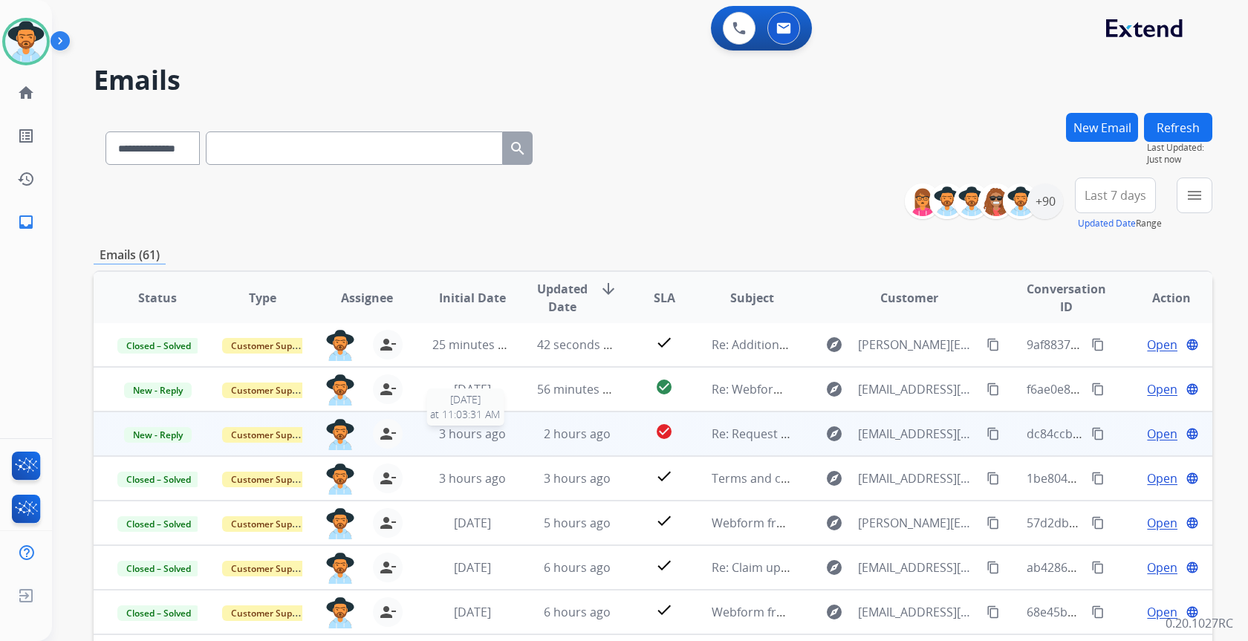
click at [432, 435] on div "3 hours ago" at bounding box center [472, 434] width 80 height 18
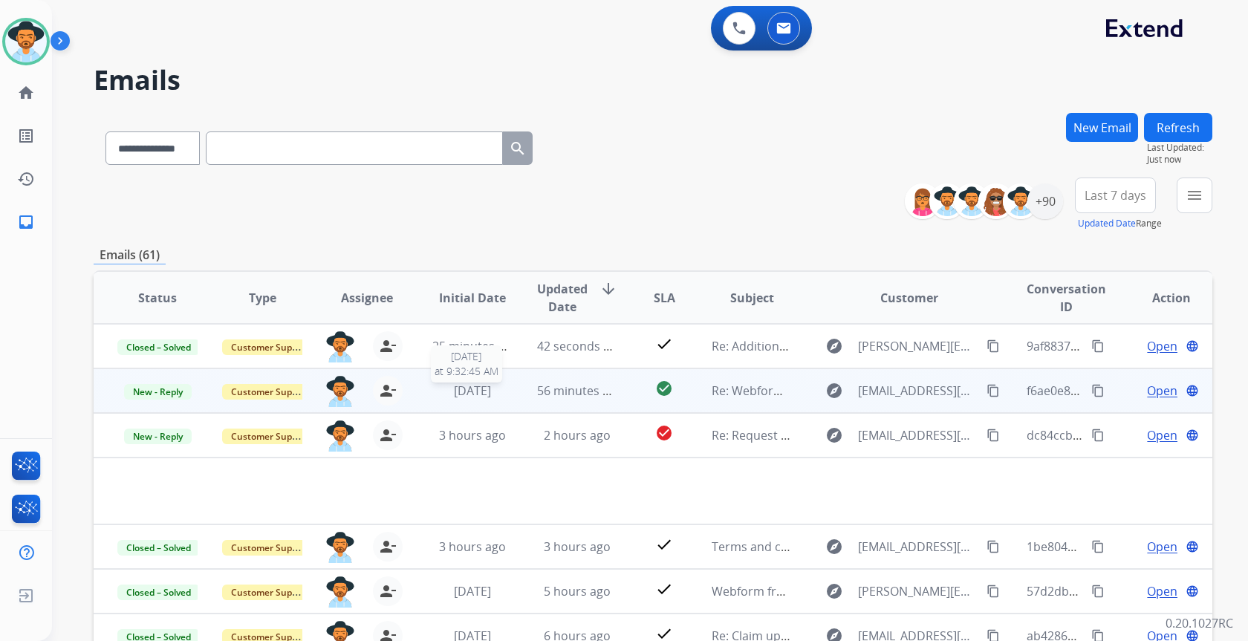
click at [486, 385] on span "[DATE]" at bounding box center [472, 391] width 37 height 16
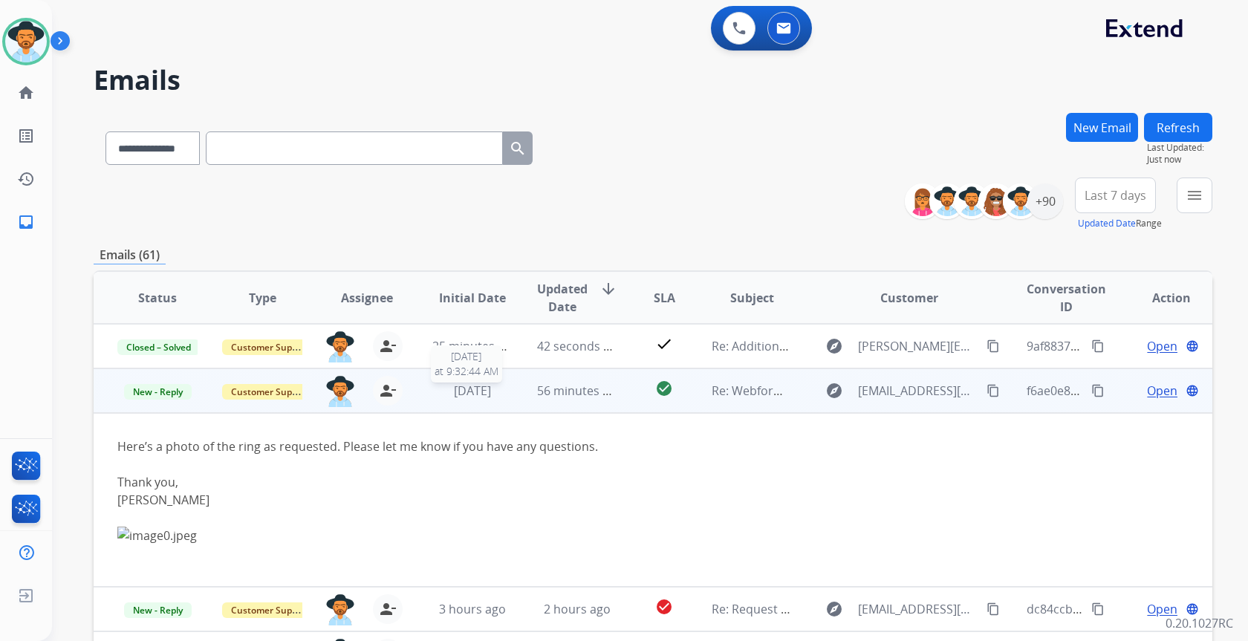
scroll to position [45, 0]
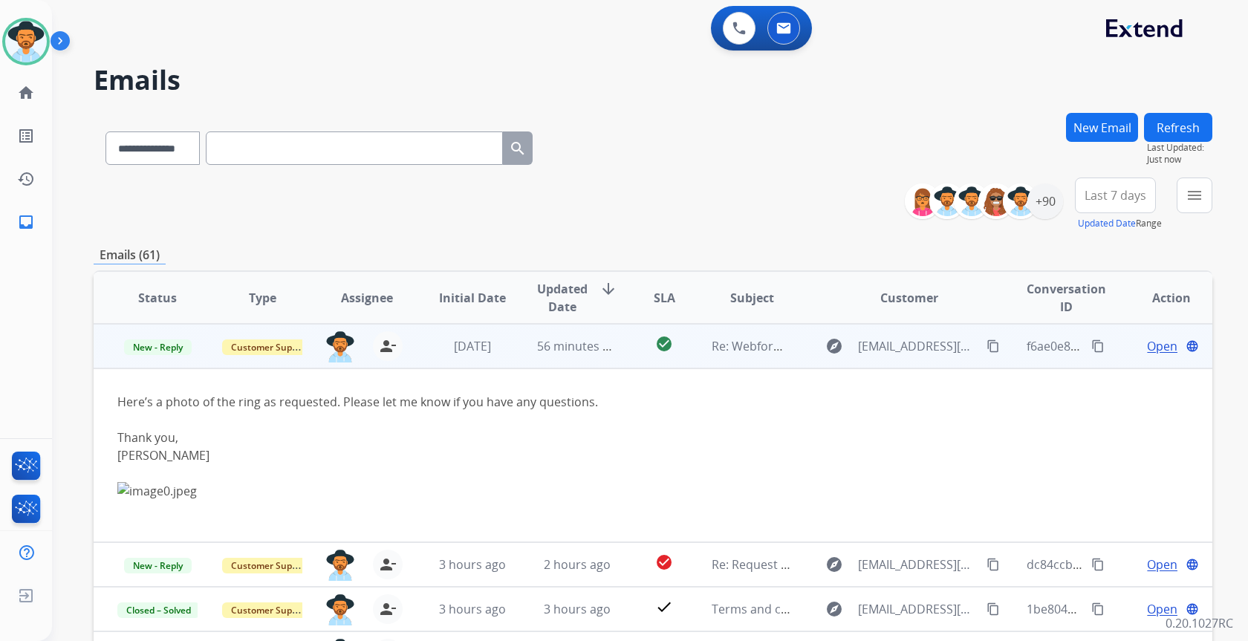
click at [1147, 349] on span "Open" at bounding box center [1162, 346] width 30 height 18
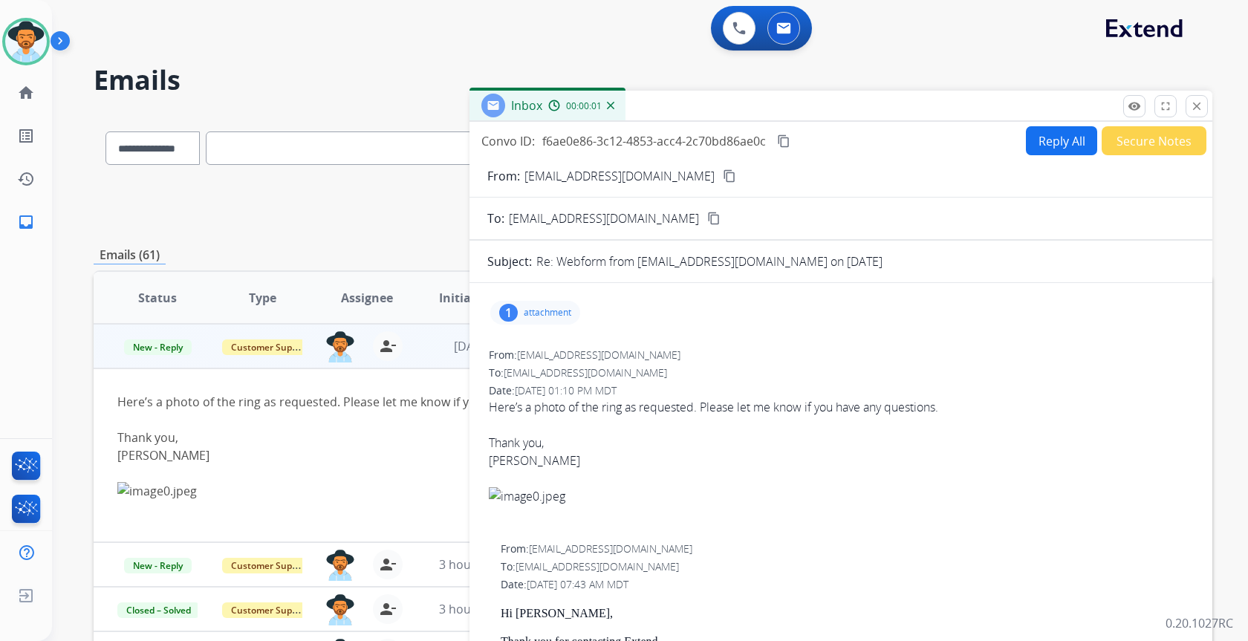
click at [537, 300] on div "1 attachment" at bounding box center [840, 313] width 707 height 36
click at [538, 319] on div "1 attachment" at bounding box center [535, 313] width 90 height 24
click at [538, 359] on div at bounding box center [542, 354] width 74 height 52
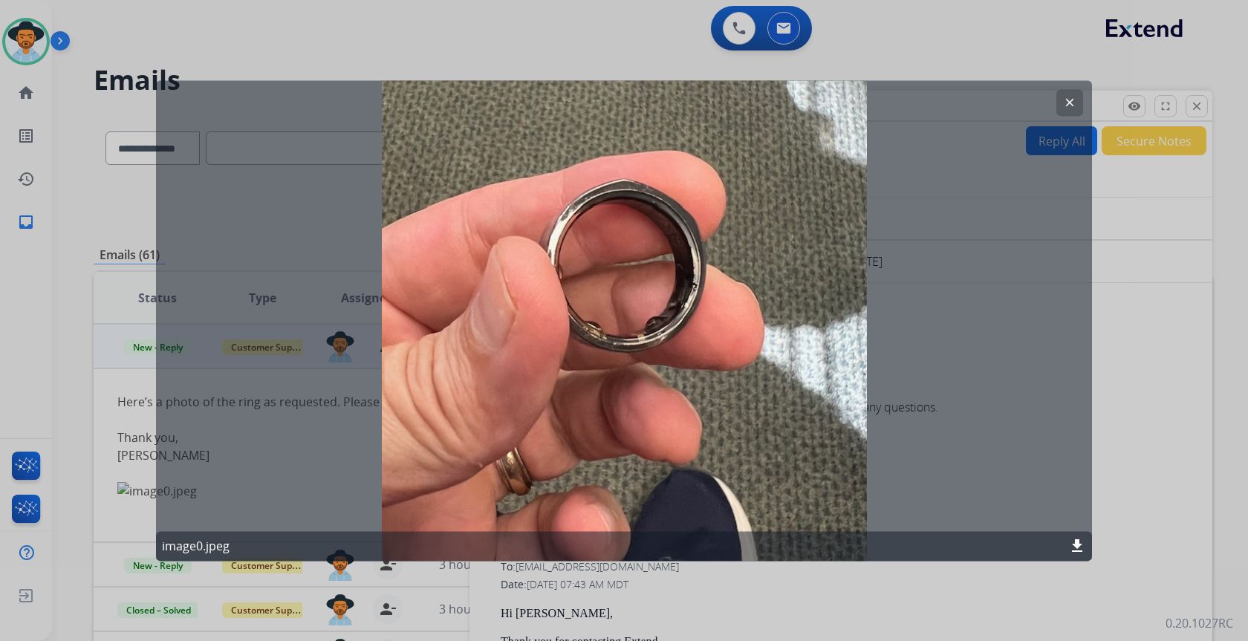
click at [1073, 96] on mat-icon "clear" at bounding box center [1069, 102] width 13 height 13
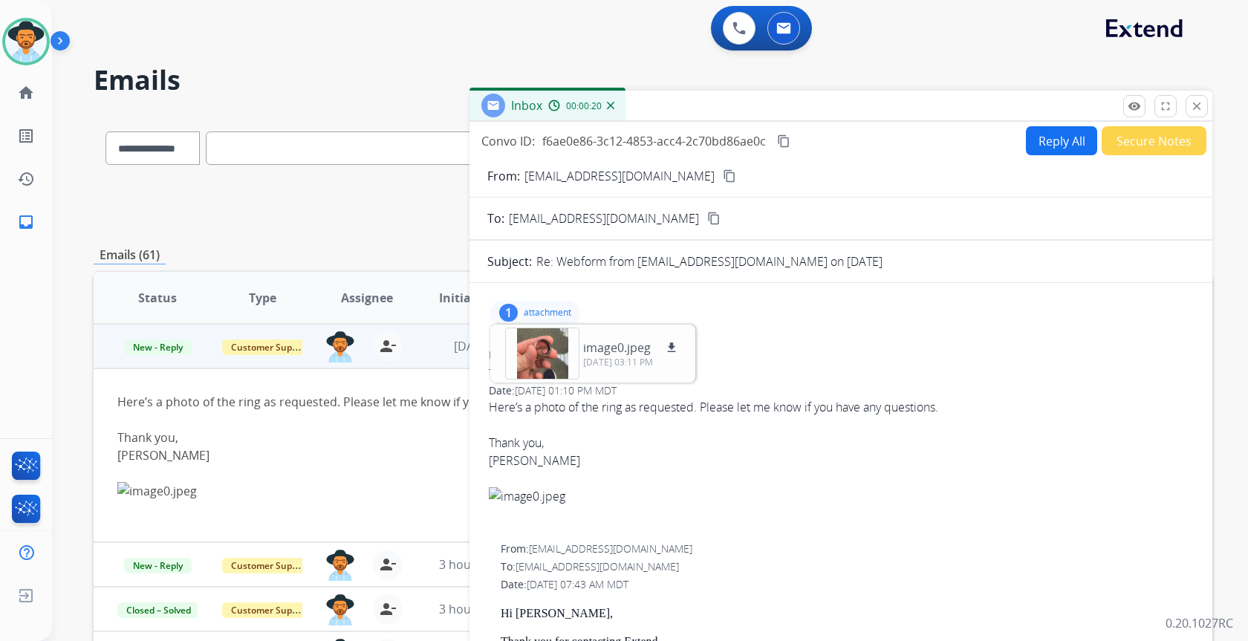
click at [723, 172] on mat-icon "content_copy" at bounding box center [729, 175] width 13 height 13
click at [1075, 148] on button "Reply All" at bounding box center [1061, 140] width 71 height 29
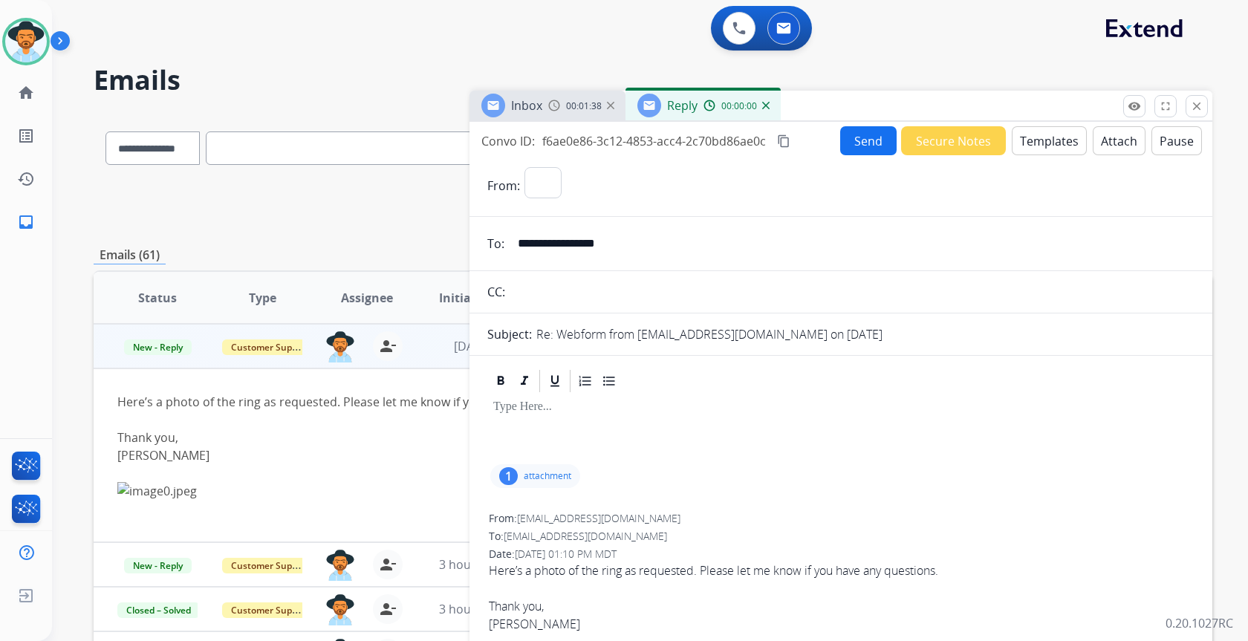
click at [1043, 150] on button "Templates" at bounding box center [1049, 140] width 75 height 29
select select "**********"
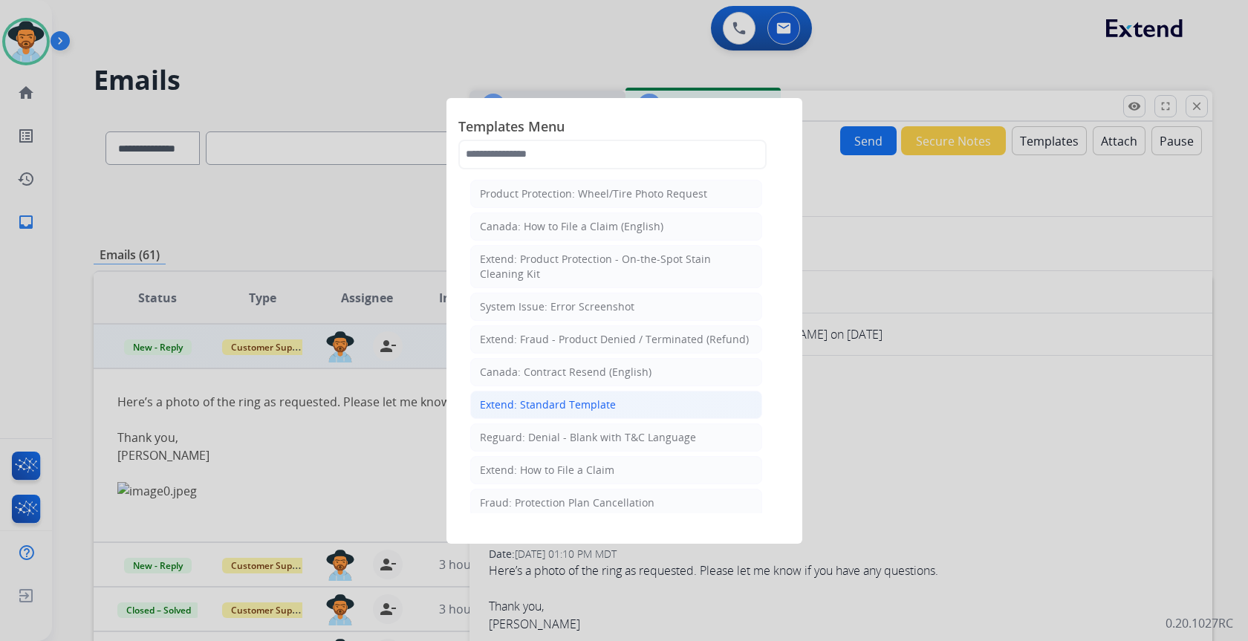
click at [601, 396] on li "Extend: Standard Template" at bounding box center [616, 405] width 292 height 28
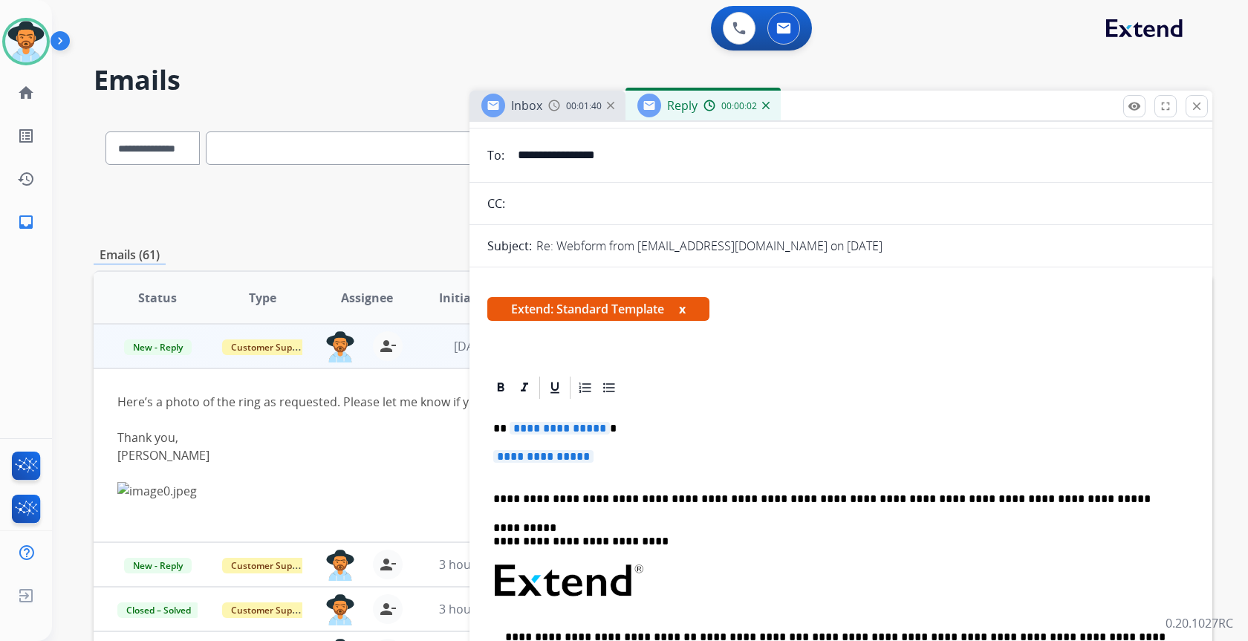
scroll to position [223, 0]
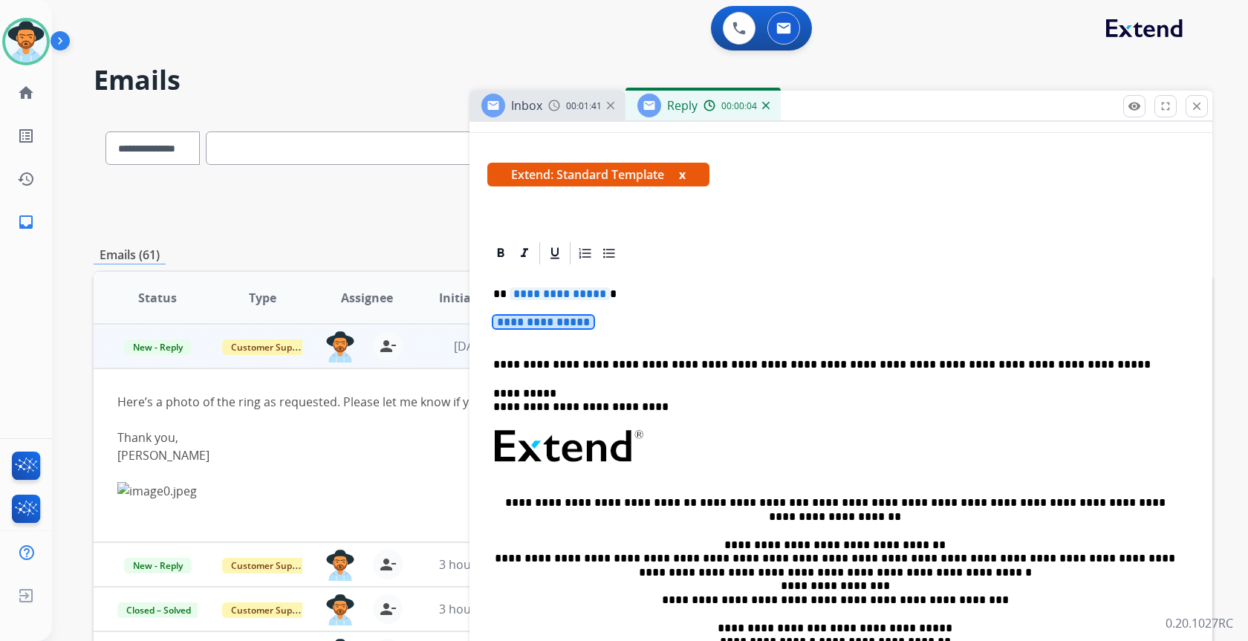
click at [521, 327] on span "**********" at bounding box center [543, 322] width 100 height 13
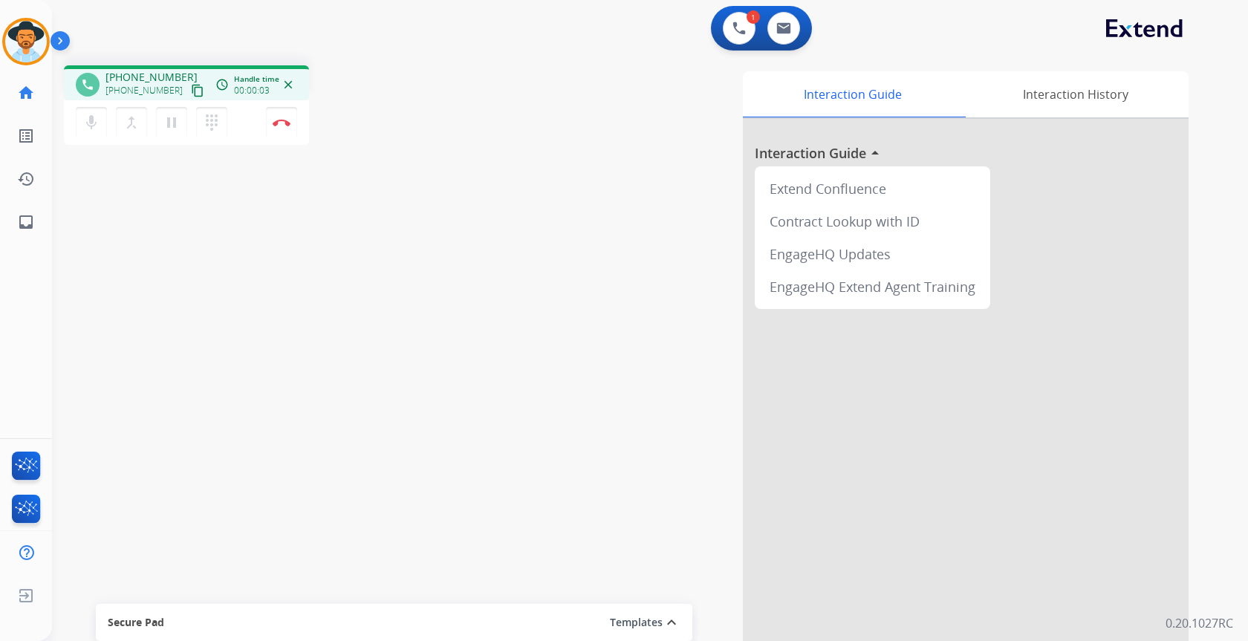
click at [191, 91] on mat-icon "content_copy" at bounding box center [197, 90] width 13 height 13
click at [289, 123] on img at bounding box center [282, 122] width 18 height 7
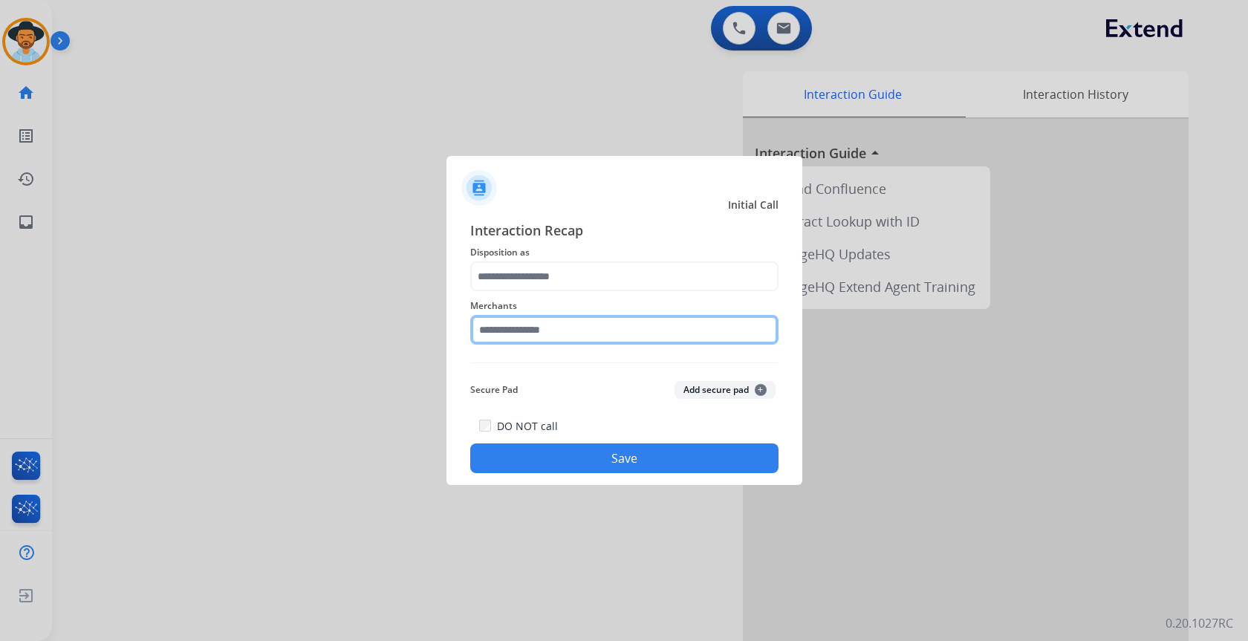
click at [586, 331] on input "text" at bounding box center [624, 330] width 308 height 30
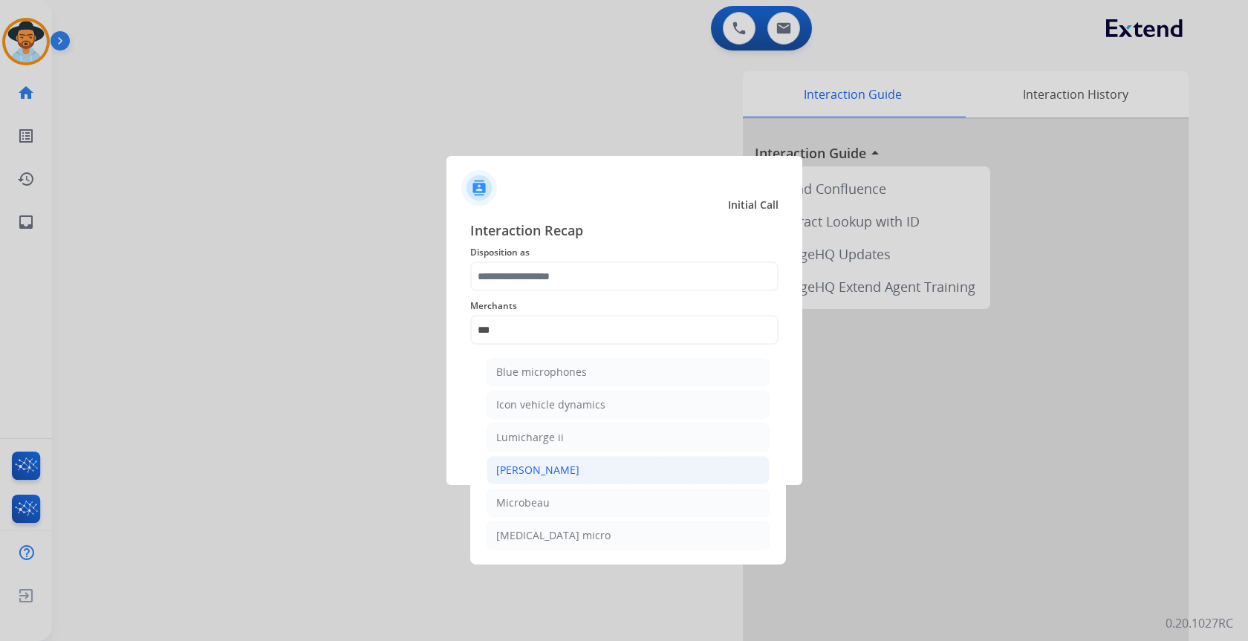
click at [554, 472] on li "[PERSON_NAME]" at bounding box center [628, 470] width 283 height 28
type input "********"
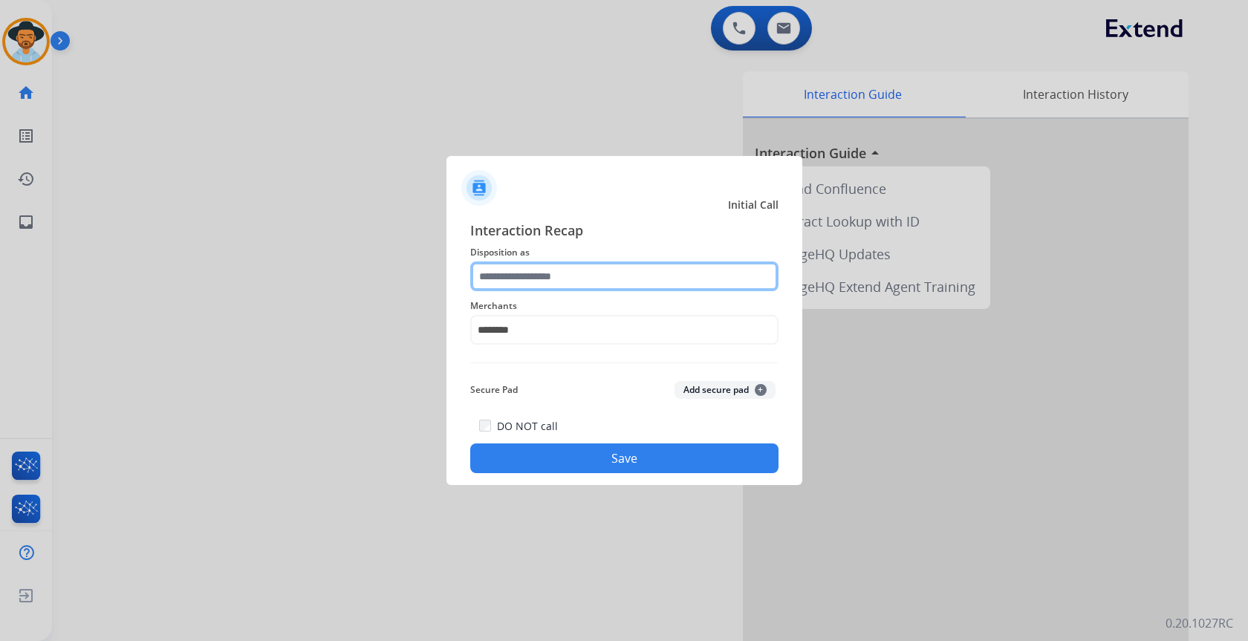
click at [527, 282] on input "text" at bounding box center [624, 277] width 308 height 30
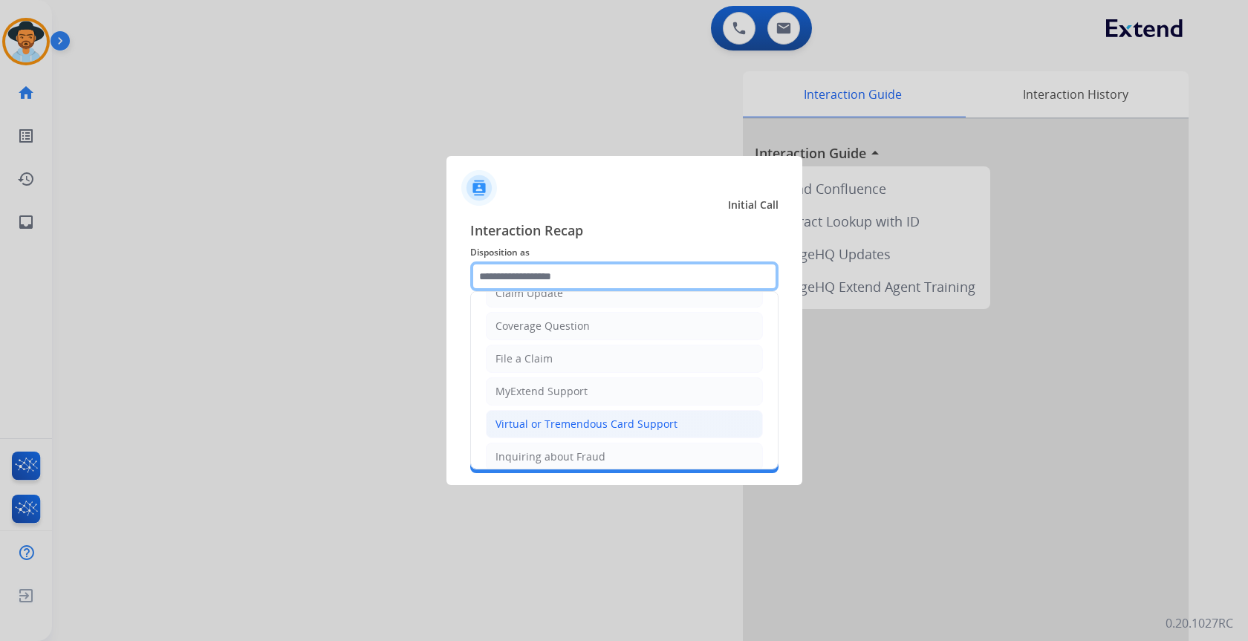
scroll to position [232, 0]
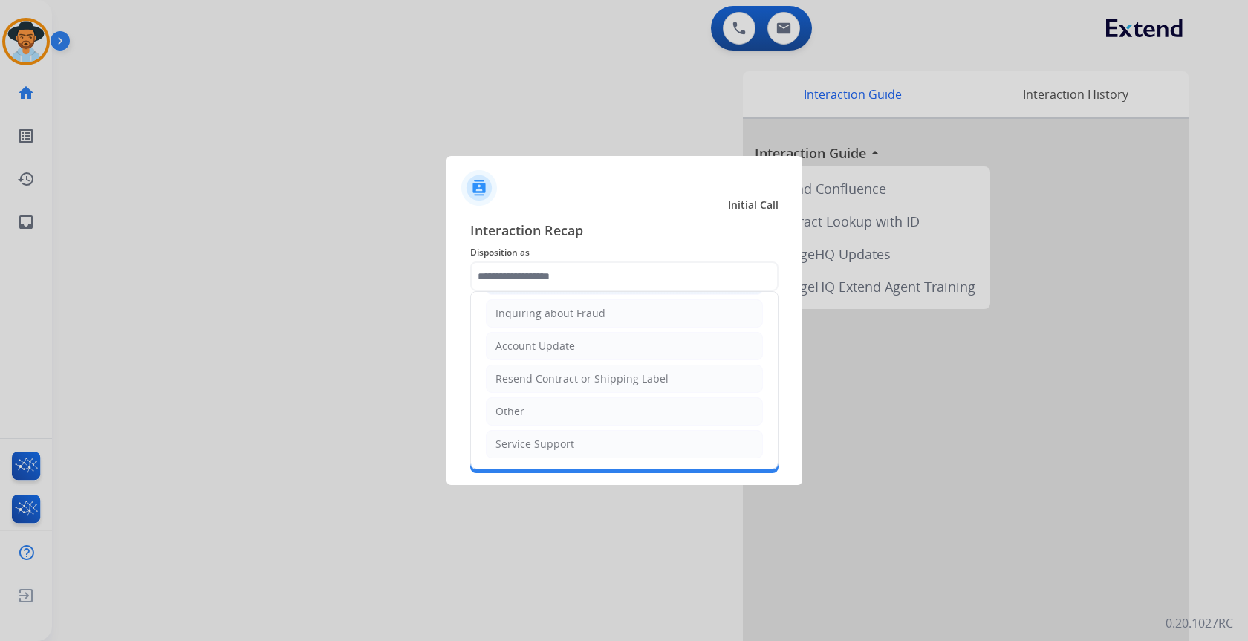
click at [543, 416] on li "Other" at bounding box center [624, 411] width 277 height 28
type input "*****"
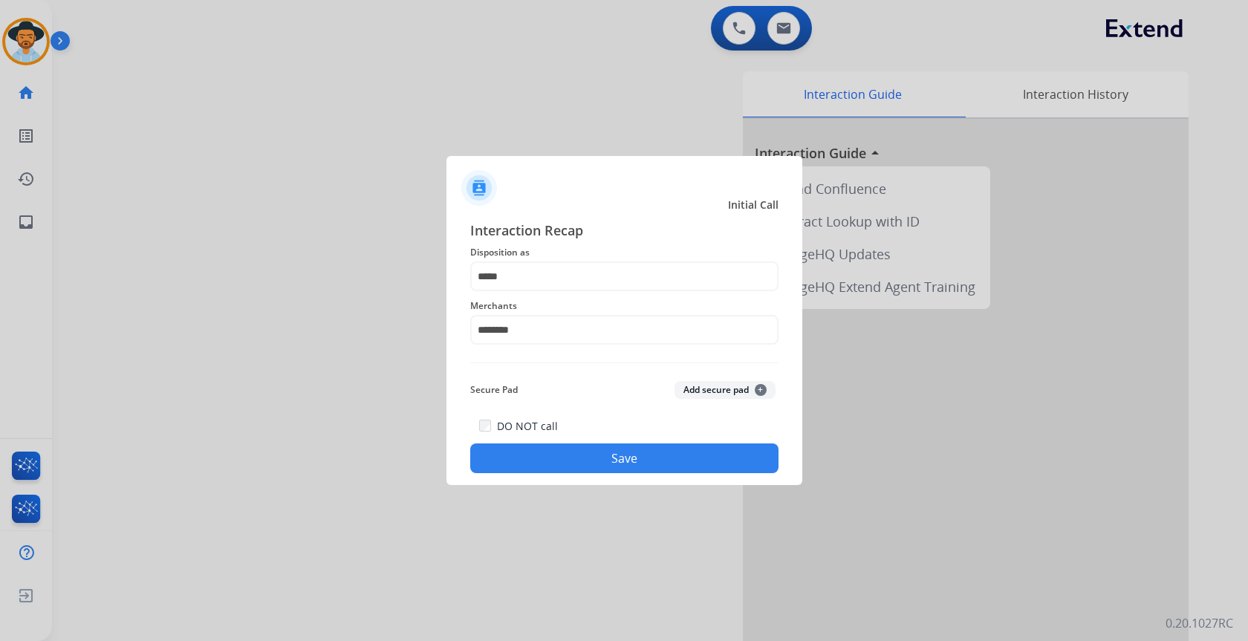
click at [611, 459] on button "Save" at bounding box center [624, 459] width 308 height 30
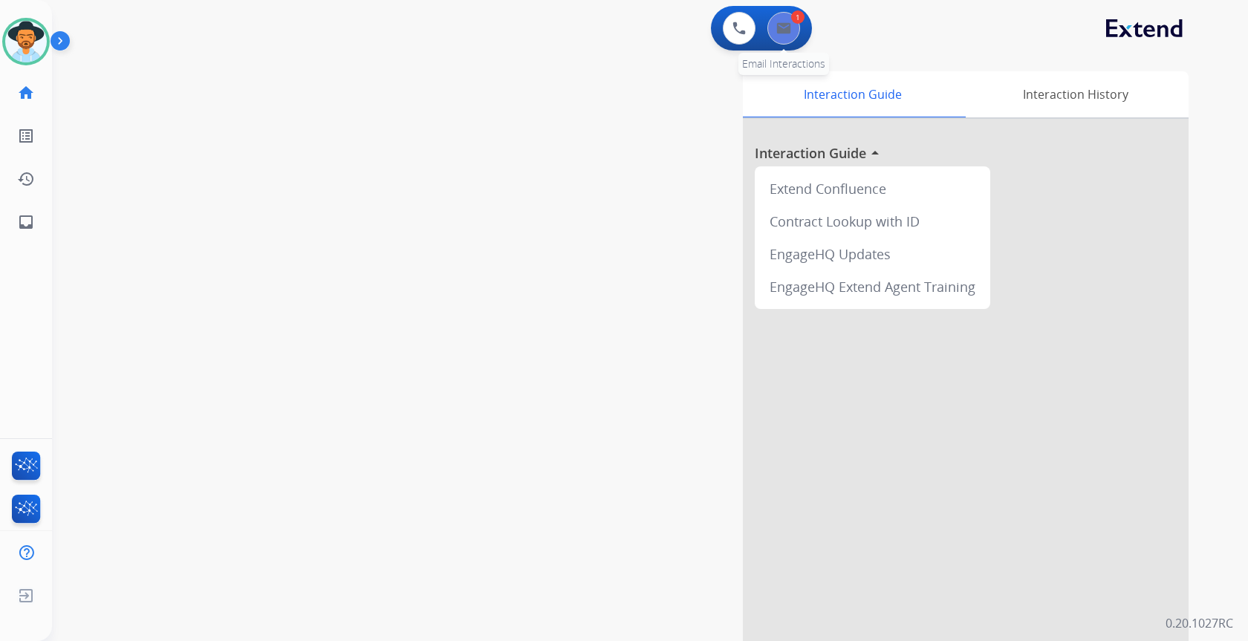
click at [787, 41] on div "1 Email Interactions" at bounding box center [784, 28] width 45 height 33
click at [787, 37] on button at bounding box center [783, 28] width 33 height 33
select select "**********"
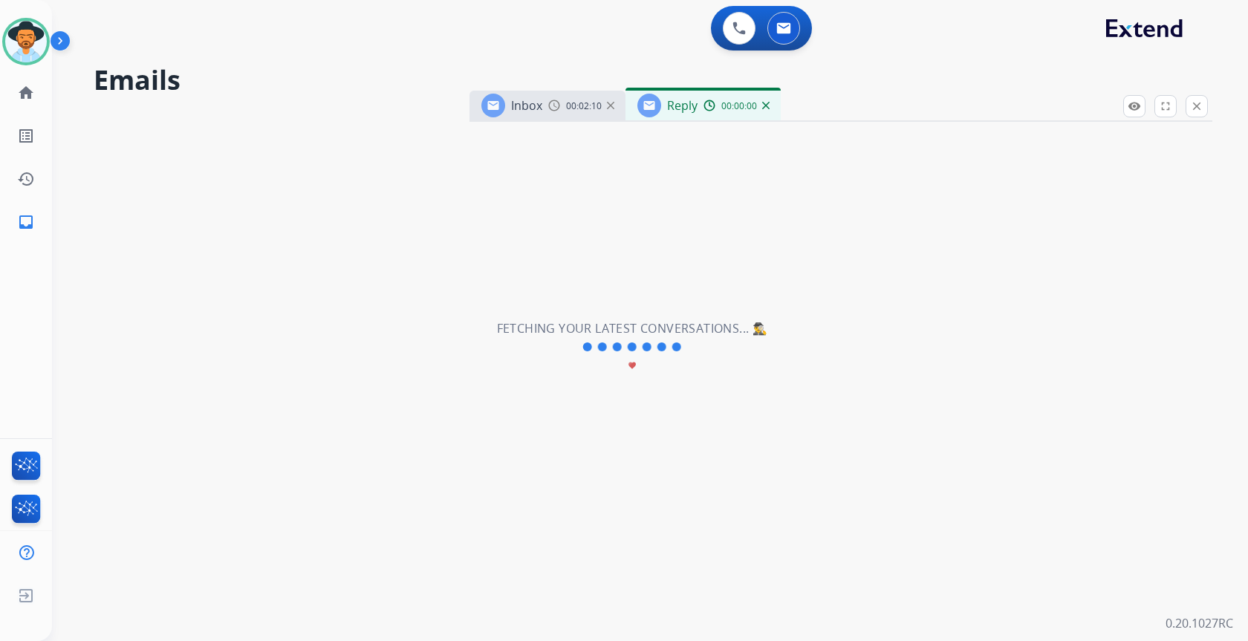
select select "**********"
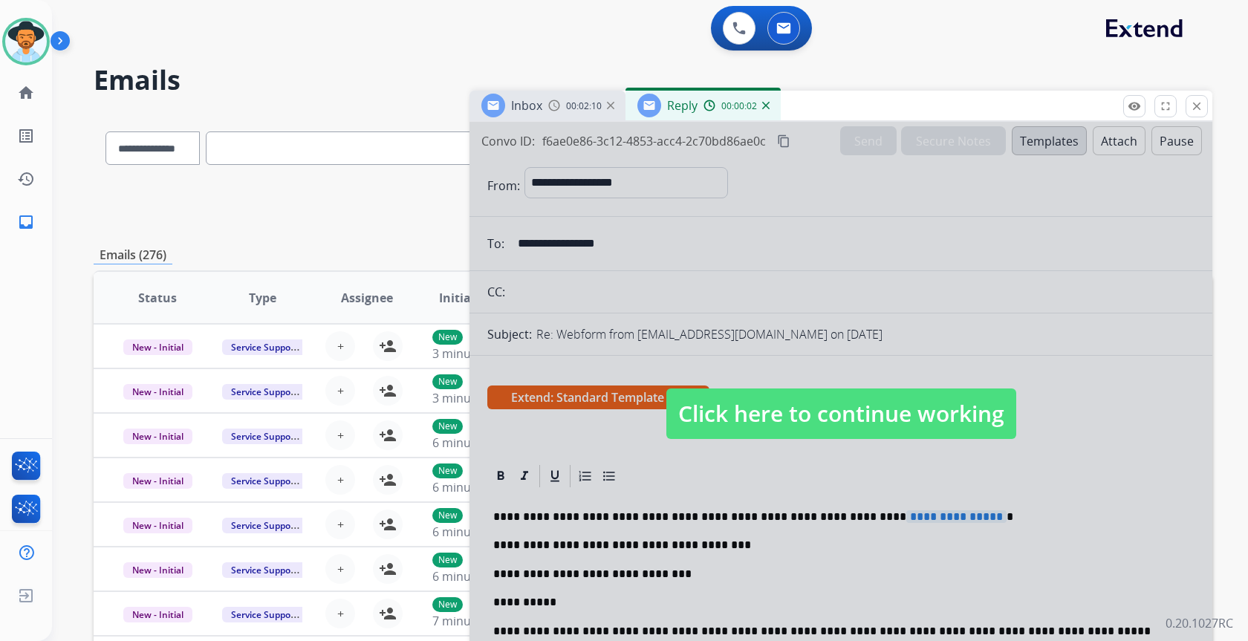
click at [789, 409] on span "Click here to continue working" at bounding box center [841, 414] width 350 height 51
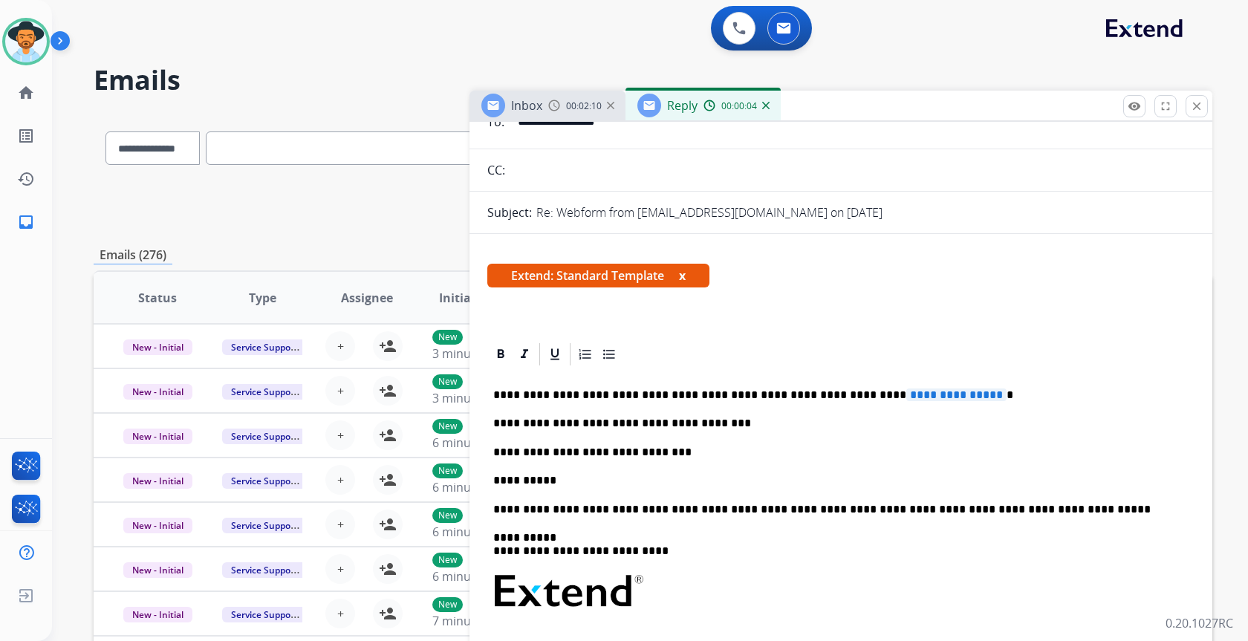
scroll to position [149, 0]
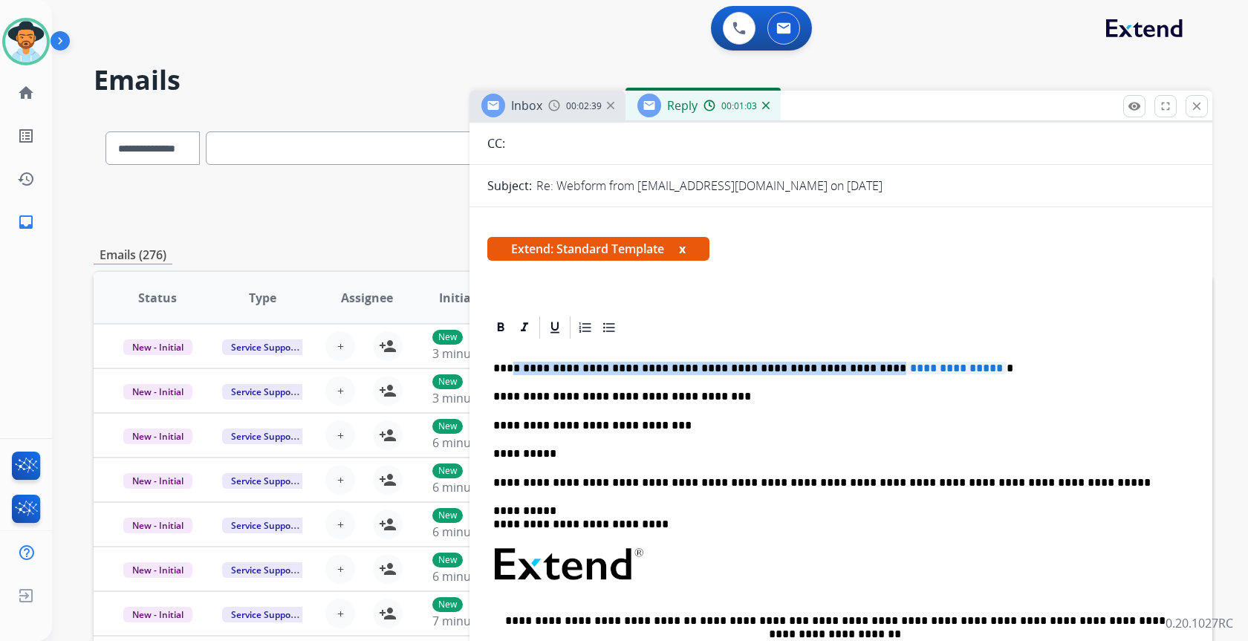
drag, startPoint x: 843, startPoint y: 366, endPoint x: 508, endPoint y: 370, distance: 335.1
click at [508, 370] on p "**********" at bounding box center [835, 368] width 684 height 13
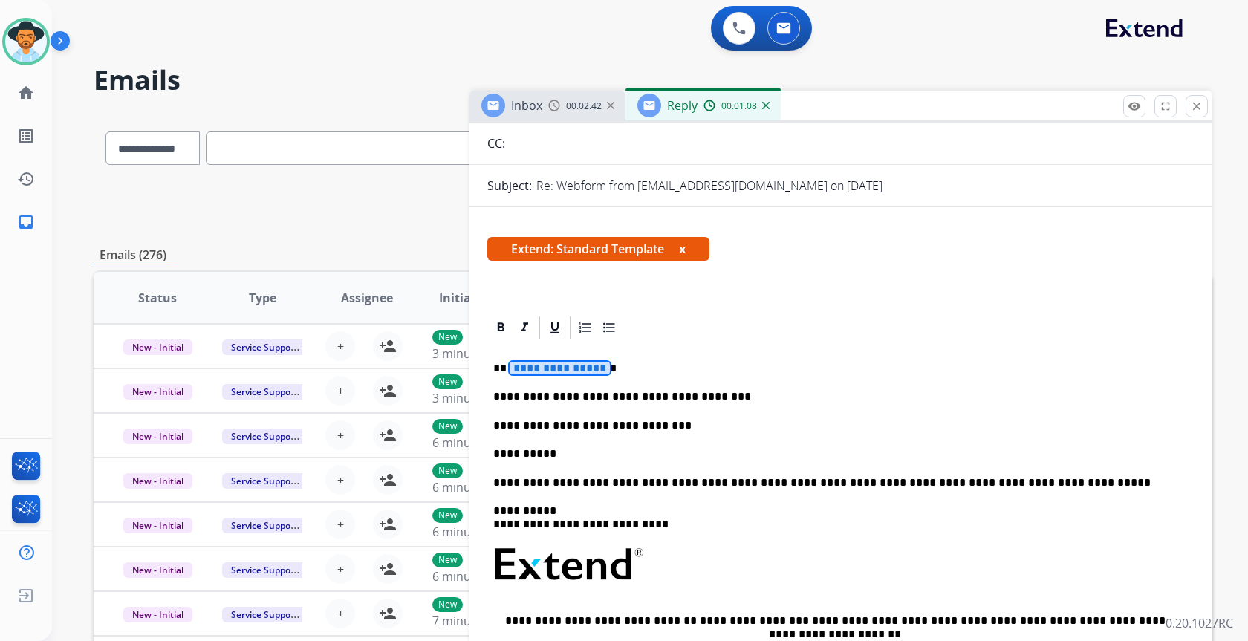
click at [574, 369] on span "**********" at bounding box center [560, 368] width 100 height 13
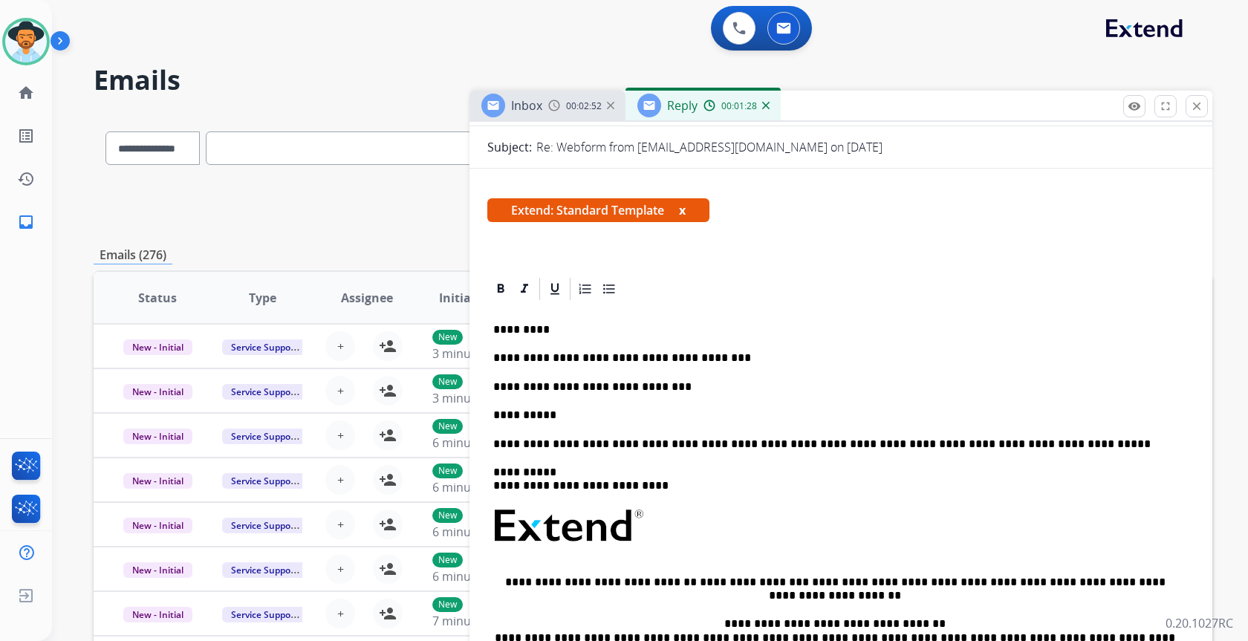
scroll to position [74, 0]
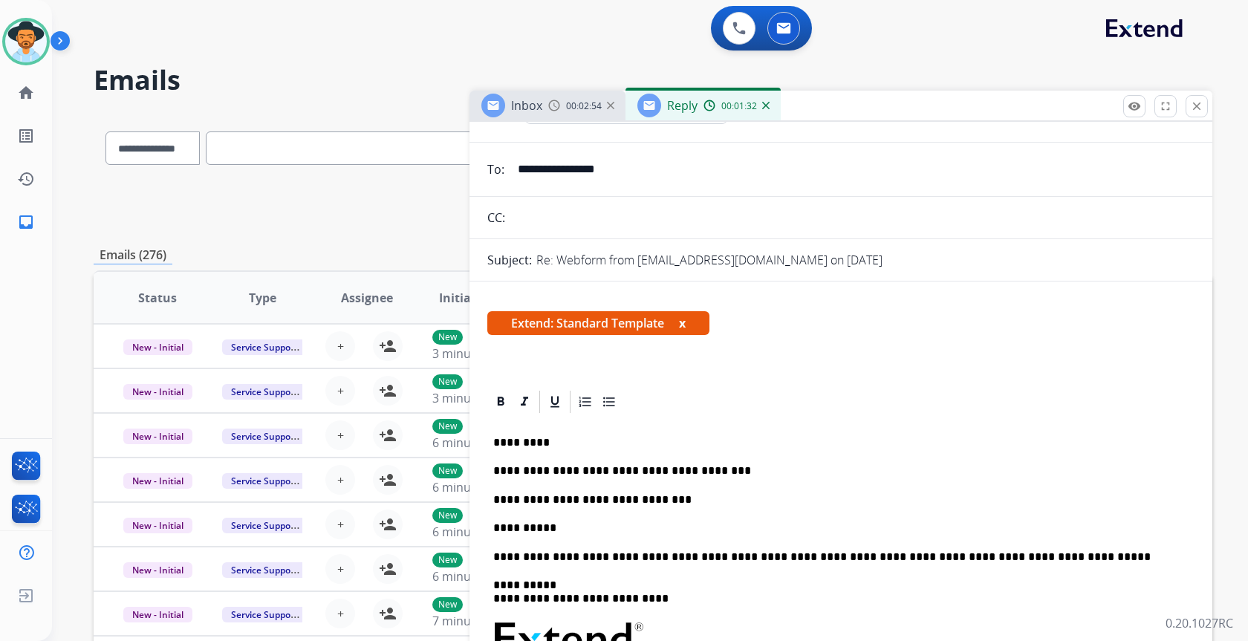
click at [559, 525] on p "**********" at bounding box center [835, 528] width 684 height 13
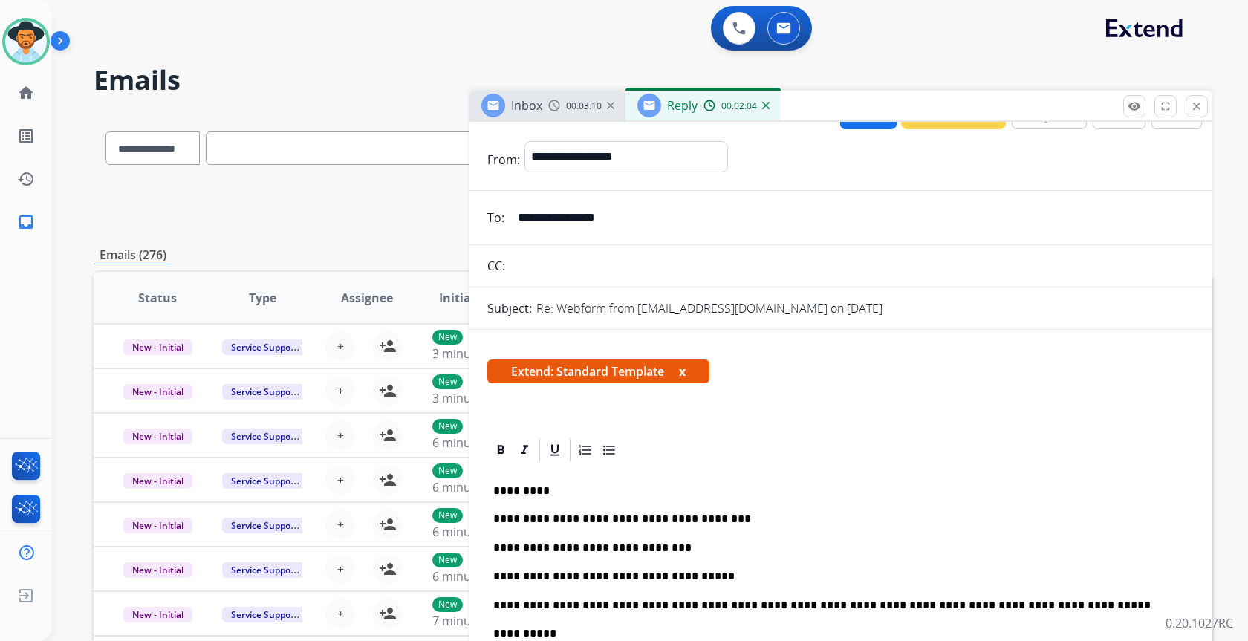
scroll to position [0, 0]
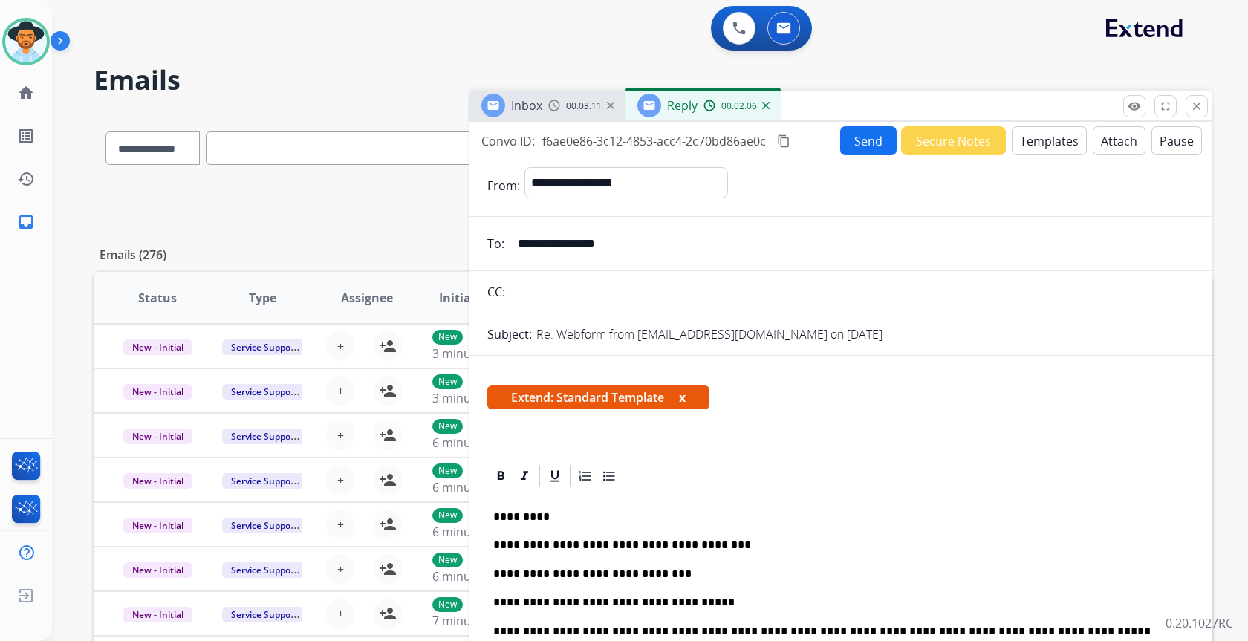
click at [874, 146] on button "Send" at bounding box center [868, 140] width 56 height 29
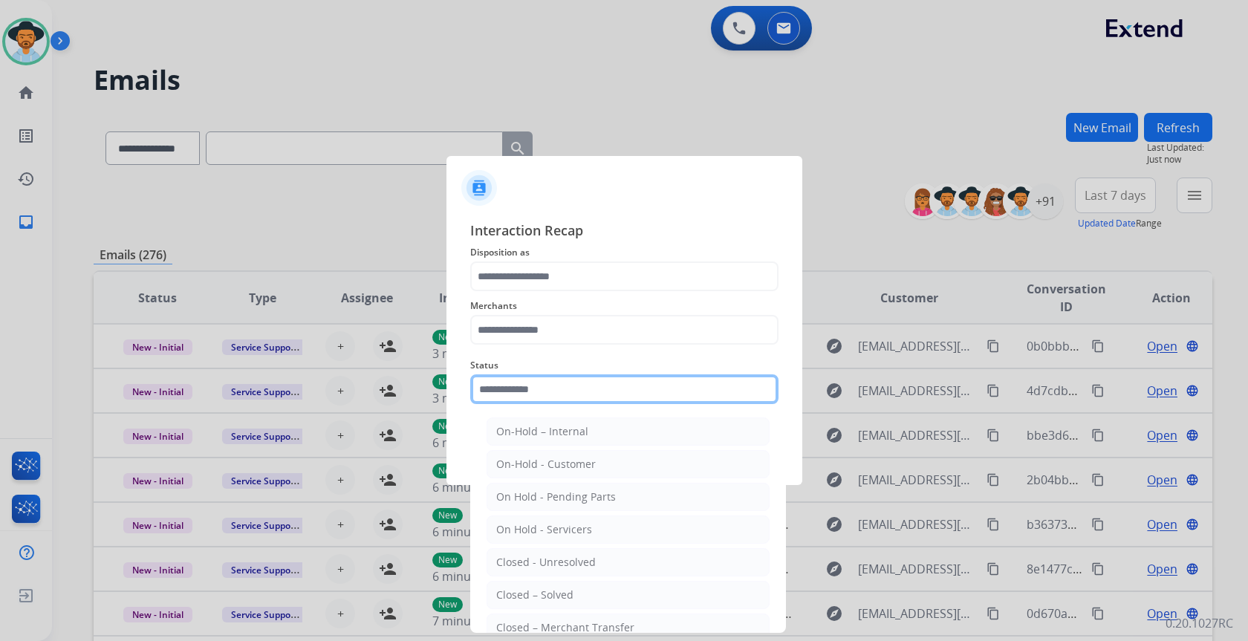
click at [652, 397] on input "text" at bounding box center [624, 389] width 308 height 30
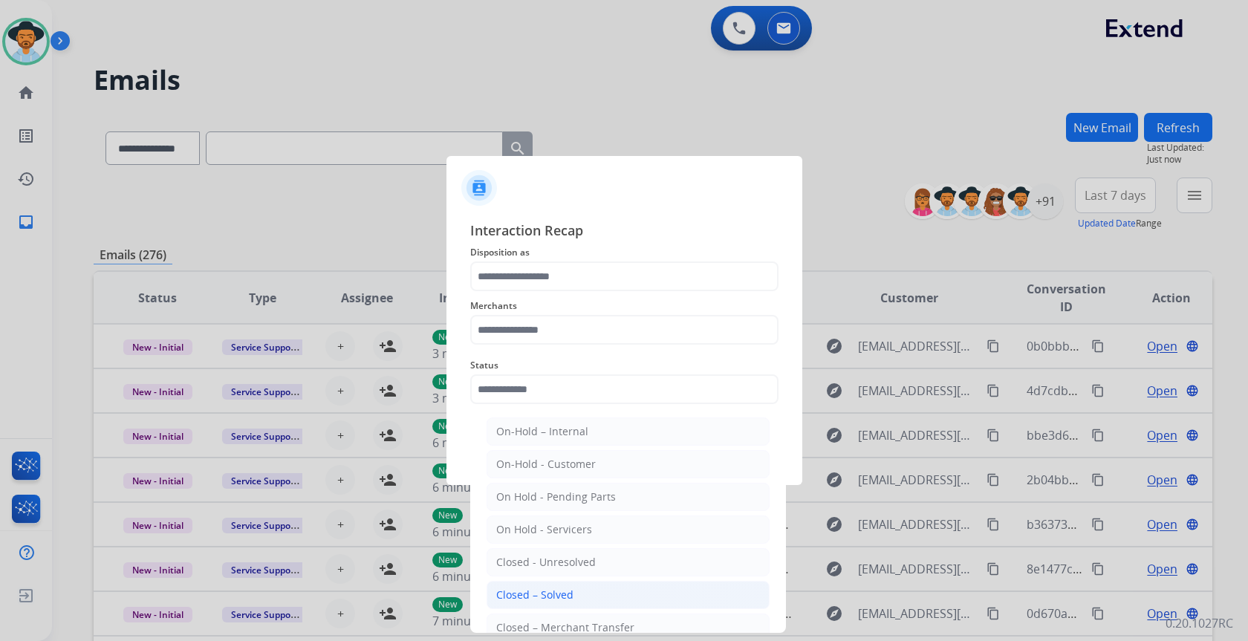
click at [581, 582] on li "Closed – Solved" at bounding box center [628, 595] width 283 height 28
type input "**********"
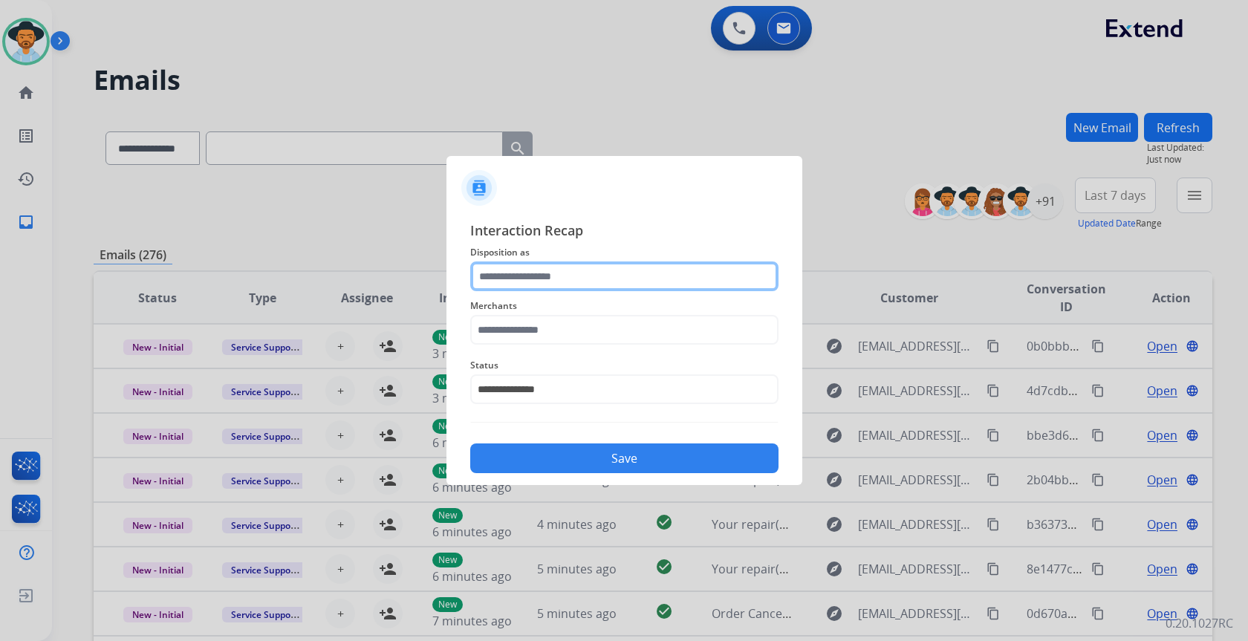
click at [569, 272] on input "text" at bounding box center [624, 277] width 308 height 30
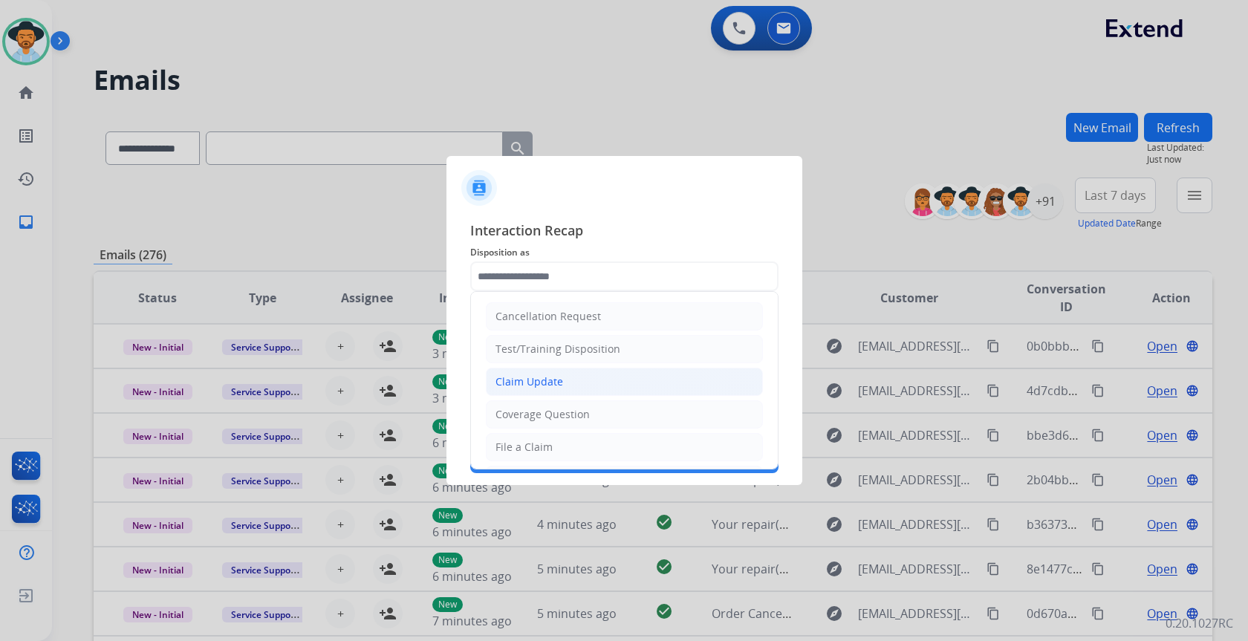
click at [556, 381] on div "Claim Update" at bounding box center [530, 381] width 68 height 15
type input "**********"
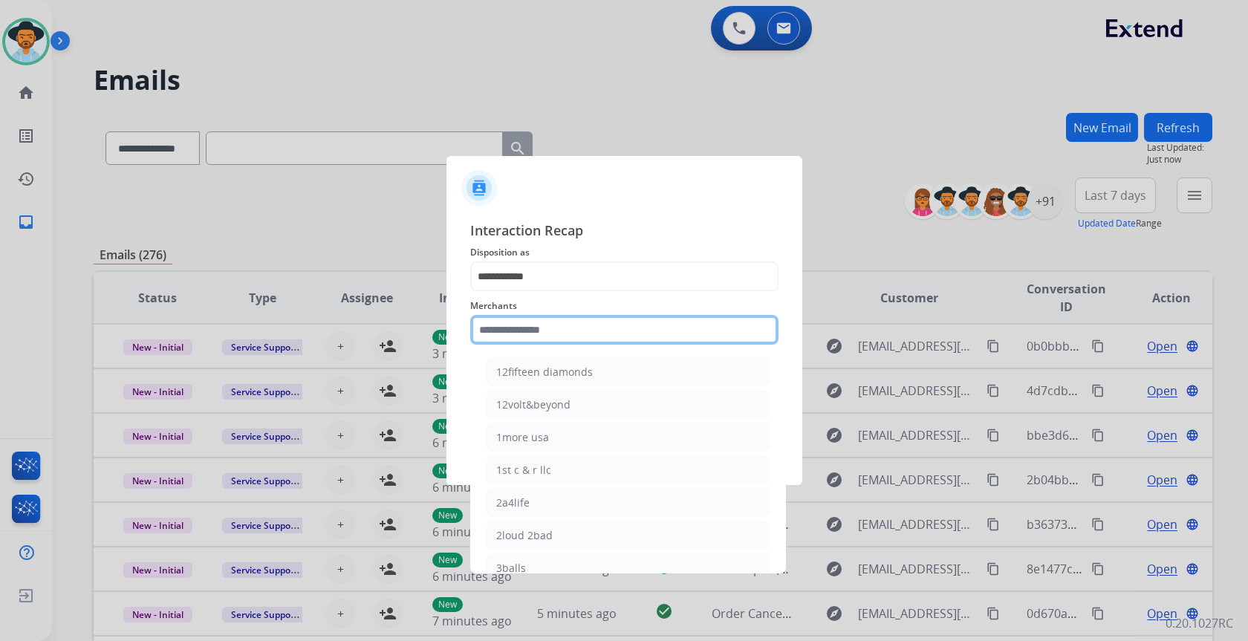
click at [556, 331] on input "text" at bounding box center [624, 330] width 308 height 30
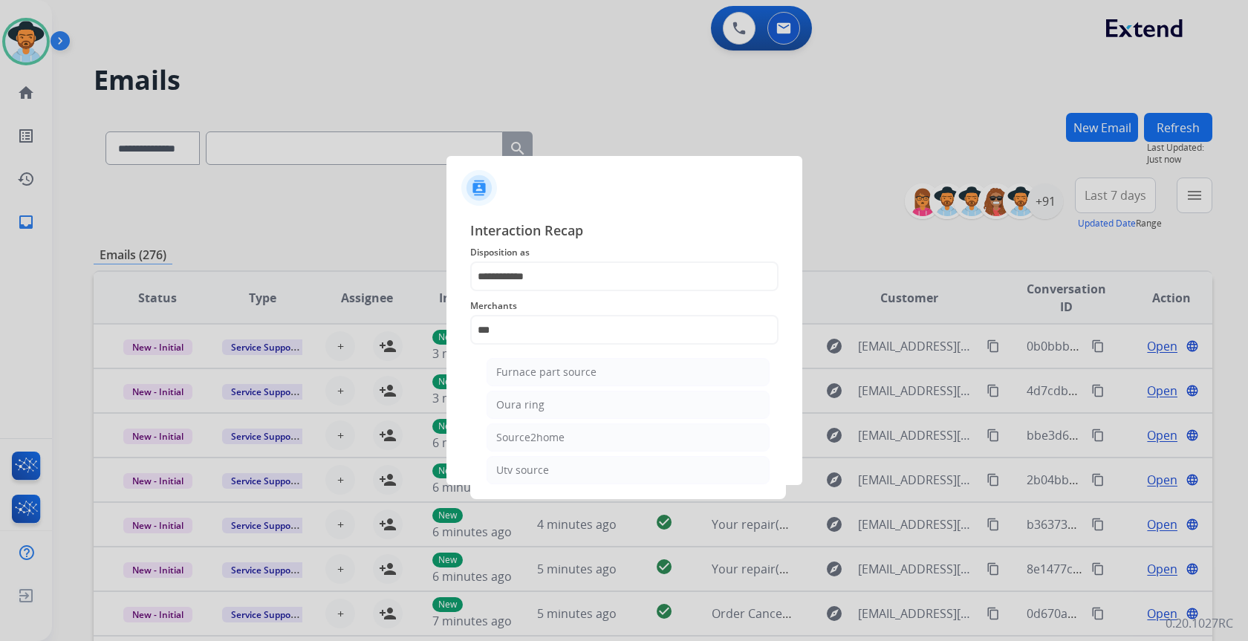
click at [543, 410] on li "Oura ring" at bounding box center [628, 405] width 283 height 28
type input "*********"
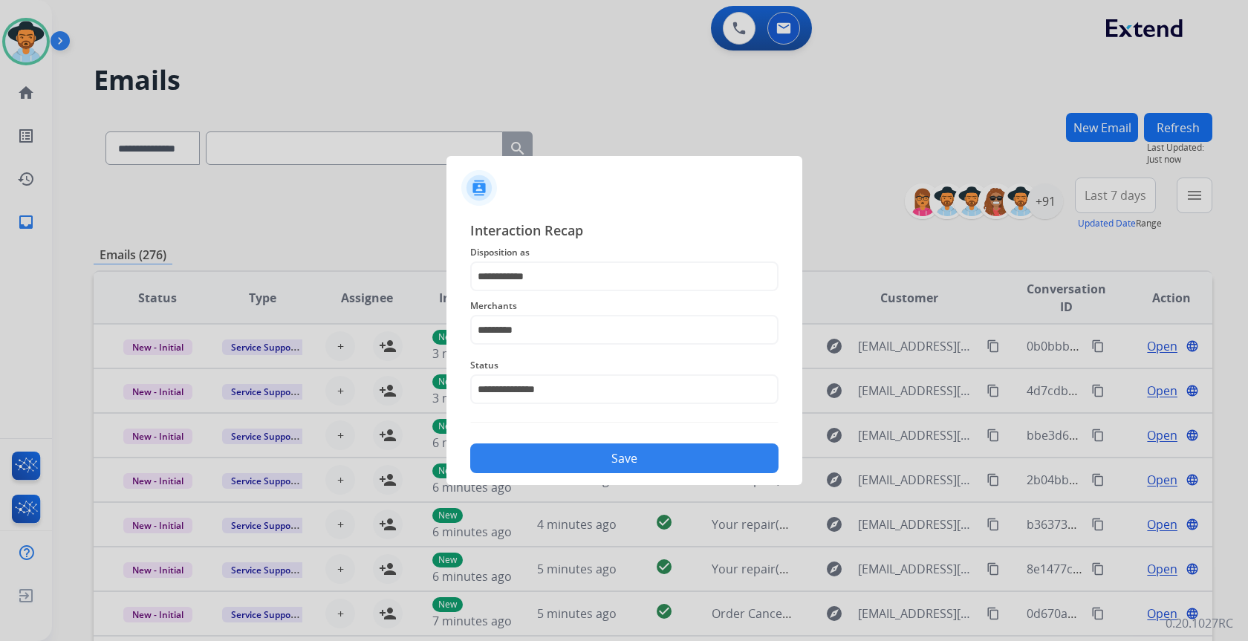
click at [534, 457] on button "Save" at bounding box center [624, 459] width 308 height 30
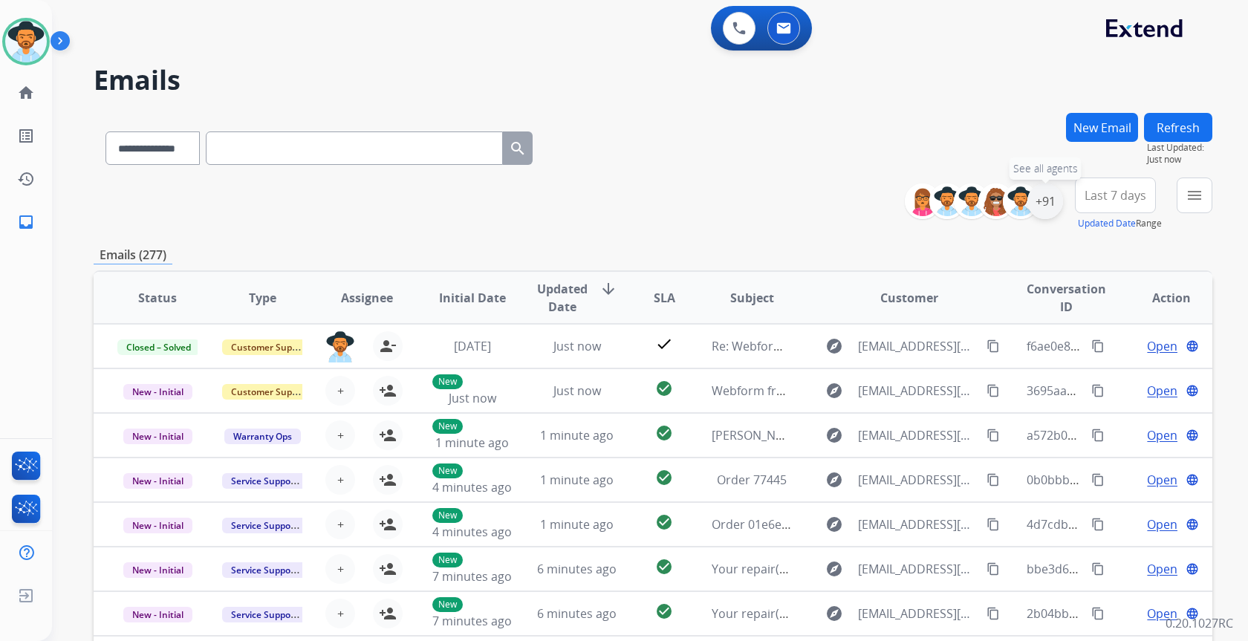
click at [1046, 198] on div "+91" at bounding box center [1045, 202] width 36 height 36
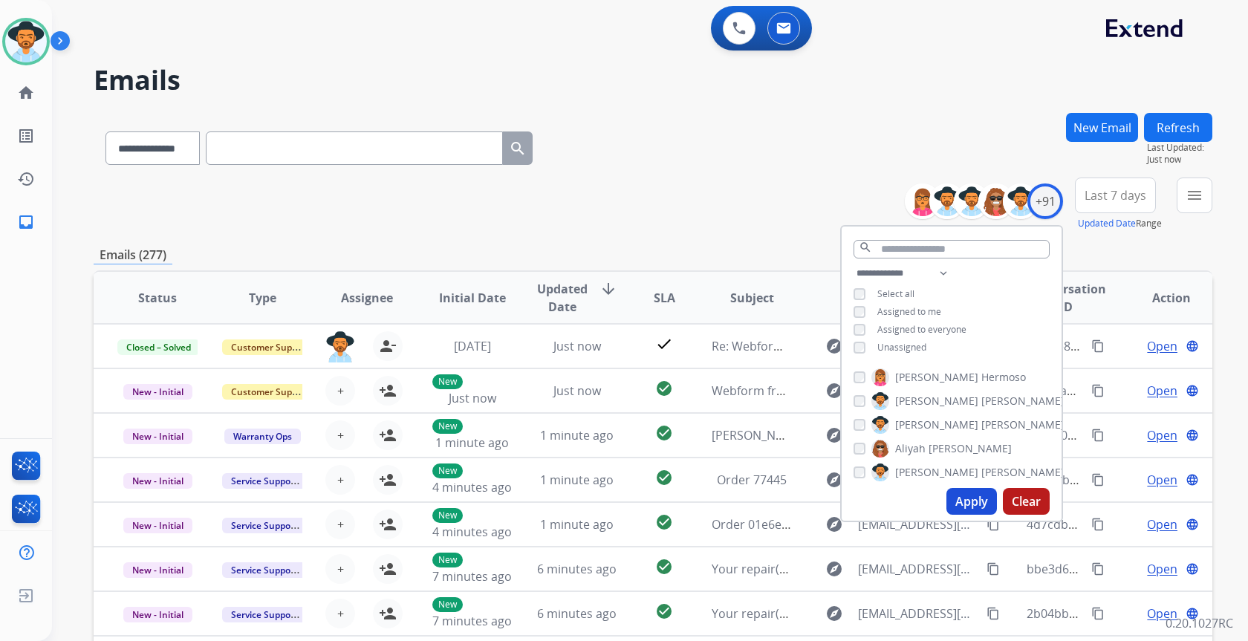
click at [906, 349] on span "Unassigned" at bounding box center [901, 347] width 49 height 13
click at [954, 511] on button "Apply" at bounding box center [972, 501] width 51 height 27
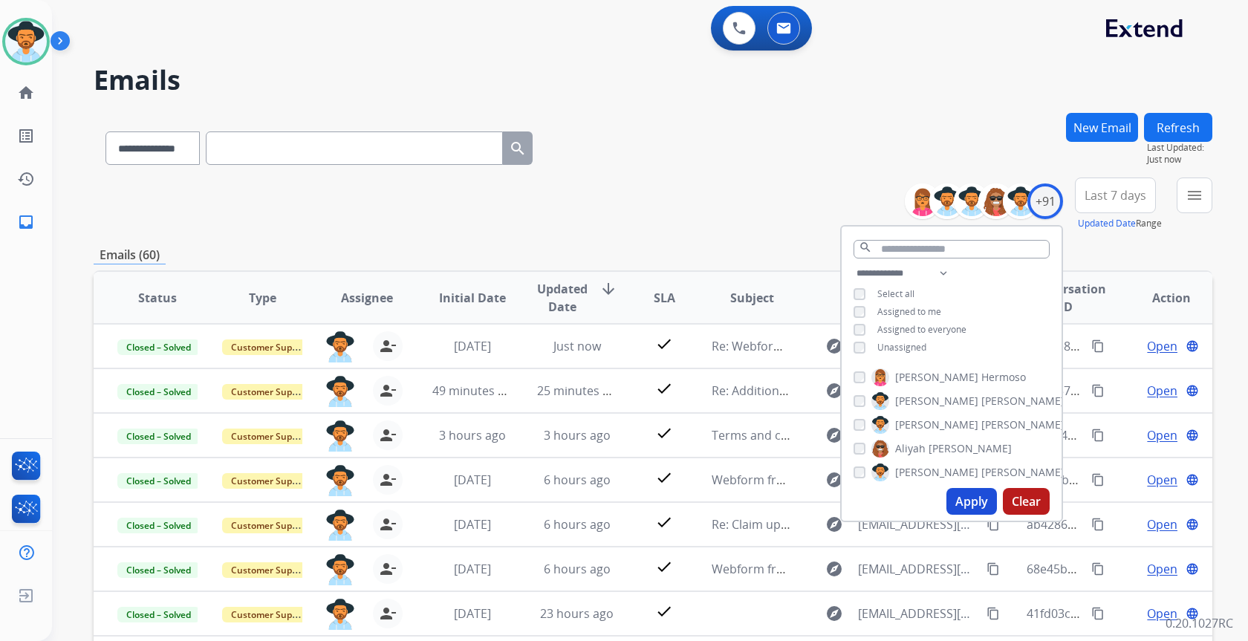
click at [667, 201] on div "**********" at bounding box center [653, 204] width 1119 height 53
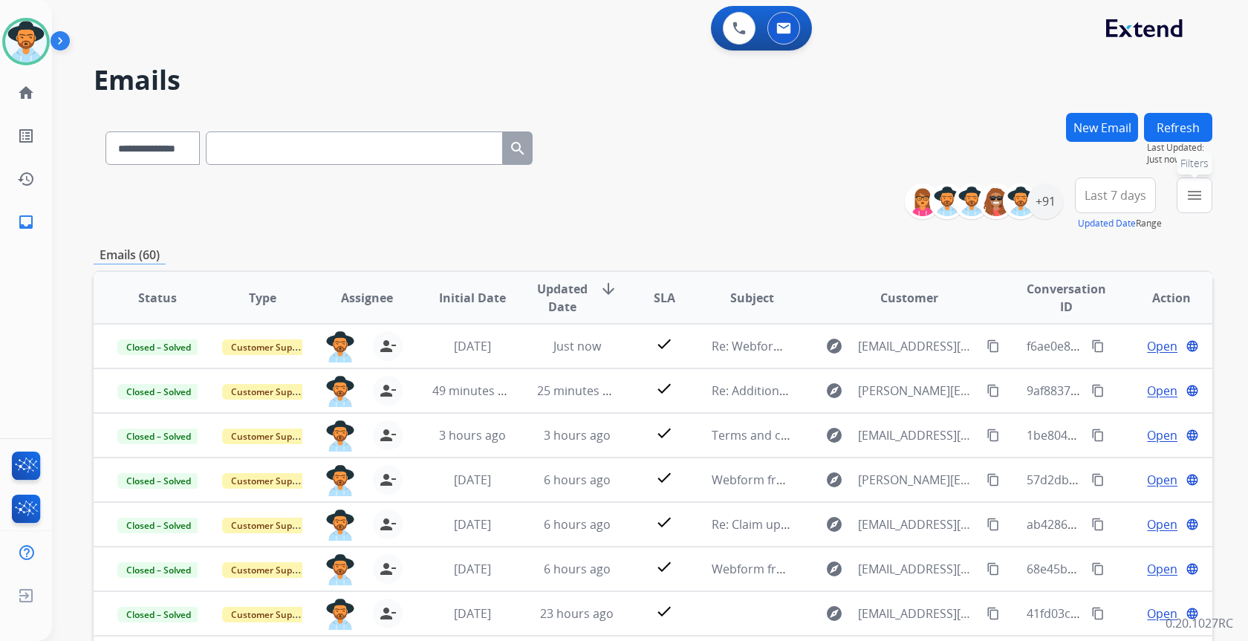
click at [1191, 203] on mat-icon "menu" at bounding box center [1195, 195] width 18 height 18
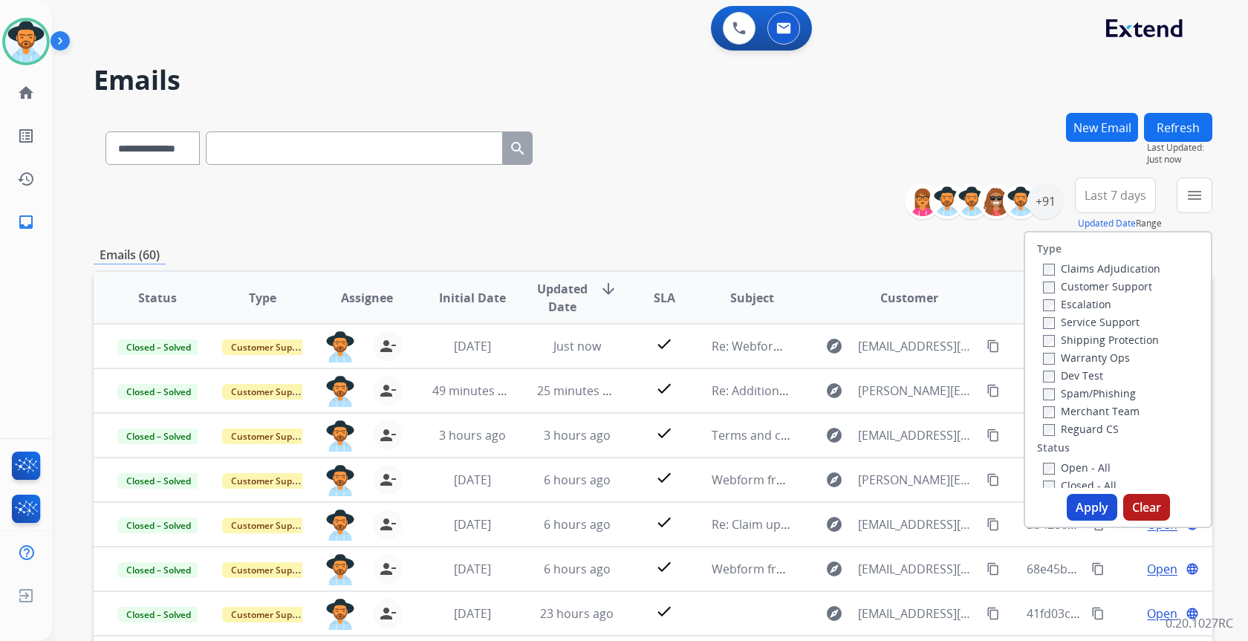
click at [1094, 467] on label "Open - All" at bounding box center [1077, 468] width 68 height 14
click at [1086, 507] on button "Apply" at bounding box center [1092, 507] width 51 height 27
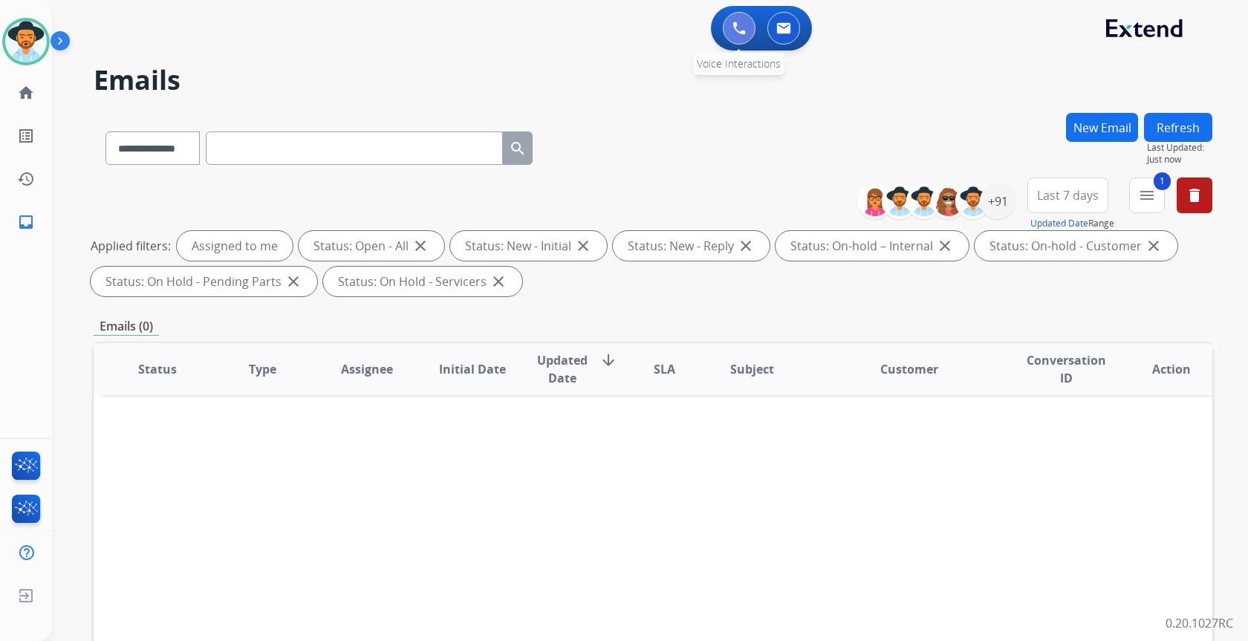
click at [750, 33] on button at bounding box center [739, 28] width 33 height 33
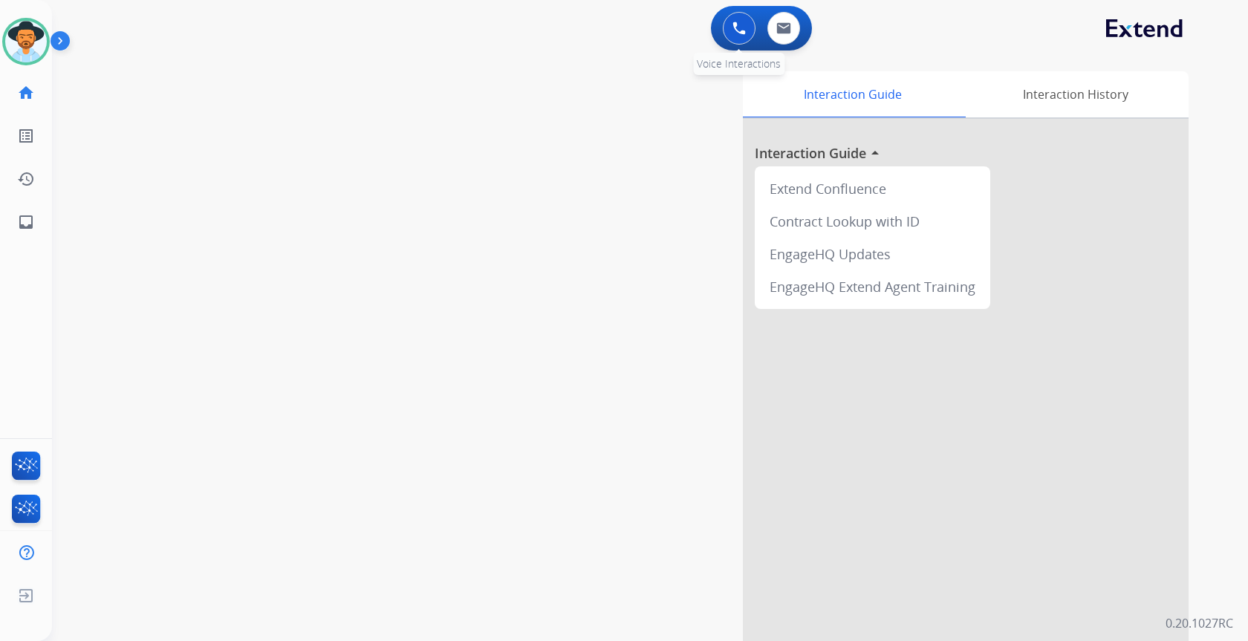
click at [749, 25] on button at bounding box center [739, 28] width 33 height 33
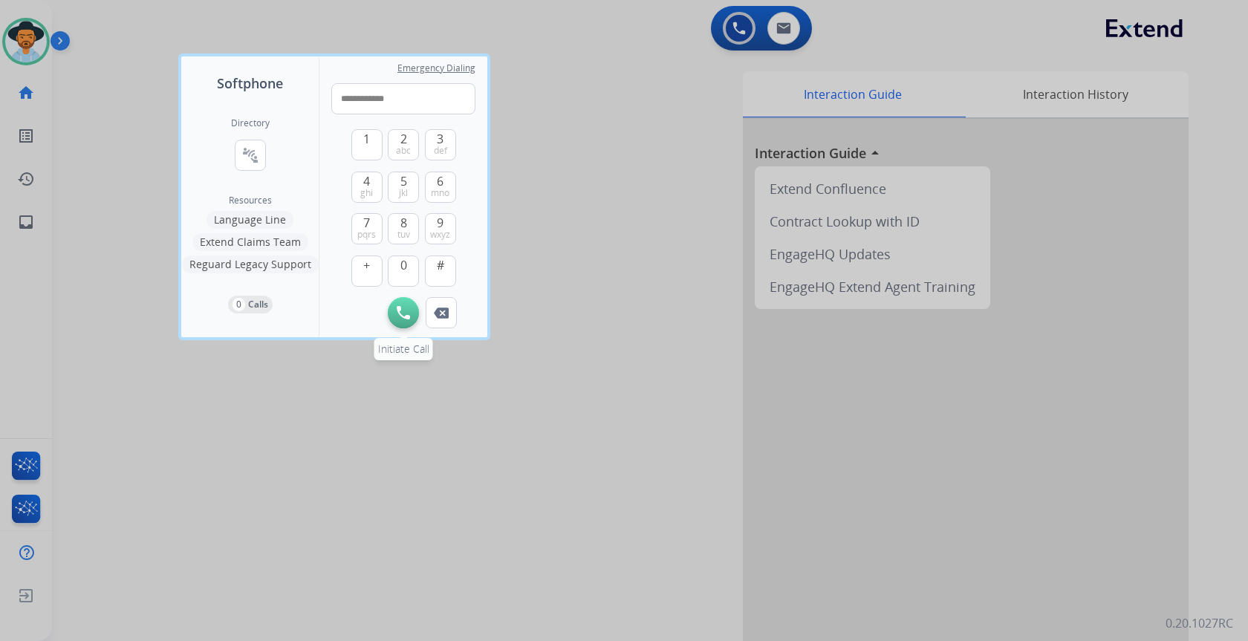
type input "**********"
click at [406, 316] on img at bounding box center [403, 312] width 13 height 13
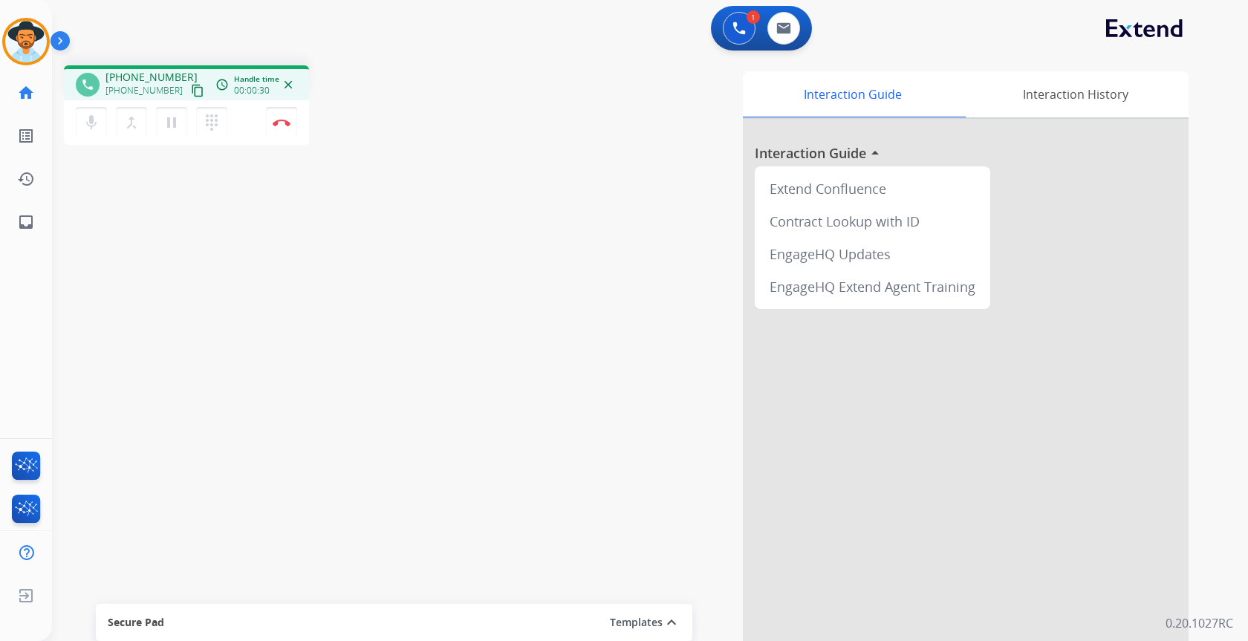
click at [224, 140] on div "mic Mute merge_type Bridge pause Hold dialpad Dialpad Disconnect" at bounding box center [186, 122] width 245 height 45
click at [223, 135] on button "dialpad Dialpad" at bounding box center [211, 122] width 31 height 31
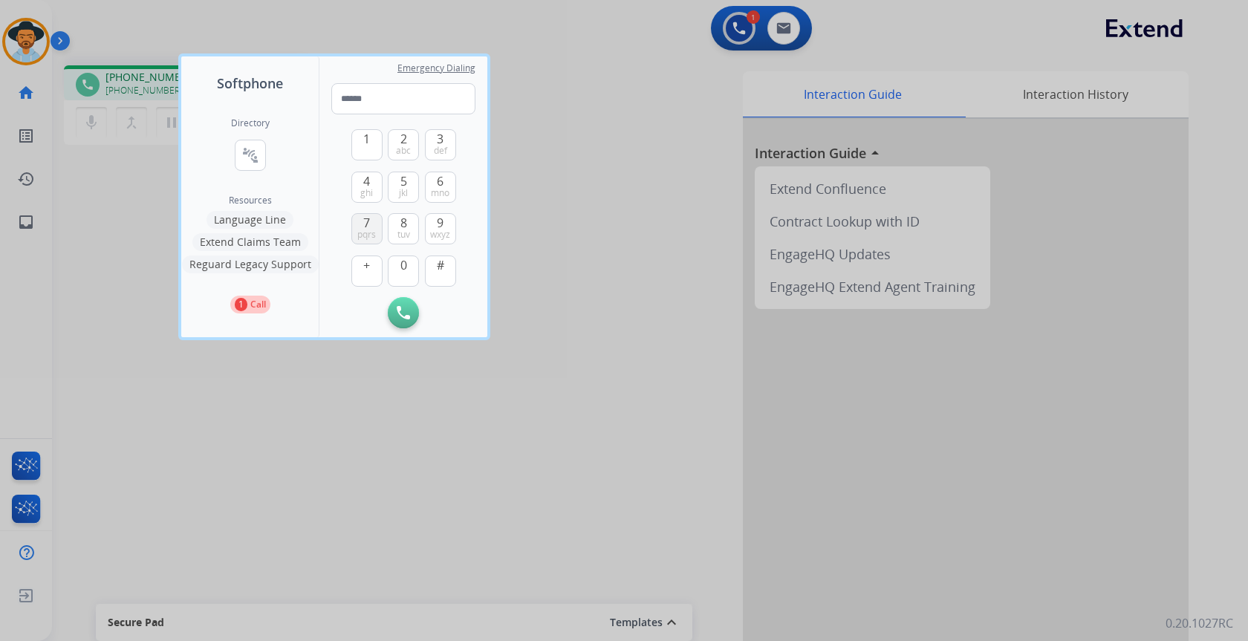
click at [357, 230] on span "pqrs" at bounding box center [366, 235] width 19 height 12
click at [400, 275] on button "0" at bounding box center [403, 271] width 31 height 31
type input "**"
click at [600, 141] on div at bounding box center [624, 320] width 1248 height 641
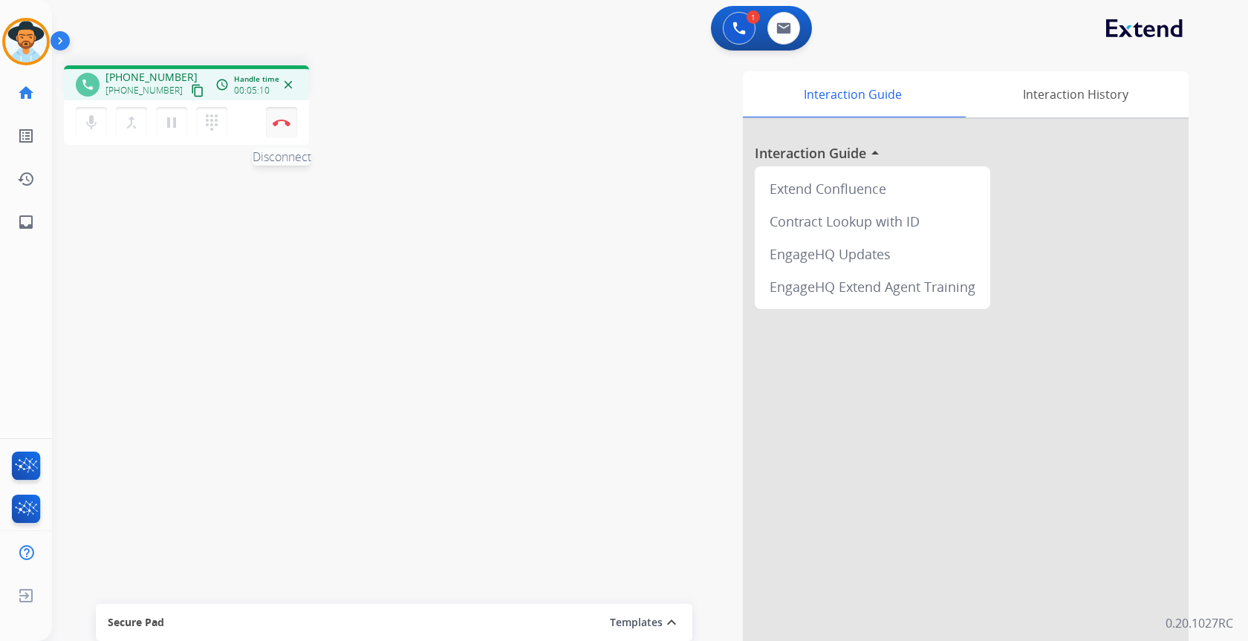
click at [288, 126] on button "Disconnect" at bounding box center [281, 122] width 31 height 31
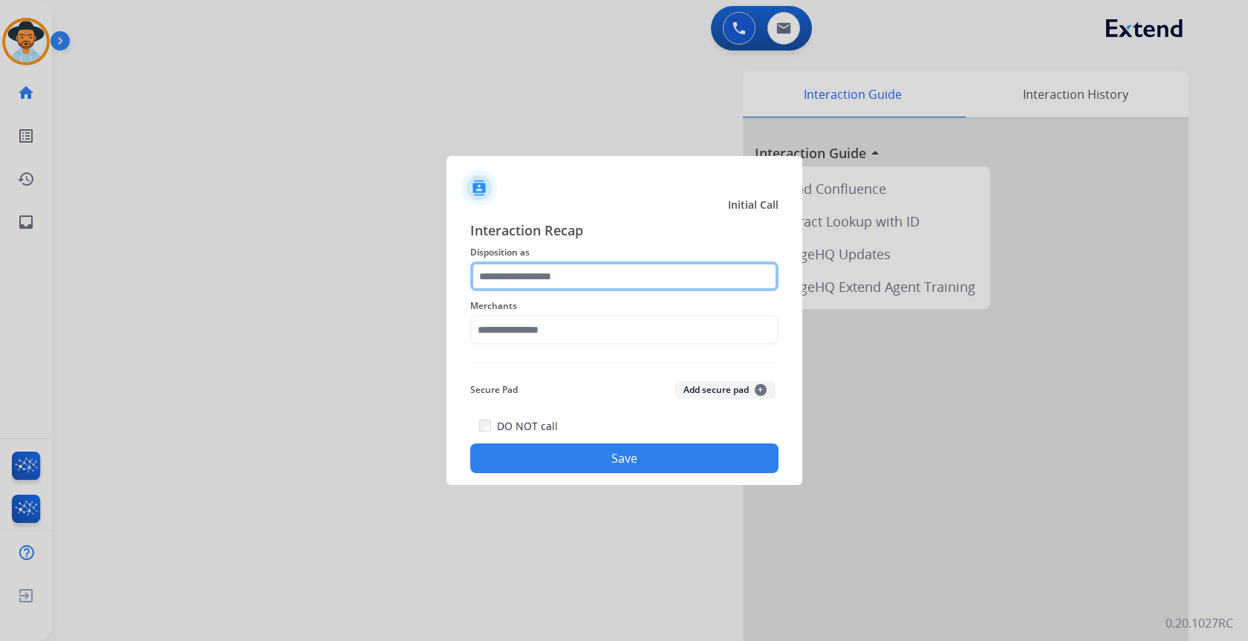
click at [600, 286] on input "text" at bounding box center [624, 277] width 308 height 30
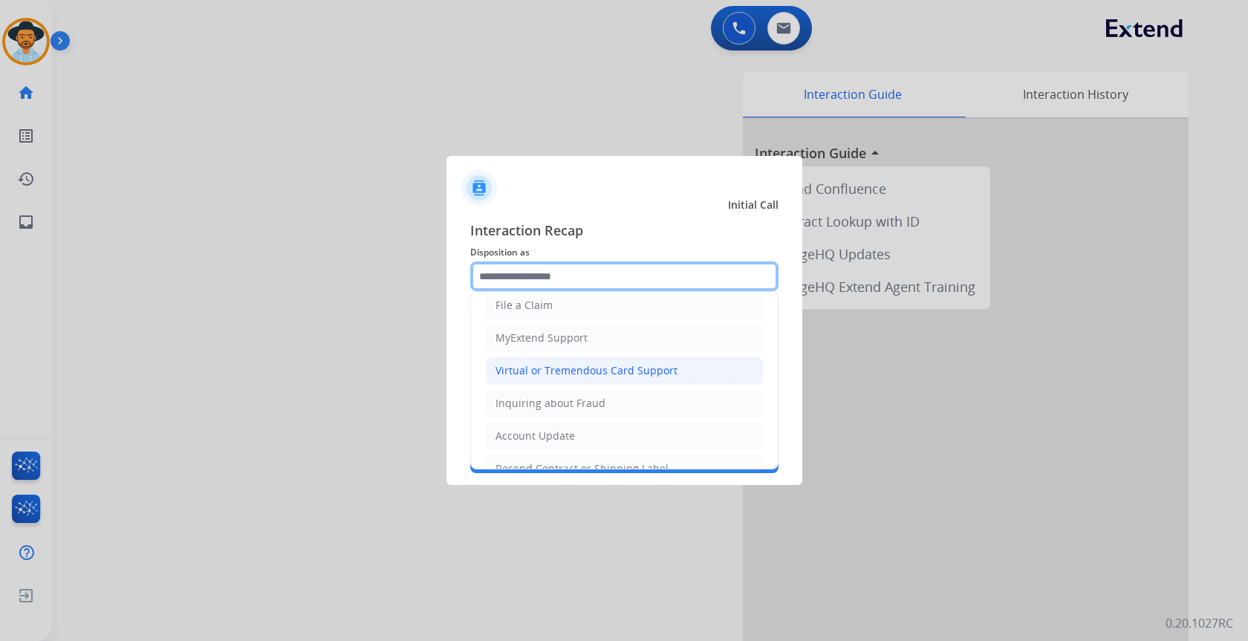
scroll to position [297, 0]
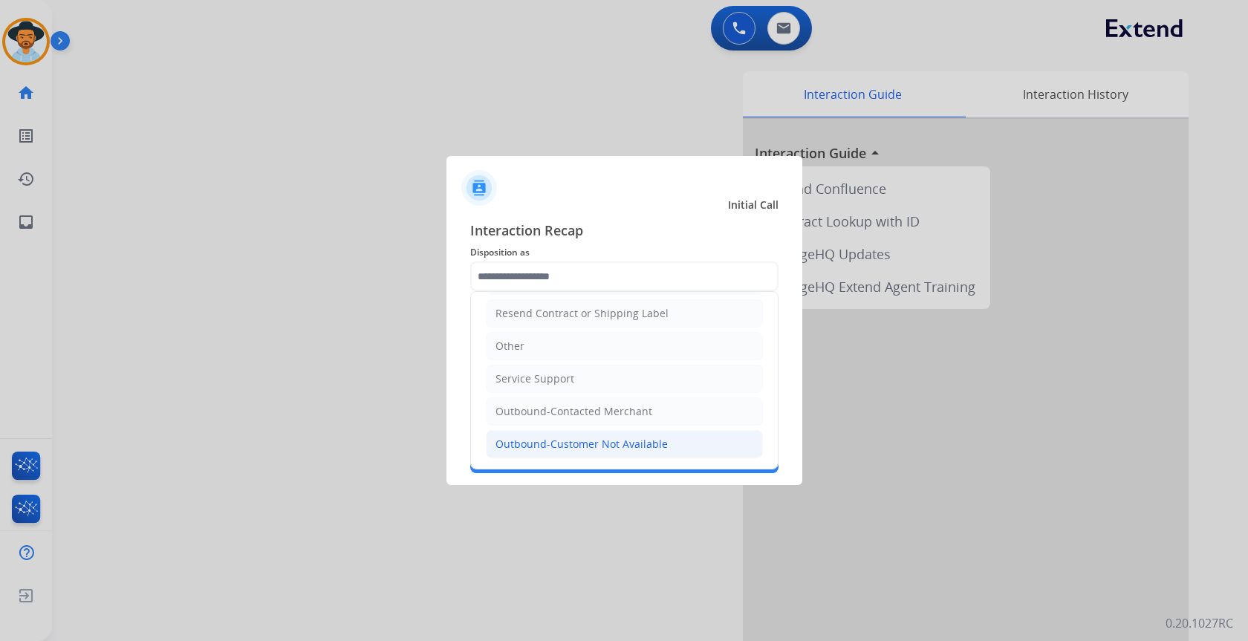
click at [657, 449] on div "Outbound-Customer Not Available" at bounding box center [582, 444] width 172 height 15
type input "**********"
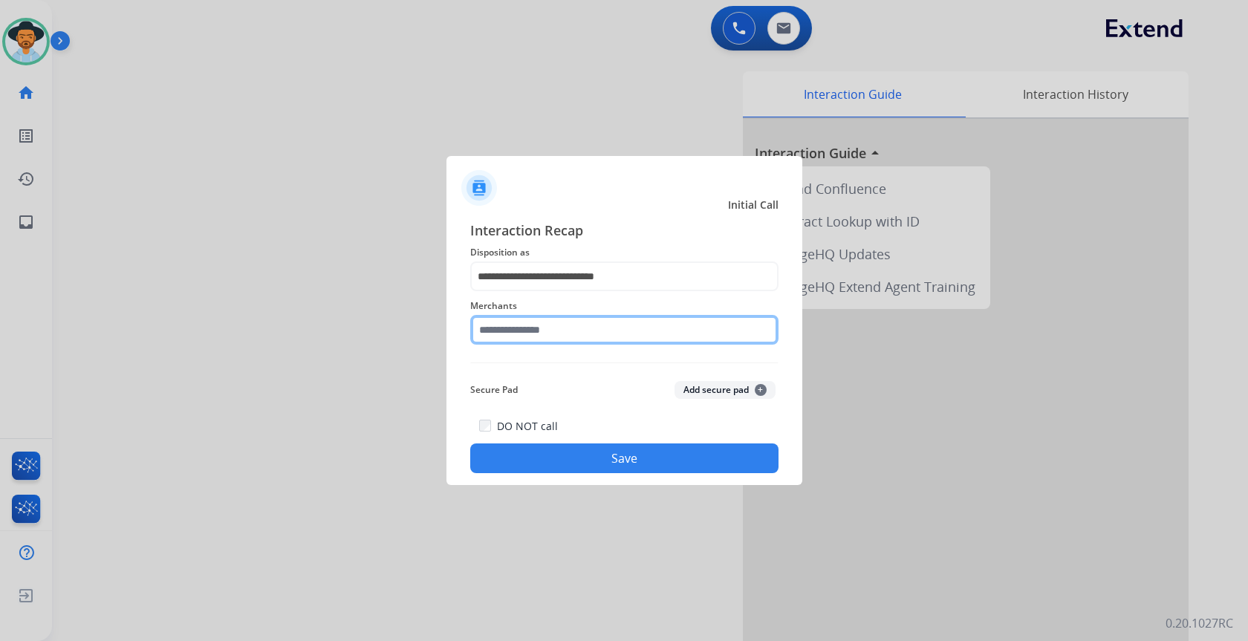
click at [601, 325] on input "text" at bounding box center [624, 330] width 308 height 30
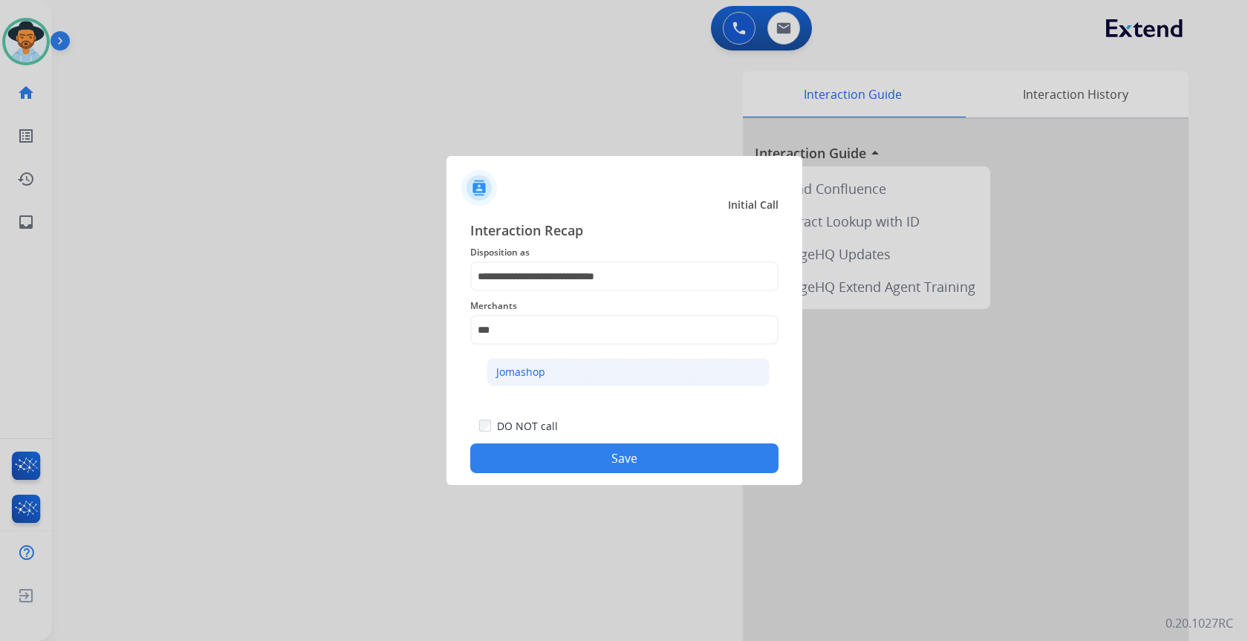
click at [591, 370] on li "Jomashop" at bounding box center [628, 372] width 283 height 28
type input "********"
click at [688, 473] on div "**********" at bounding box center [625, 346] width 356 height 277
click at [681, 461] on button "Save" at bounding box center [624, 459] width 308 height 30
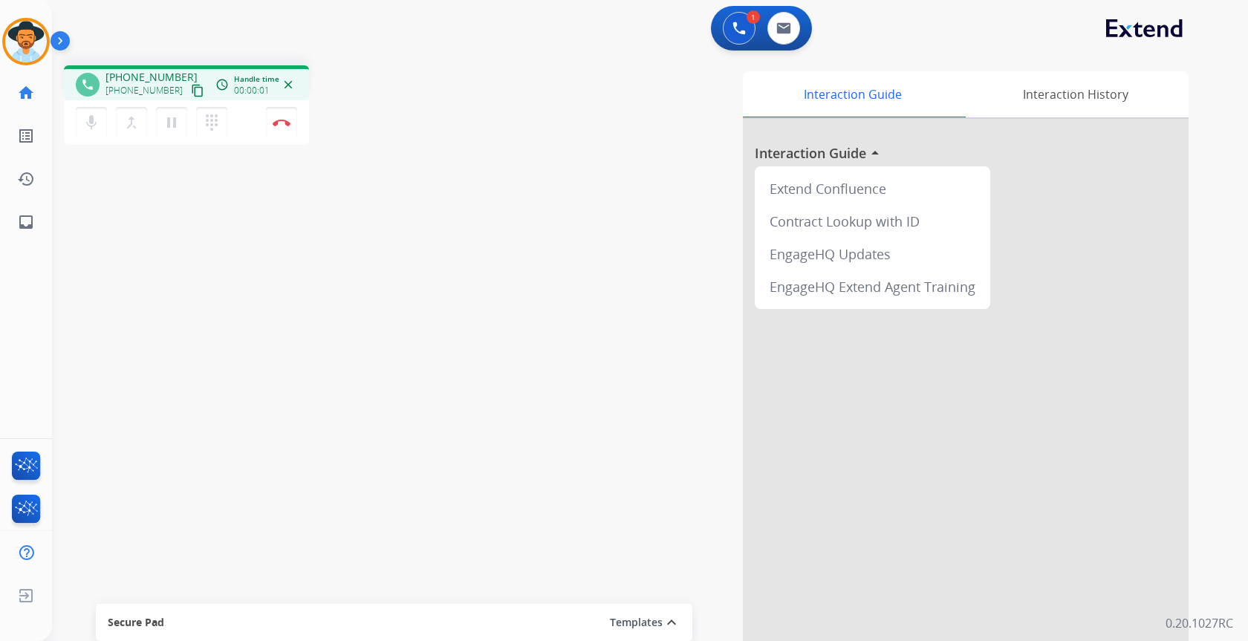
click at [191, 97] on mat-icon "content_copy" at bounding box center [197, 90] width 13 height 13
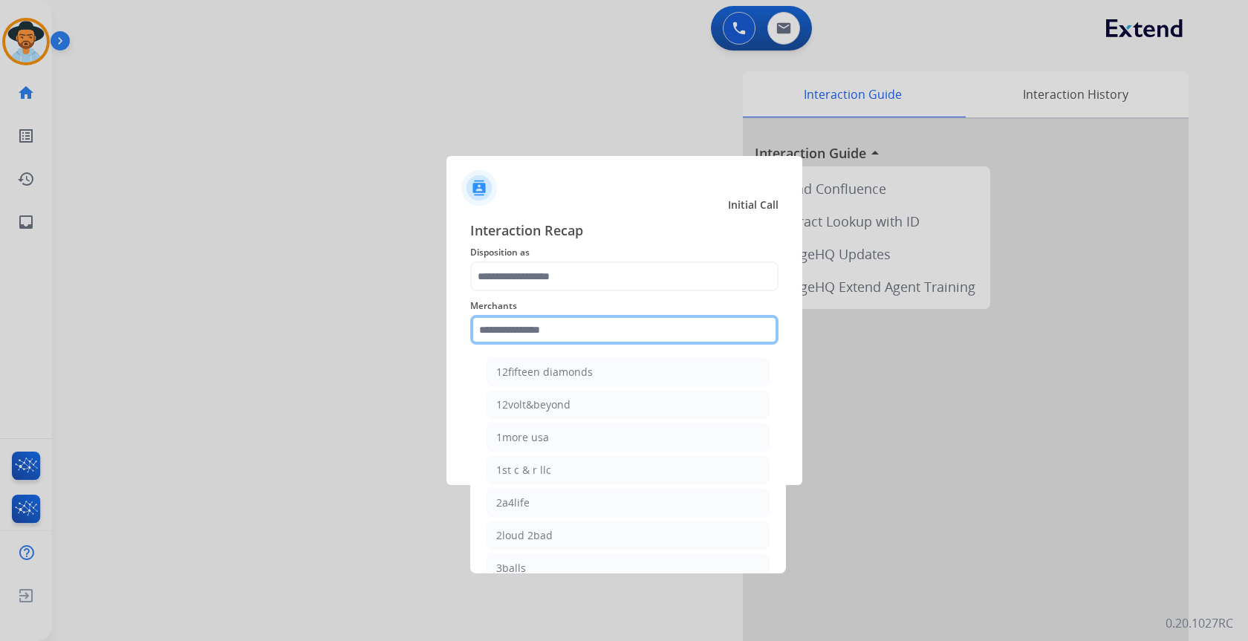
click at [634, 323] on input "text" at bounding box center [624, 330] width 308 height 30
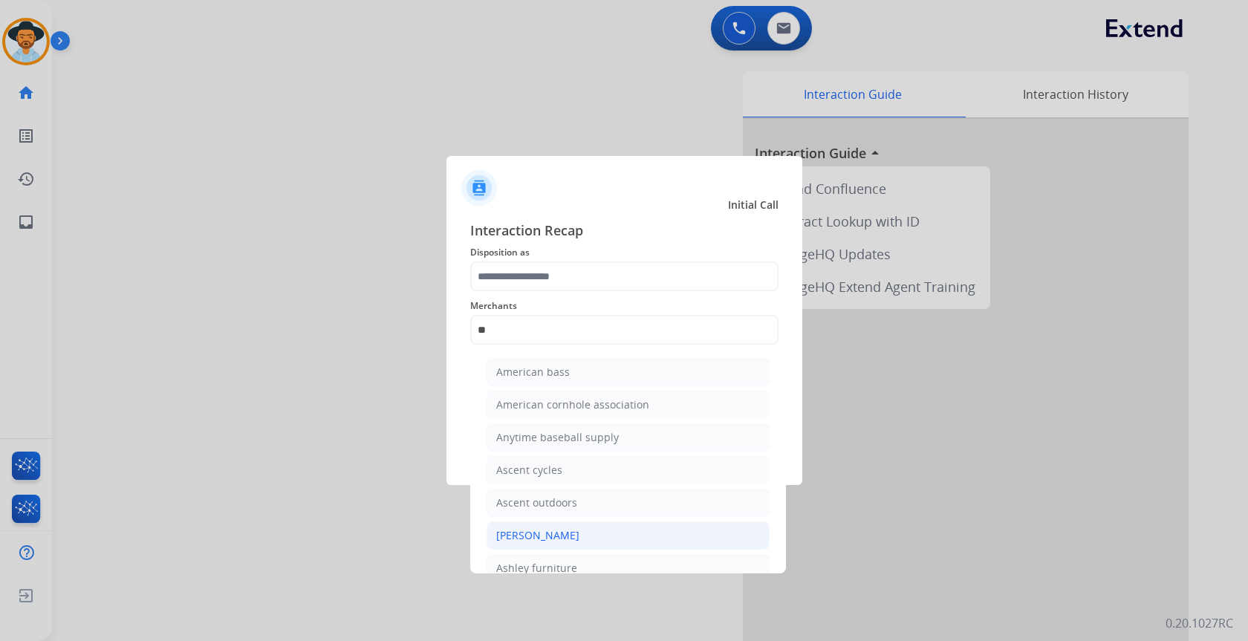
click at [519, 522] on li "[PERSON_NAME]" at bounding box center [628, 536] width 283 height 28
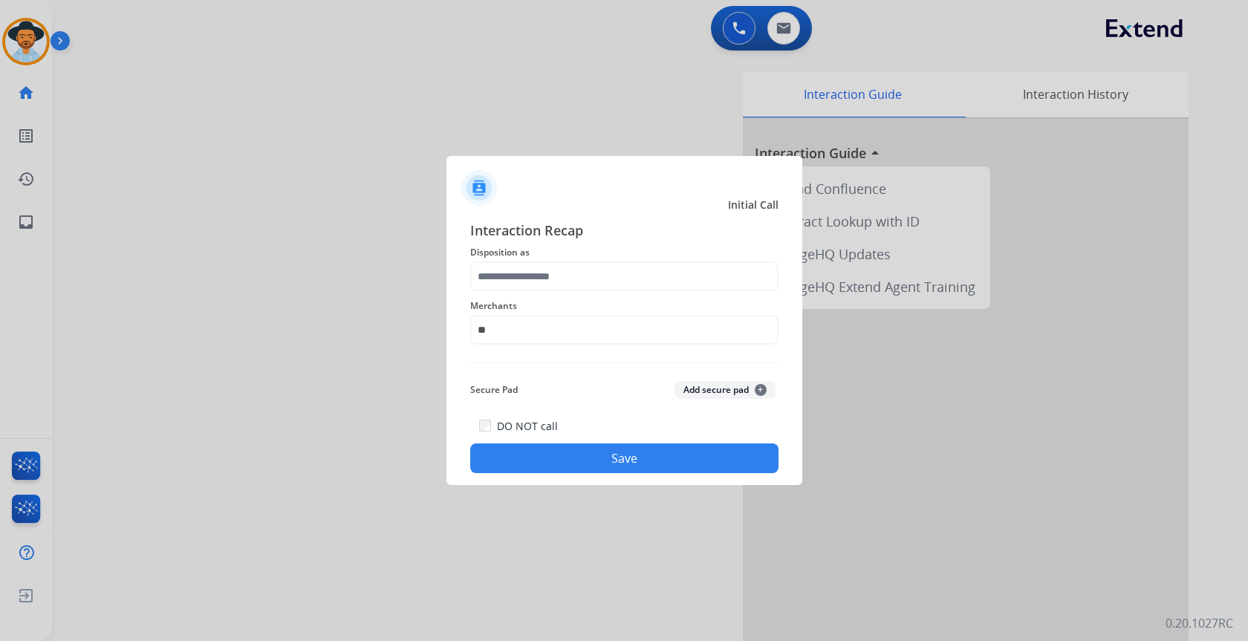
type input "**********"
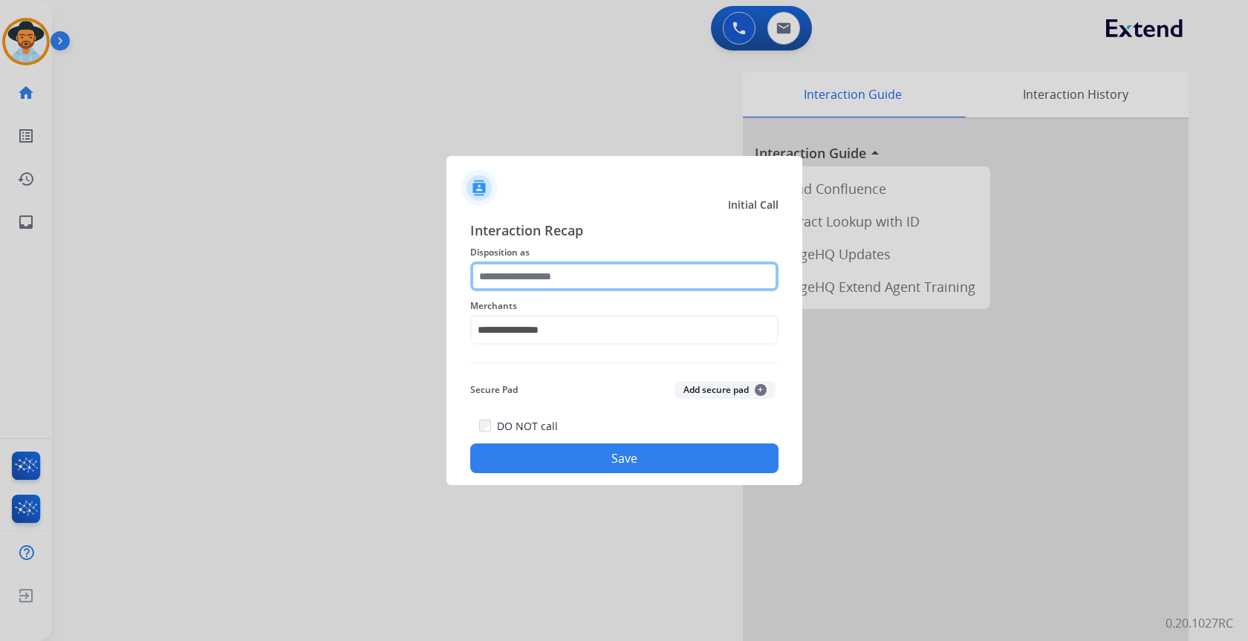
click at [542, 263] on input "text" at bounding box center [624, 277] width 308 height 30
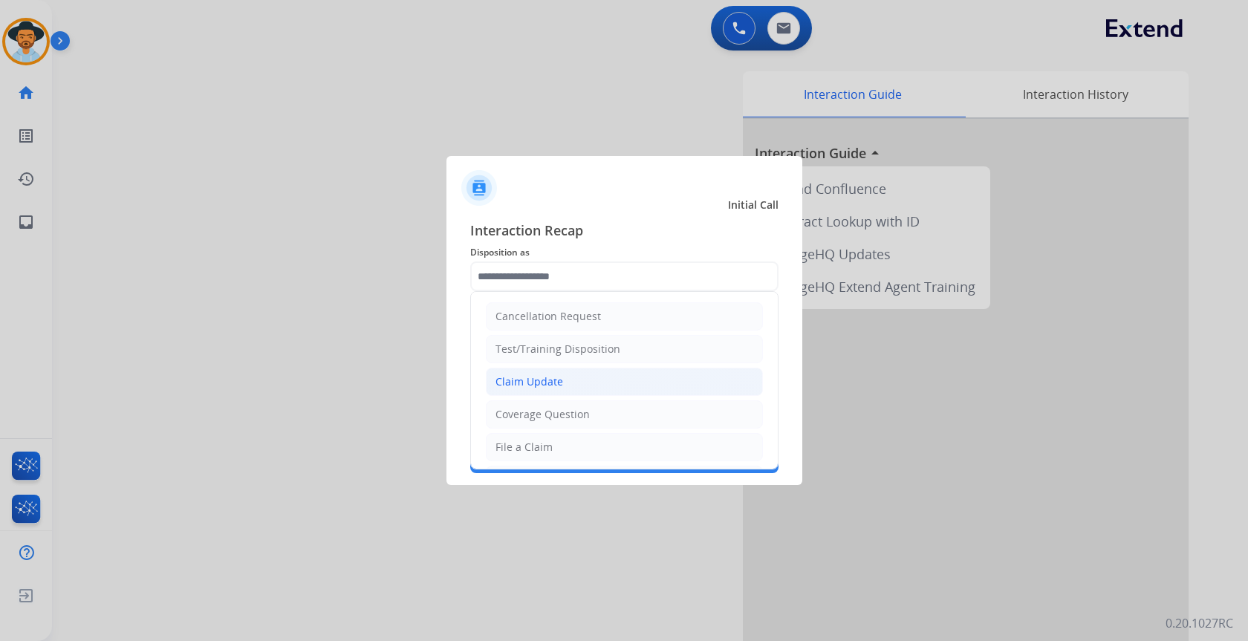
click at [539, 383] on div "Claim Update" at bounding box center [530, 381] width 68 height 15
type input "**********"
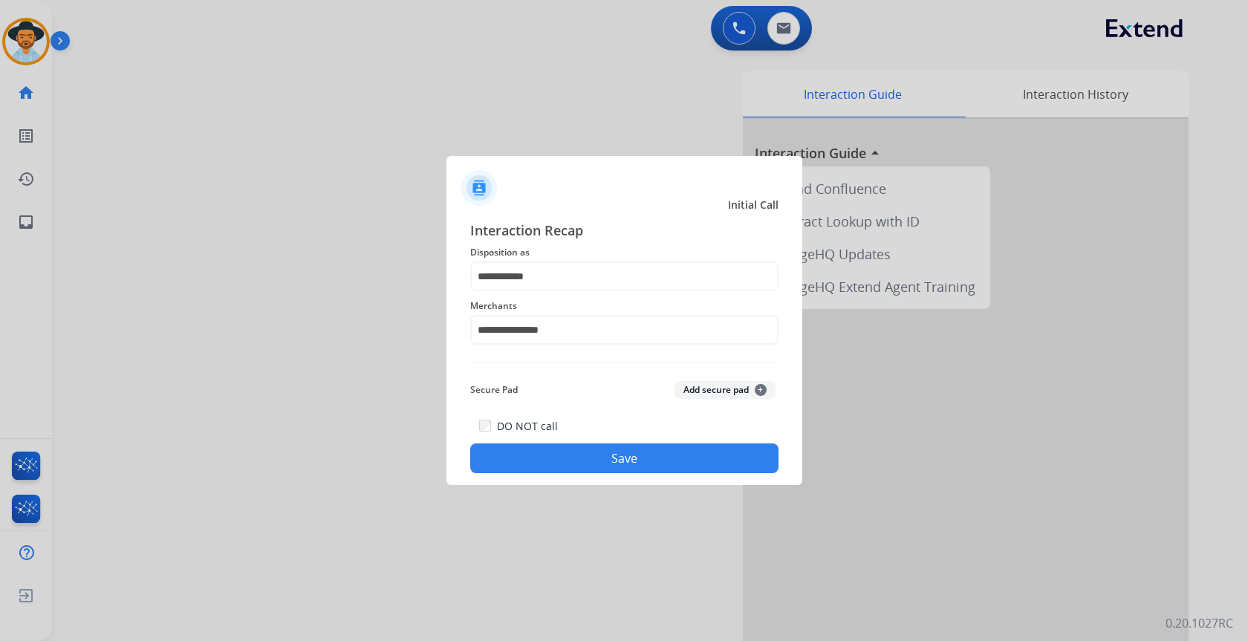
click at [587, 444] on div "DO NOT call Save" at bounding box center [624, 445] width 308 height 56
click at [605, 463] on button "Save" at bounding box center [624, 459] width 308 height 30
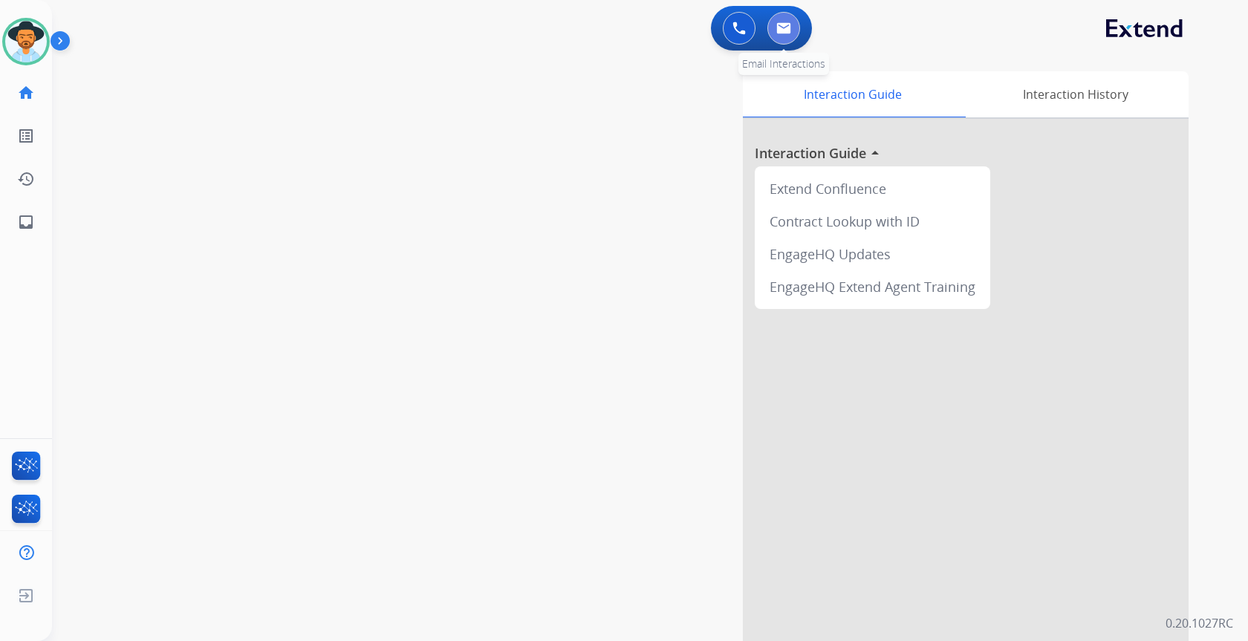
click at [795, 19] on button at bounding box center [783, 28] width 33 height 33
select select "**********"
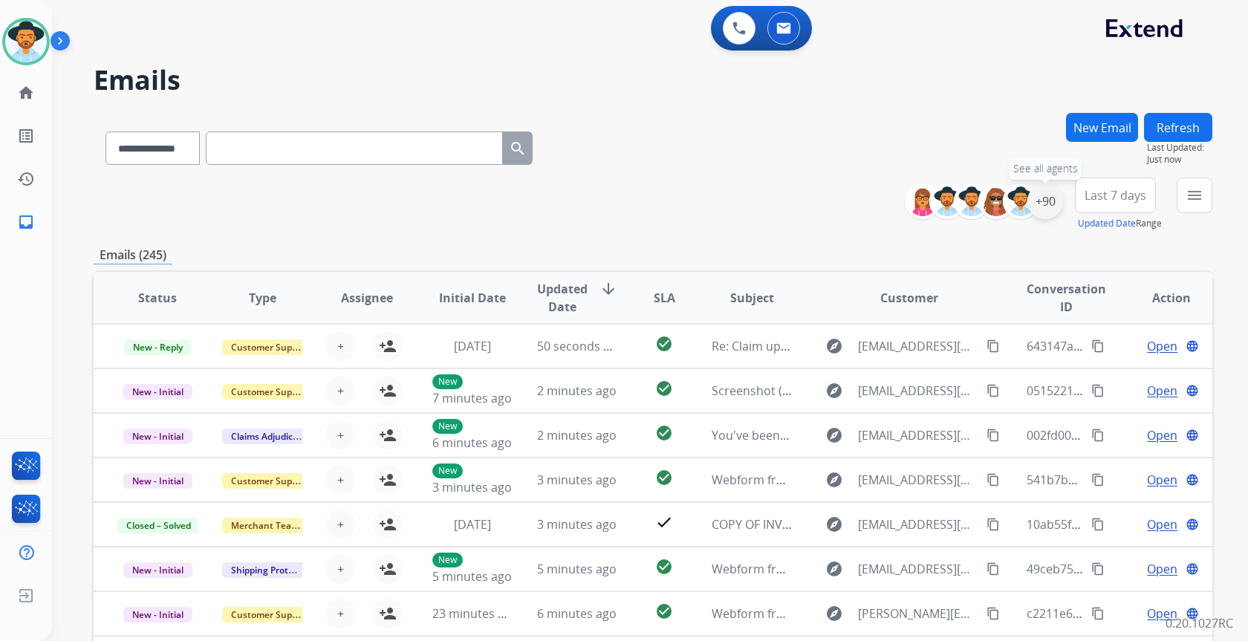
click at [1051, 202] on div "+90" at bounding box center [1045, 202] width 36 height 36
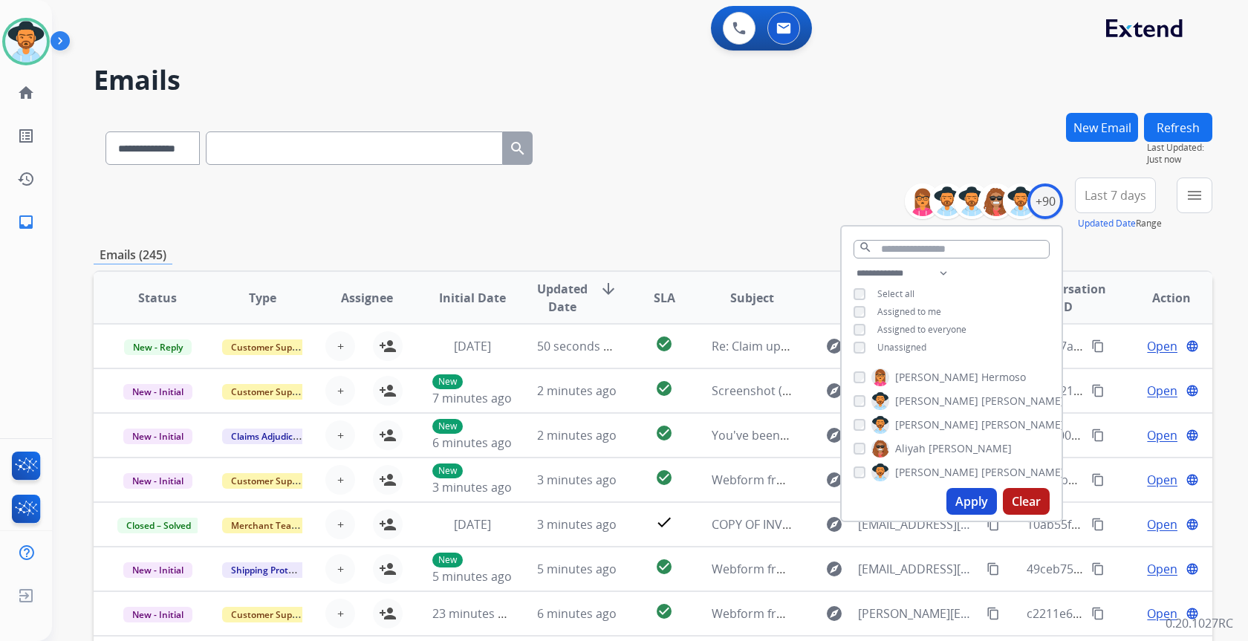
click at [915, 348] on span "Unassigned" at bounding box center [901, 347] width 49 height 13
click at [978, 504] on button "Apply" at bounding box center [972, 501] width 51 height 27
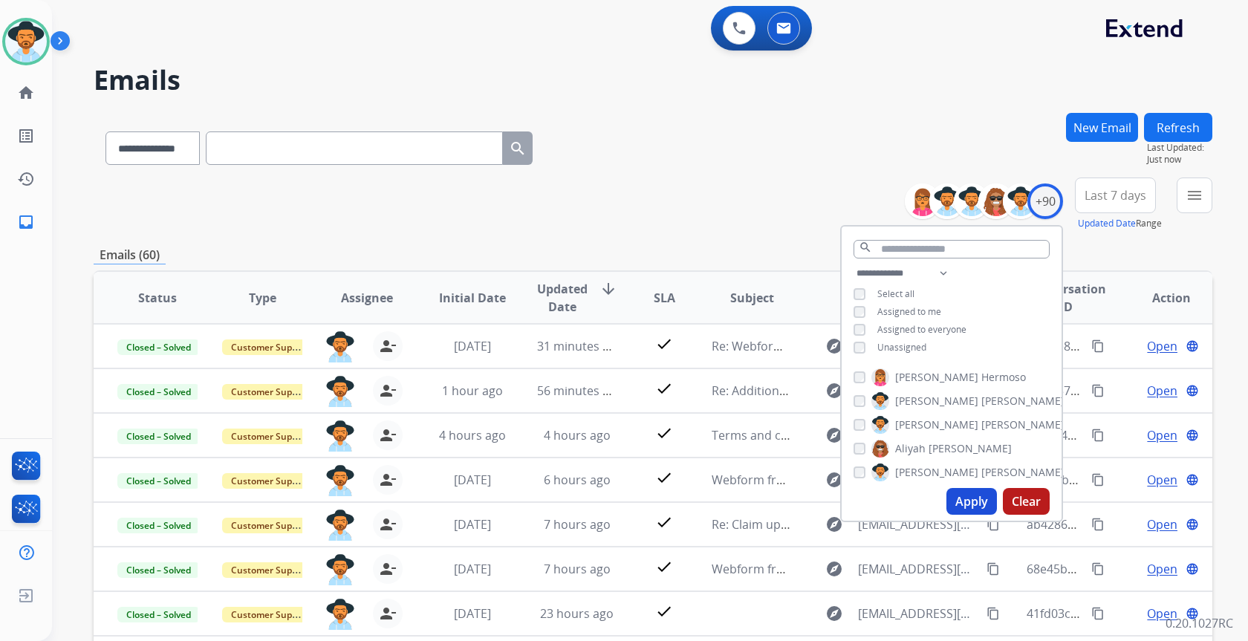
click at [637, 139] on div "**********" at bounding box center [653, 145] width 1119 height 65
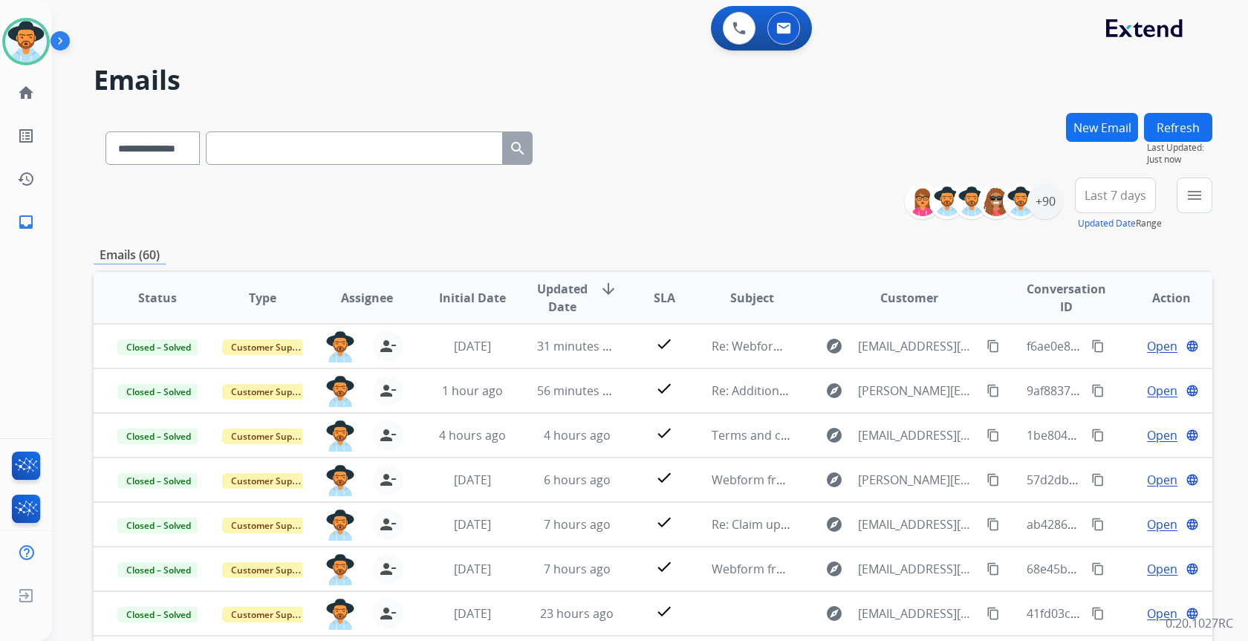
click at [1223, 189] on div "**********" at bounding box center [650, 320] width 1196 height 641
click at [1212, 189] on div "menu Filters Type Claims Adjudication Customer Support Escalation Service Suppo…" at bounding box center [1195, 204] width 36 height 53
click at [1186, 212] on button "menu Filters" at bounding box center [1195, 196] width 36 height 36
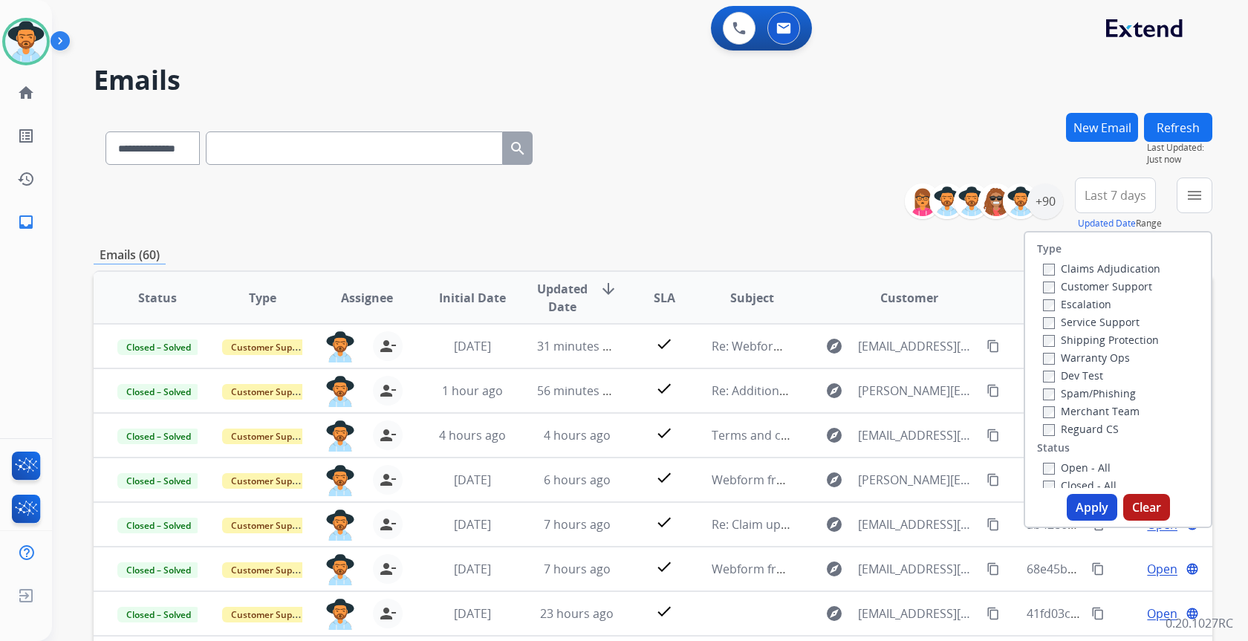
click at [1068, 473] on label "Open - All" at bounding box center [1077, 468] width 68 height 14
click at [1082, 504] on button "Apply" at bounding box center [1092, 507] width 51 height 27
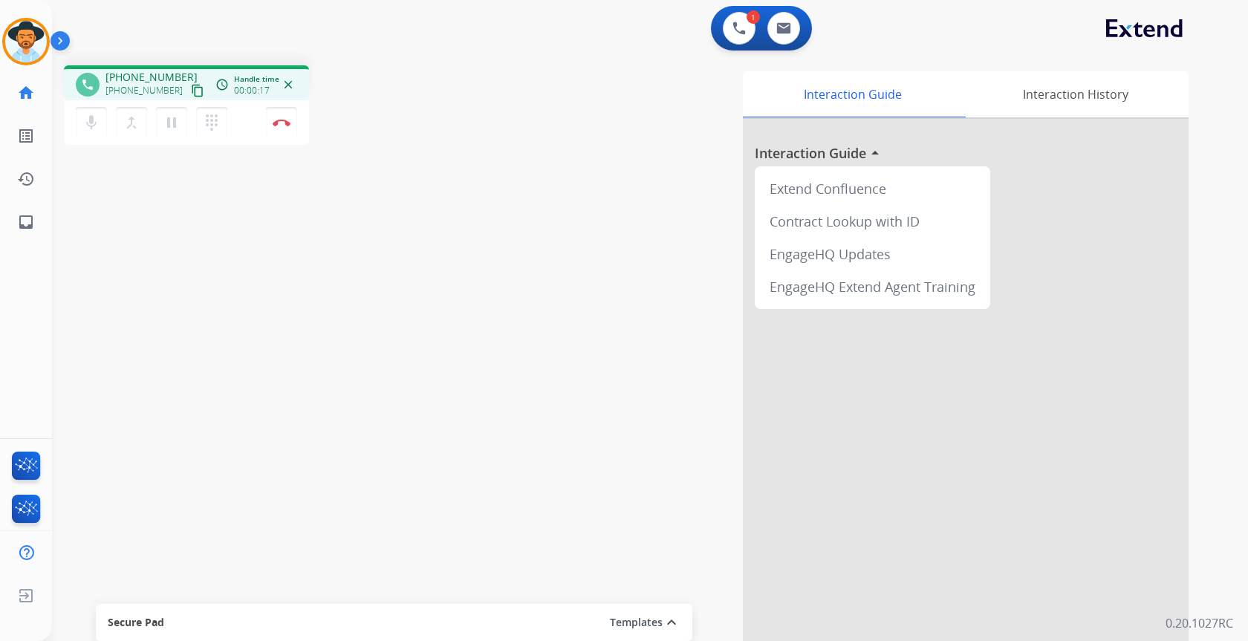
click at [191, 90] on mat-icon "content_copy" at bounding box center [197, 90] width 13 height 13
click at [290, 123] on button "Disconnect" at bounding box center [281, 122] width 31 height 31
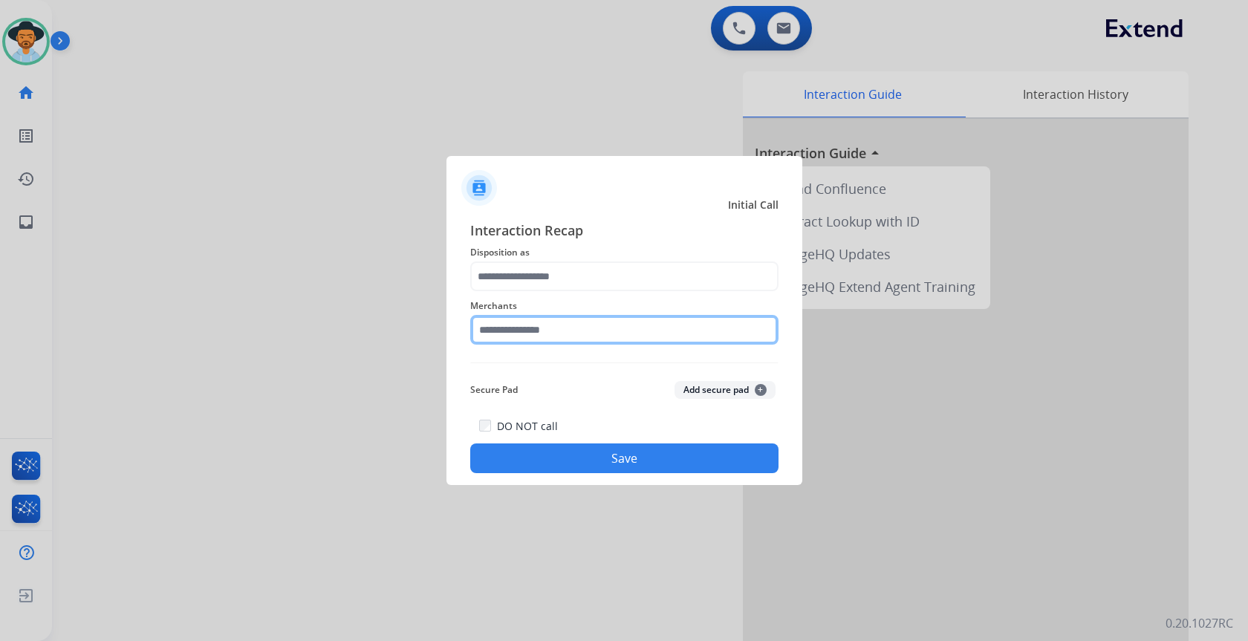
click at [652, 330] on input "text" at bounding box center [624, 330] width 308 height 30
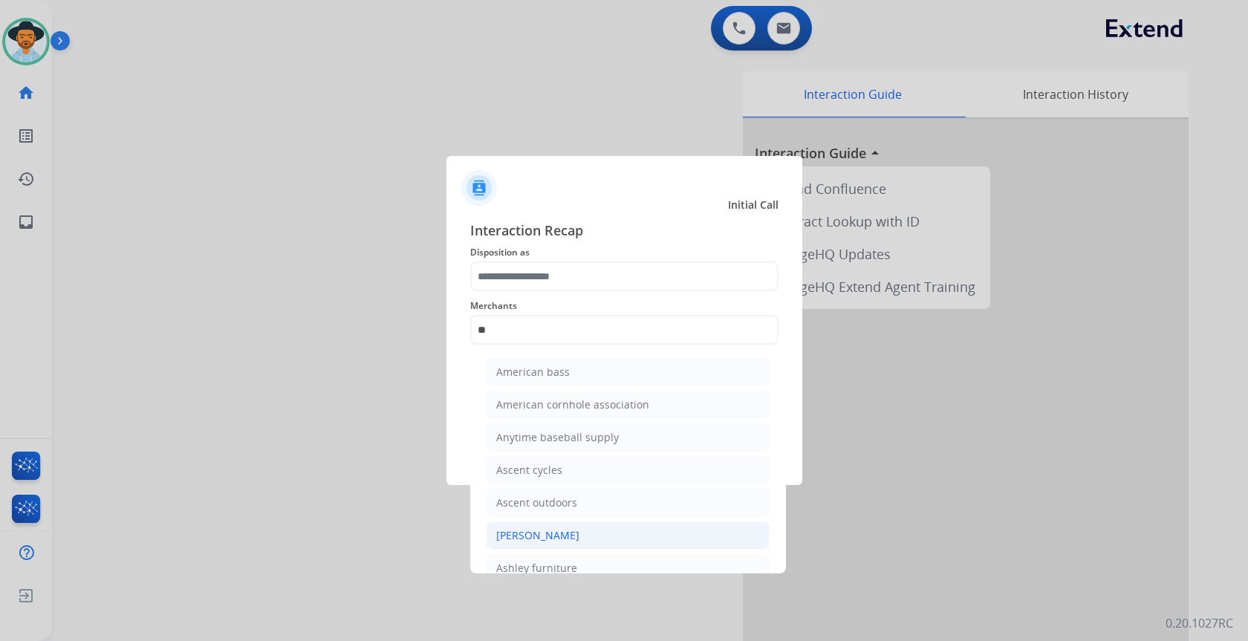
click at [524, 539] on div "[PERSON_NAME]" at bounding box center [537, 535] width 83 height 15
type input "**********"
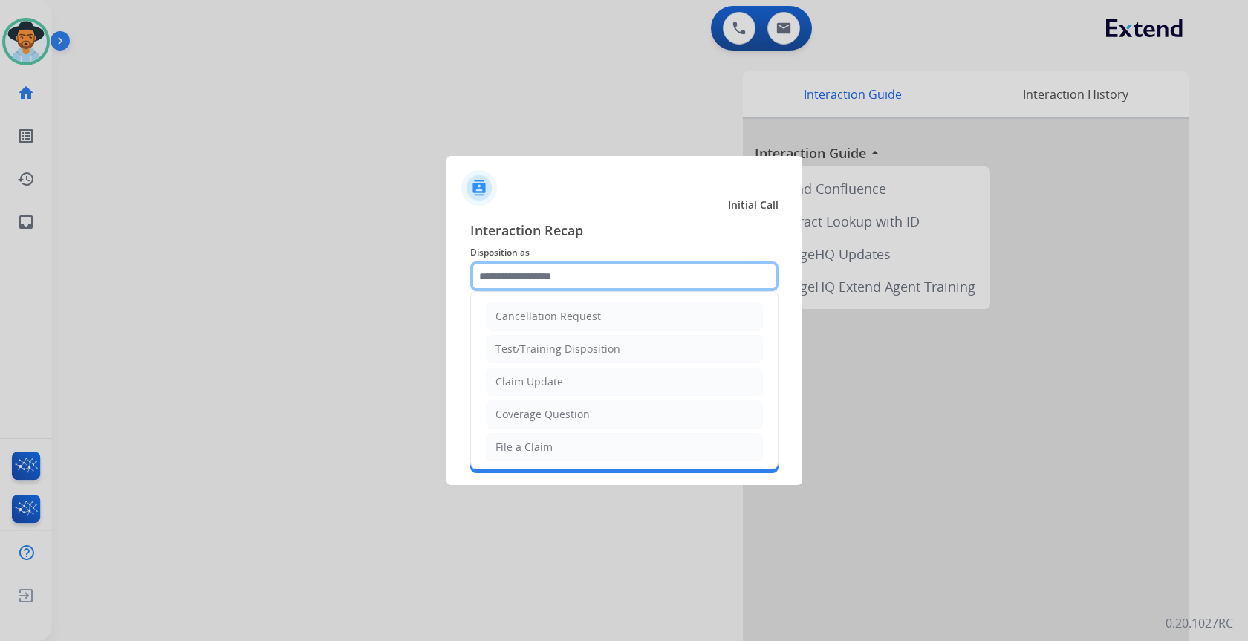
click at [623, 266] on input "text" at bounding box center [624, 277] width 308 height 30
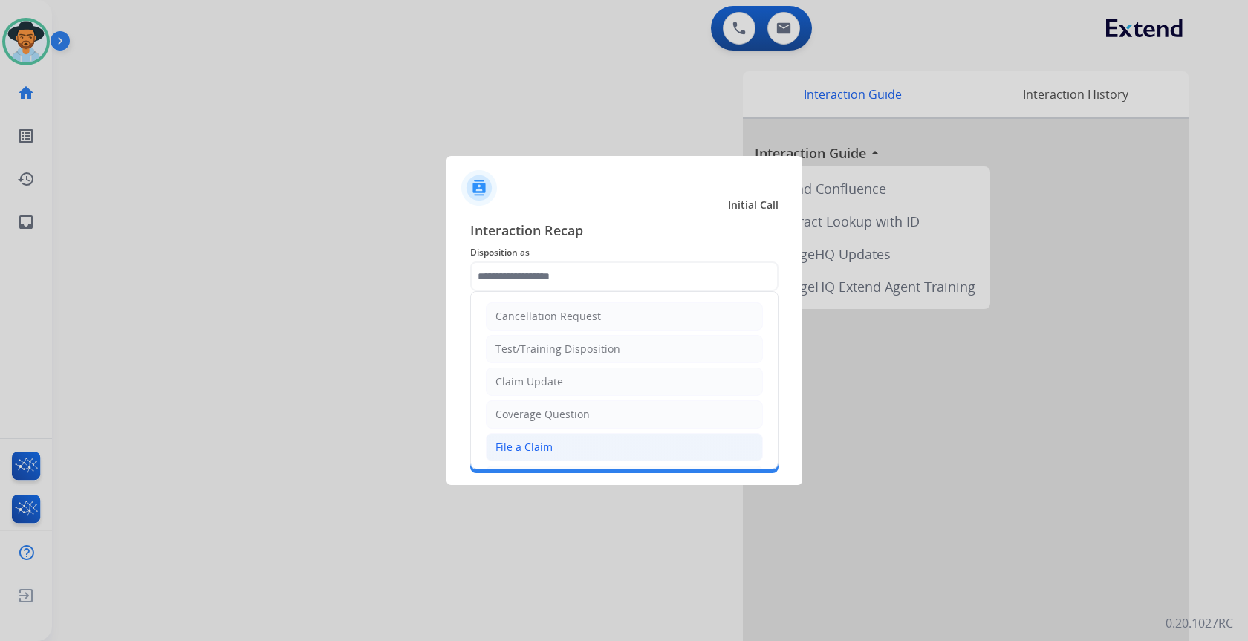
click at [522, 447] on div "File a Claim" at bounding box center [524, 447] width 57 height 15
type input "**********"
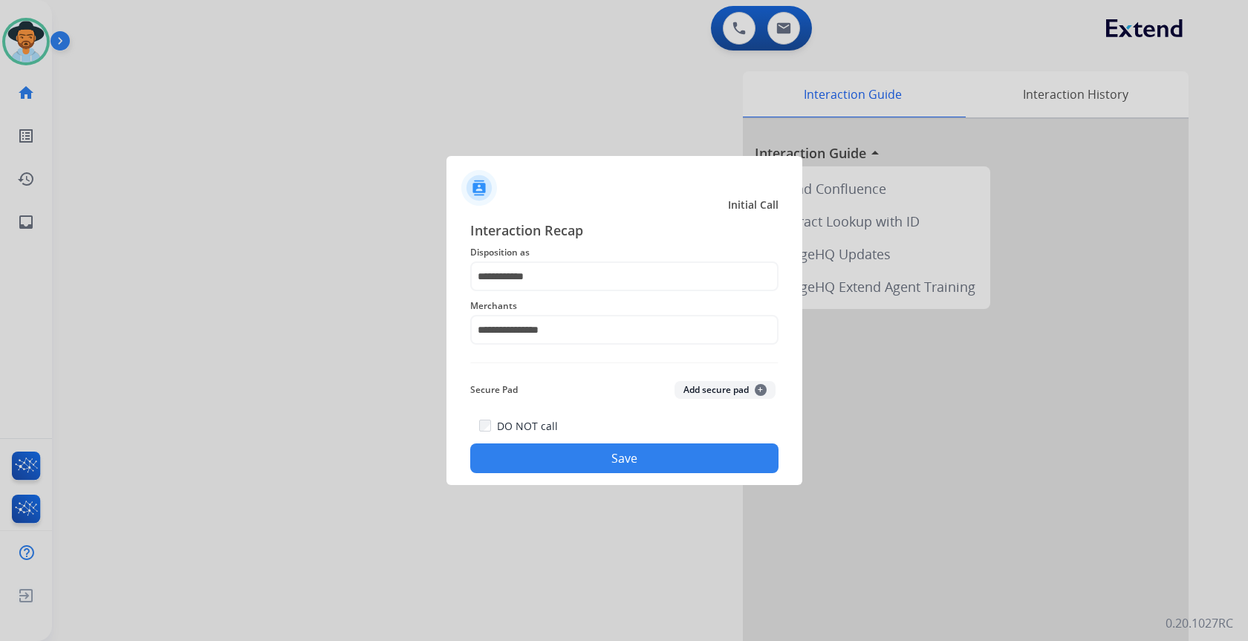
click at [598, 458] on button "Save" at bounding box center [624, 459] width 308 height 30
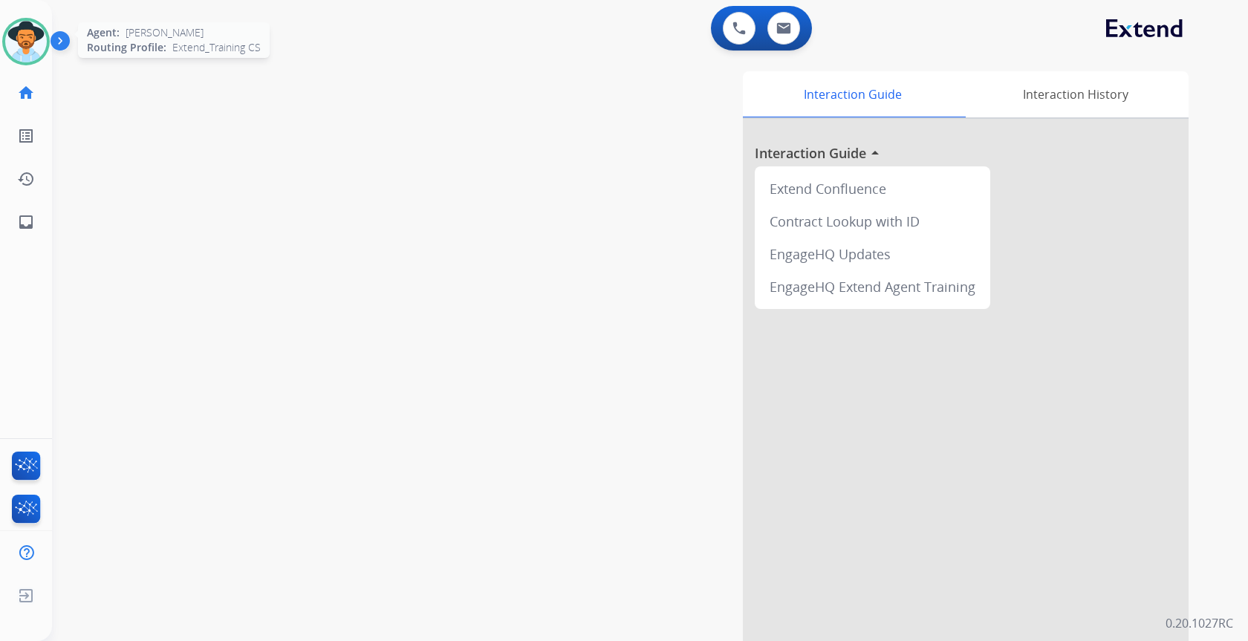
click at [21, 45] on img at bounding box center [26, 42] width 42 height 42
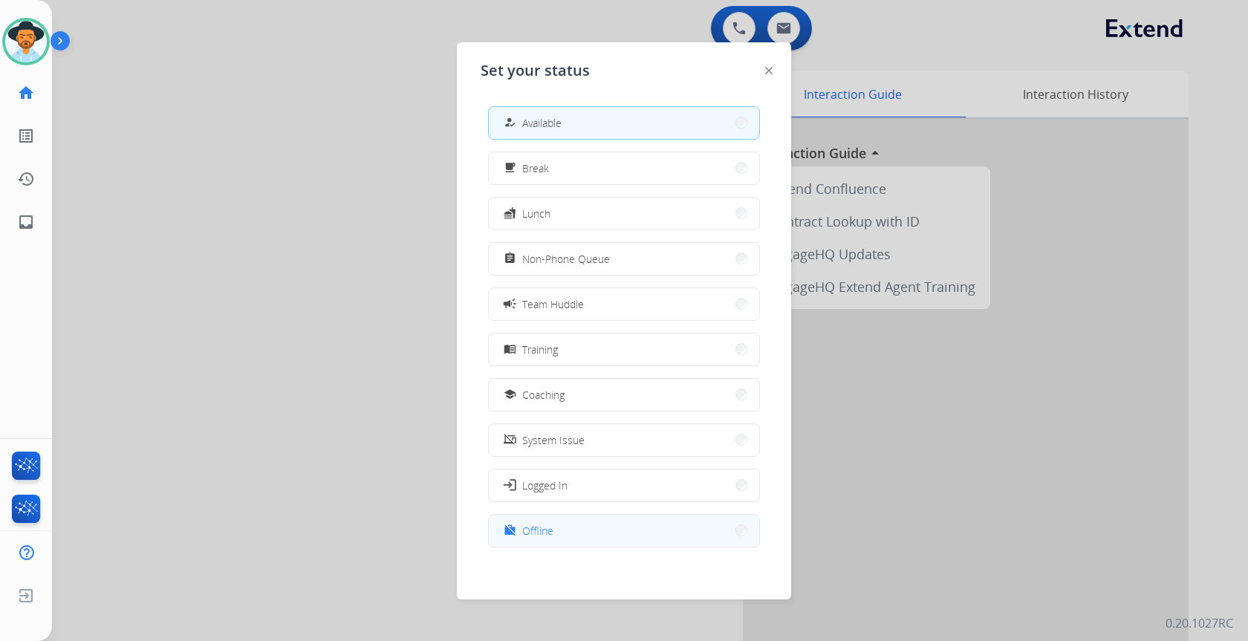
click at [624, 536] on button "work_off Offline" at bounding box center [624, 531] width 270 height 32
